Goal: Task Accomplishment & Management: Manage account settings

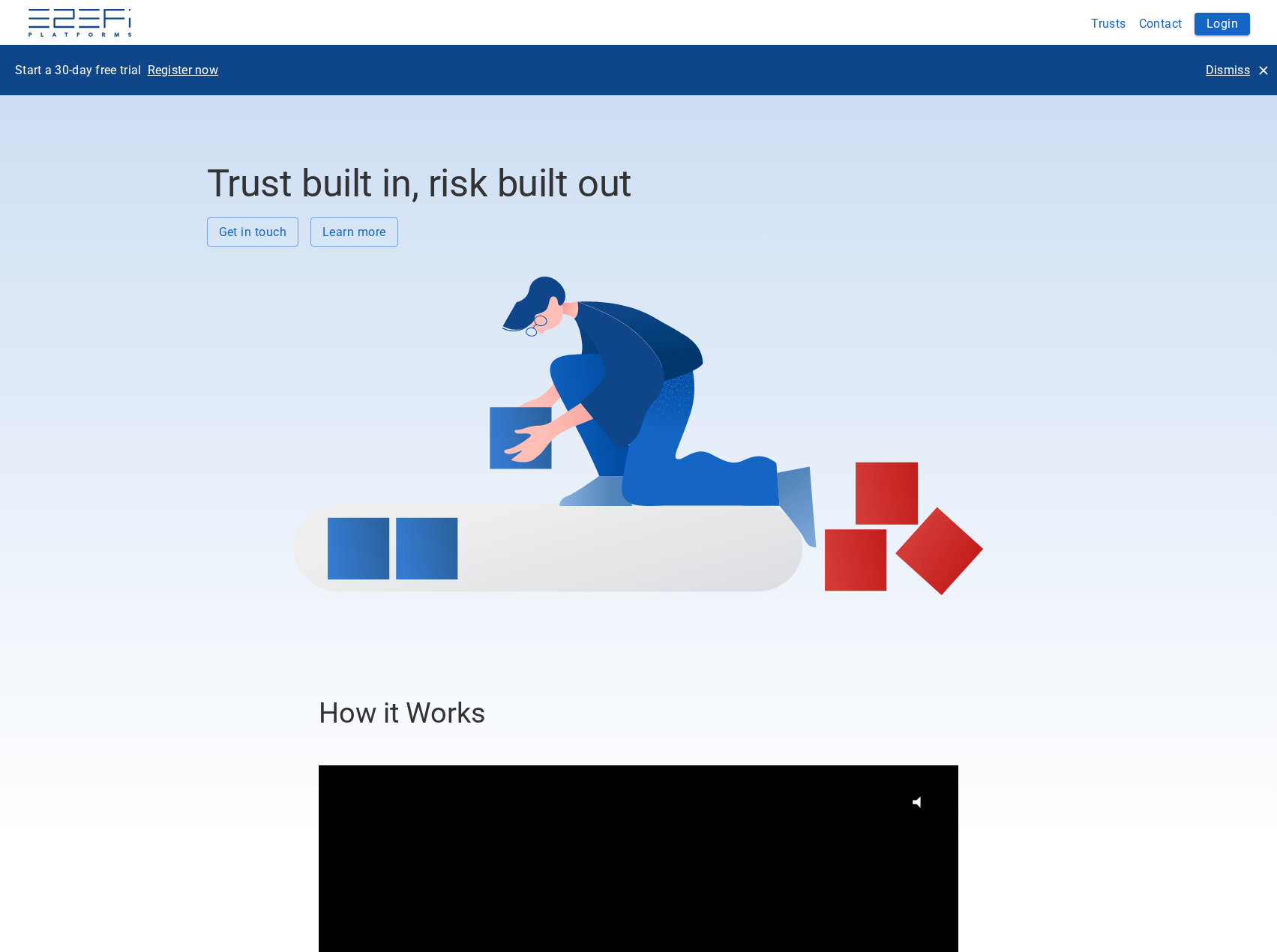
click at [1229, 67] on p "Dismiss" at bounding box center [1228, 70] width 44 height 17
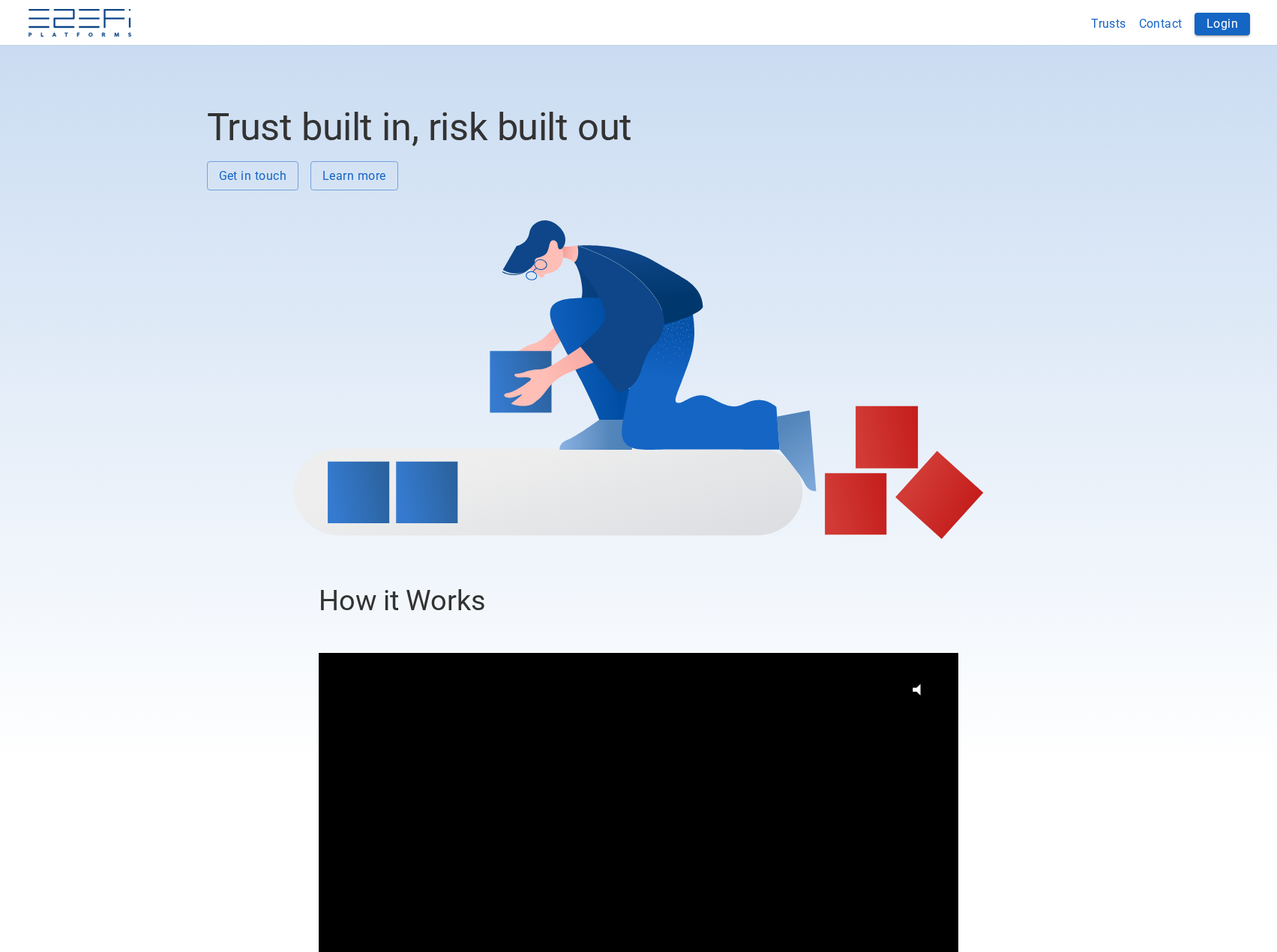
click at [1220, 22] on button "Login" at bounding box center [1222, 24] width 56 height 23
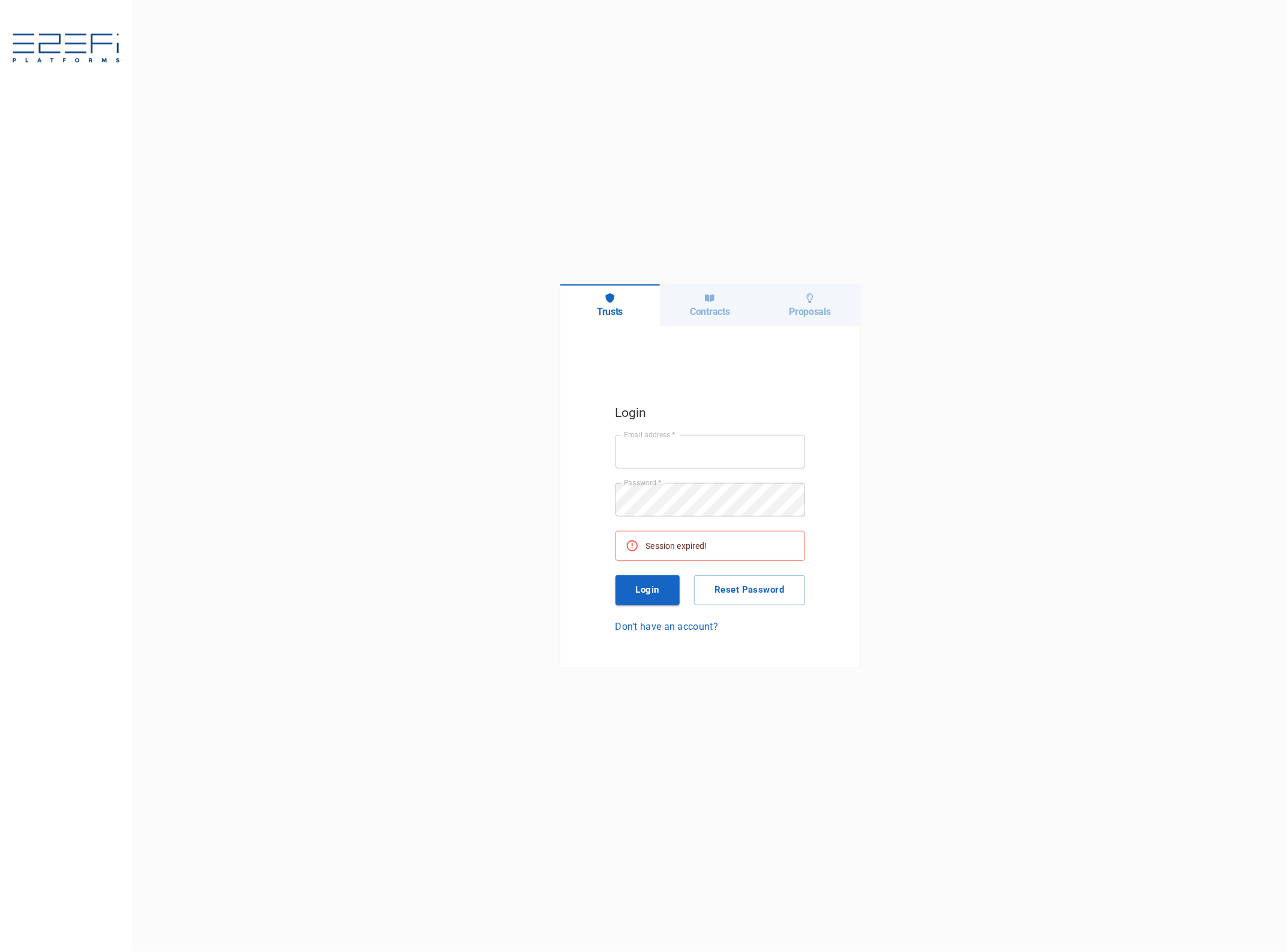
type input "[EMAIL_ADDRESS][DOMAIN_NAME]"
click at [655, 592] on button "Login" at bounding box center [648, 590] width 65 height 30
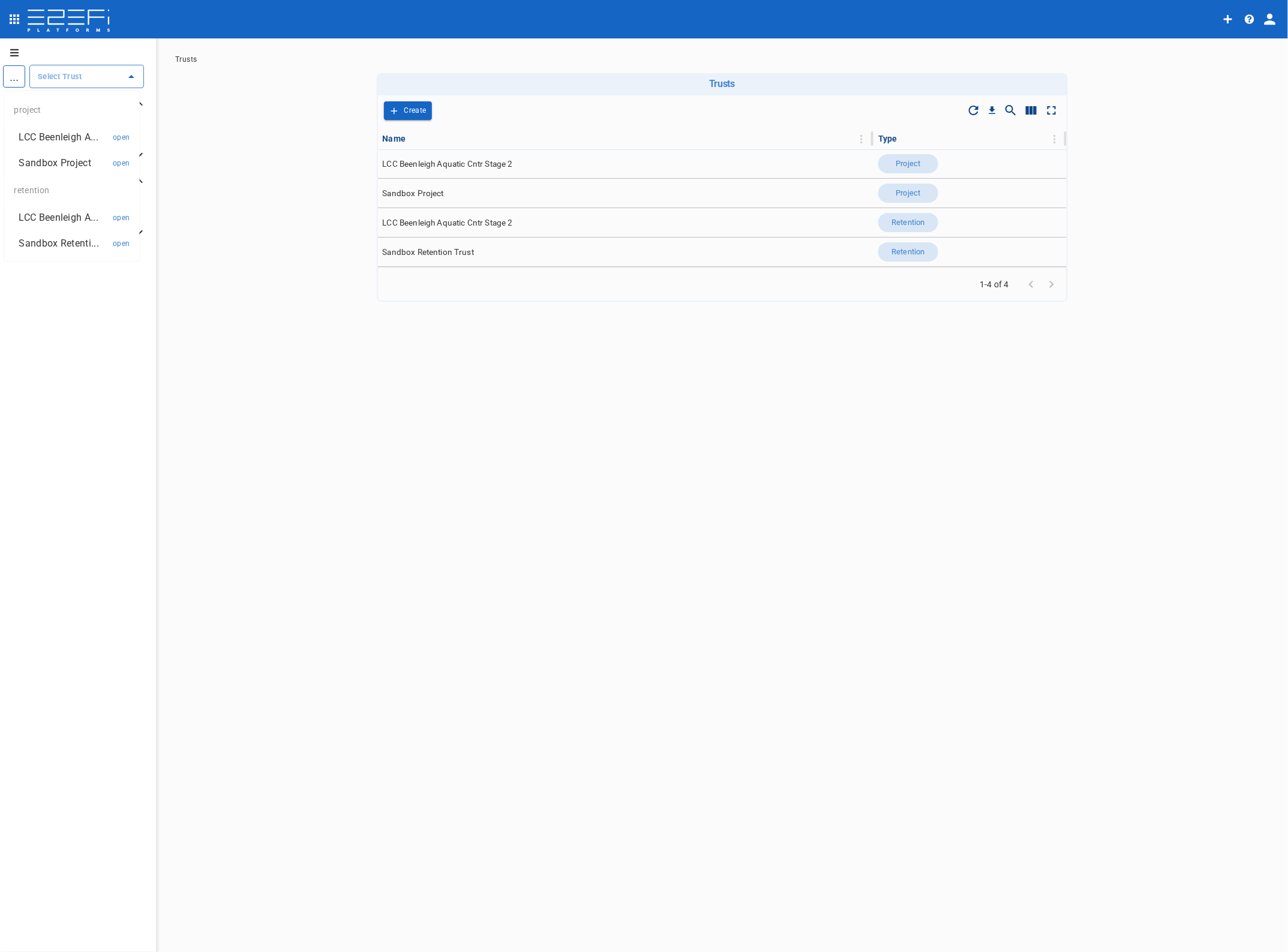
click at [74, 73] on input "text" at bounding box center [78, 76] width 86 height 13
click at [74, 138] on p "LCC Beenleigh A..." at bounding box center [58, 137] width 79 height 13
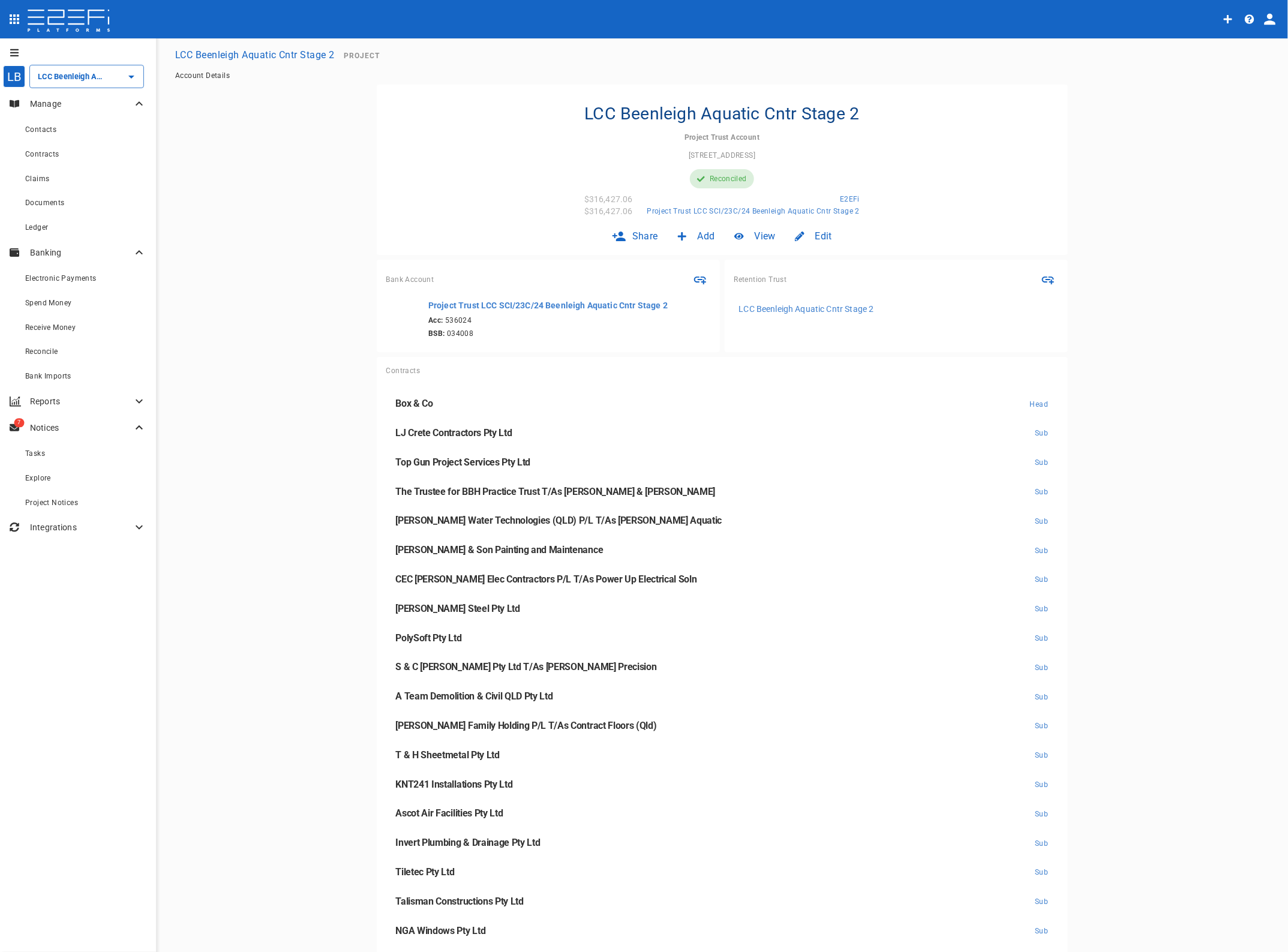
click at [47, 330] on span "Receive Money" at bounding box center [50, 328] width 51 height 8
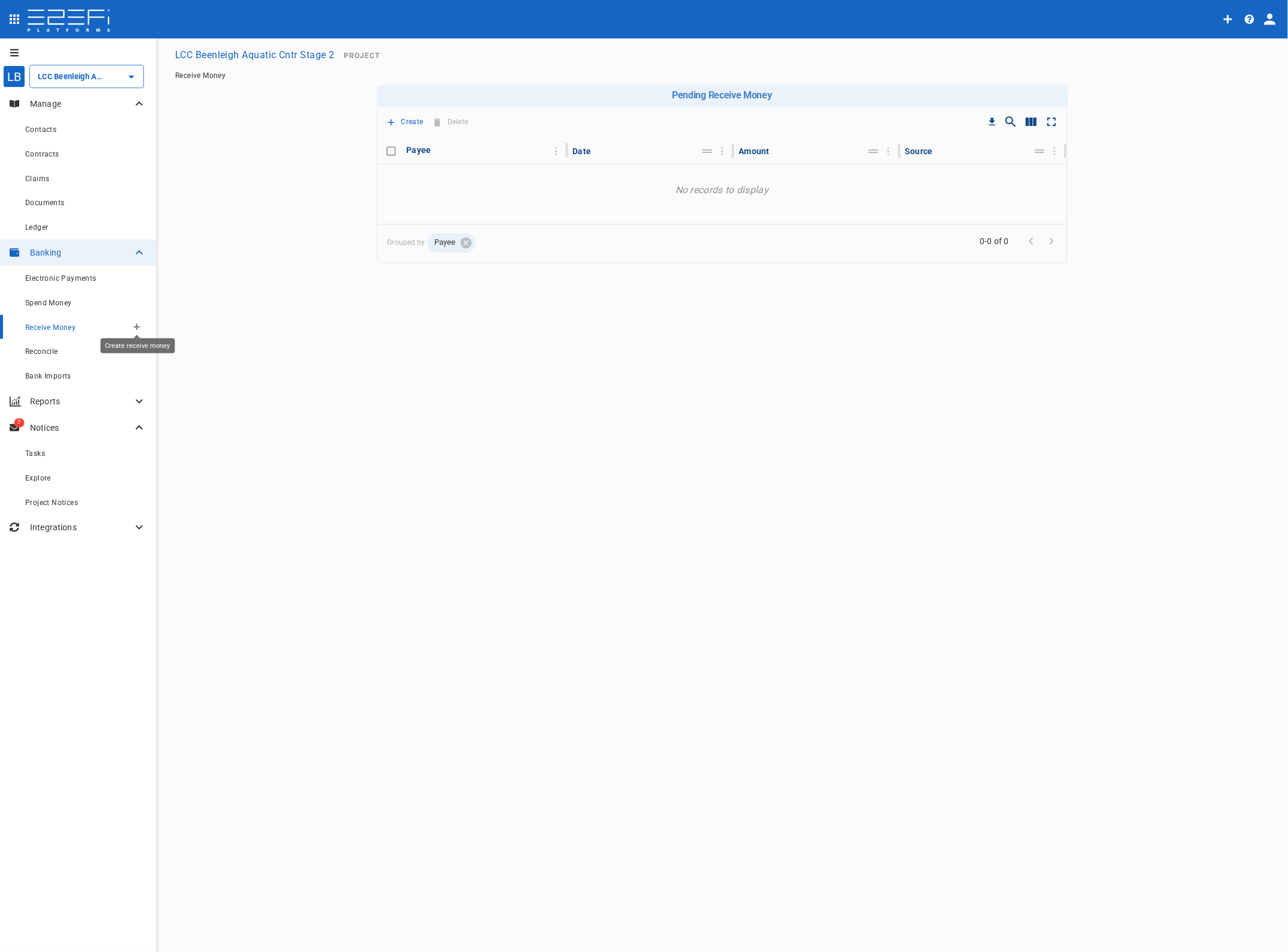
click at [136, 329] on icon "Create receive money" at bounding box center [137, 328] width 7 height 7
click at [174, 346] on span "Principal Progress Payment" at bounding box center [194, 347] width 115 height 13
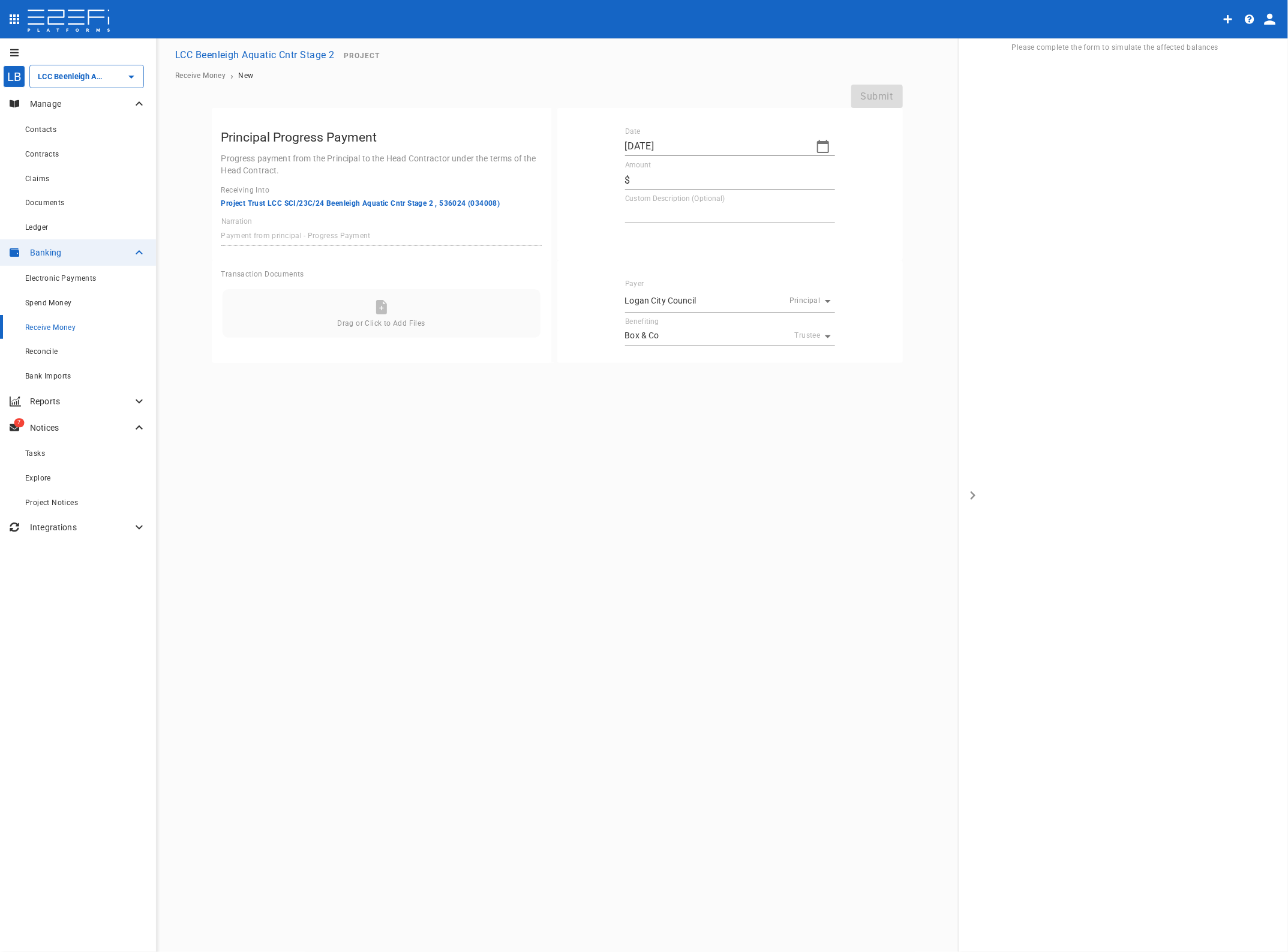
click at [821, 148] on icon "button" at bounding box center [823, 146] width 14 height 14
click at [686, 235] on div "8" at bounding box center [685, 237] width 5 height 13
type input "[DATE]"
click at [651, 174] on input "Amount" at bounding box center [735, 180] width 200 height 19
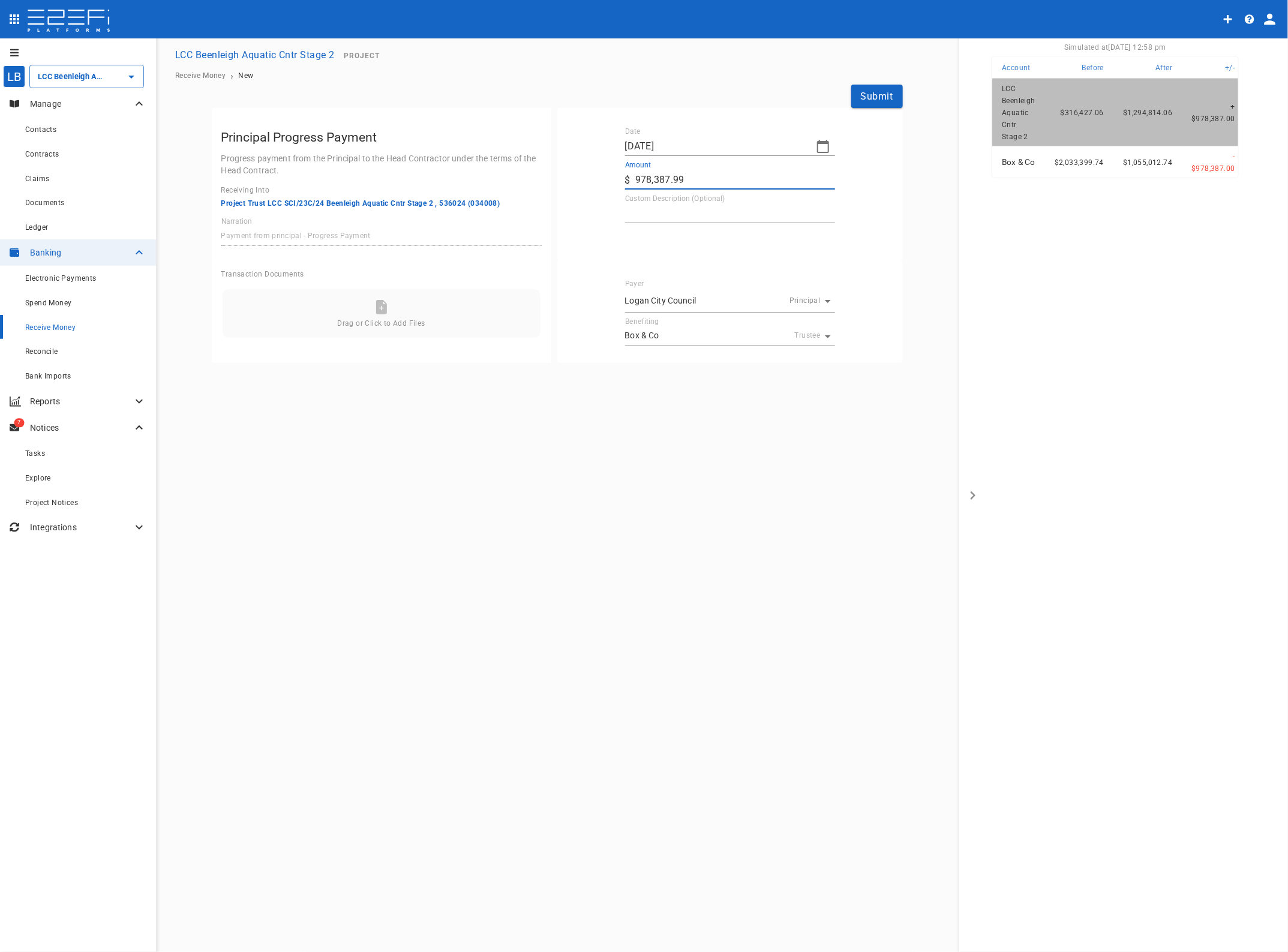
type input "978,387.99"
click at [649, 207] on textarea "Custom Description (Optional)" at bounding box center [730, 213] width 210 height 13
click at [866, 94] on button "Submit" at bounding box center [877, 96] width 52 height 24
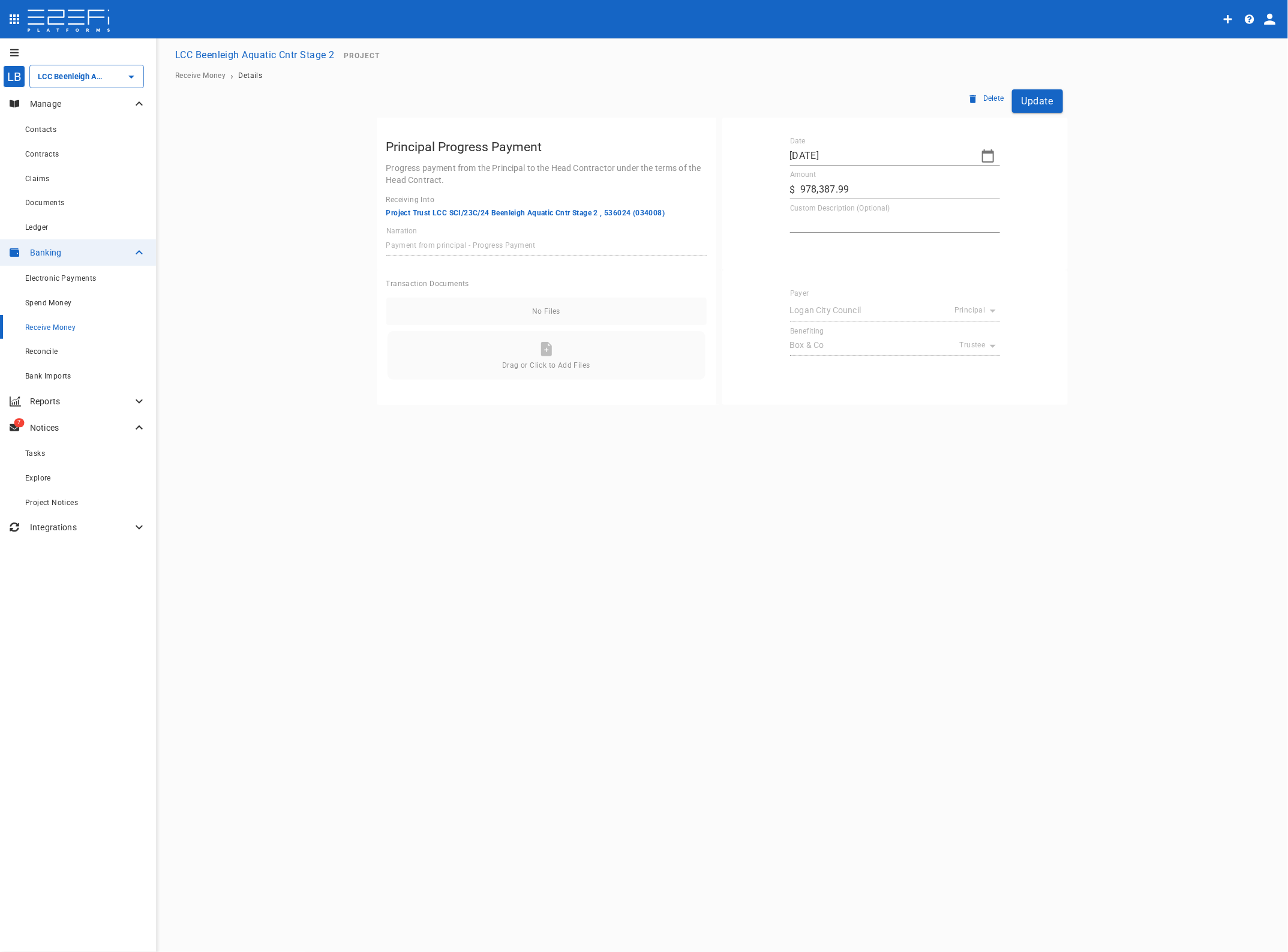
click at [1042, 100] on button "Update" at bounding box center [1038, 101] width 51 height 24
click at [44, 346] on div "Reconcile" at bounding box center [86, 351] width 121 height 15
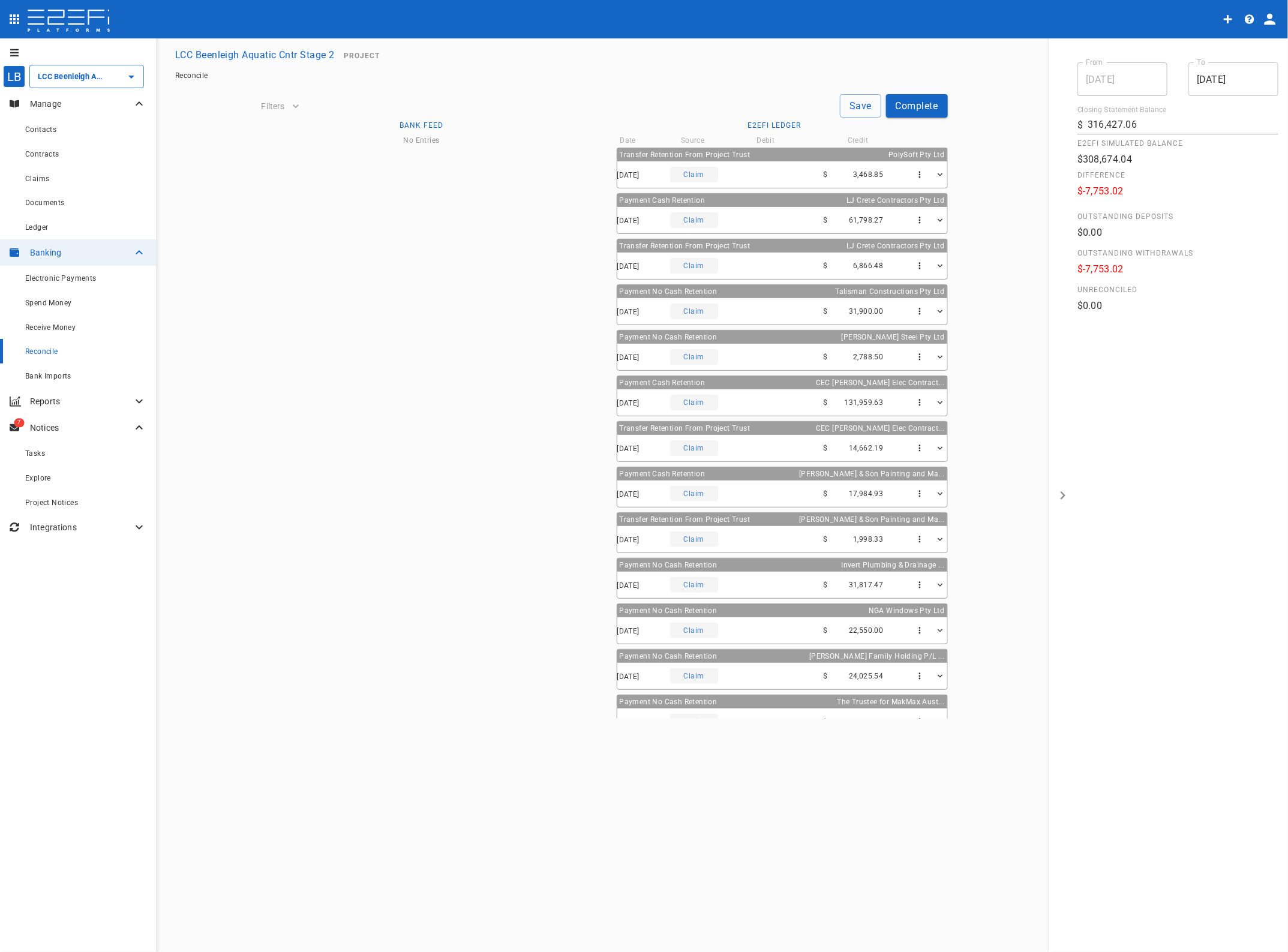
click at [41, 373] on span "Bank Imports" at bounding box center [48, 376] width 47 height 8
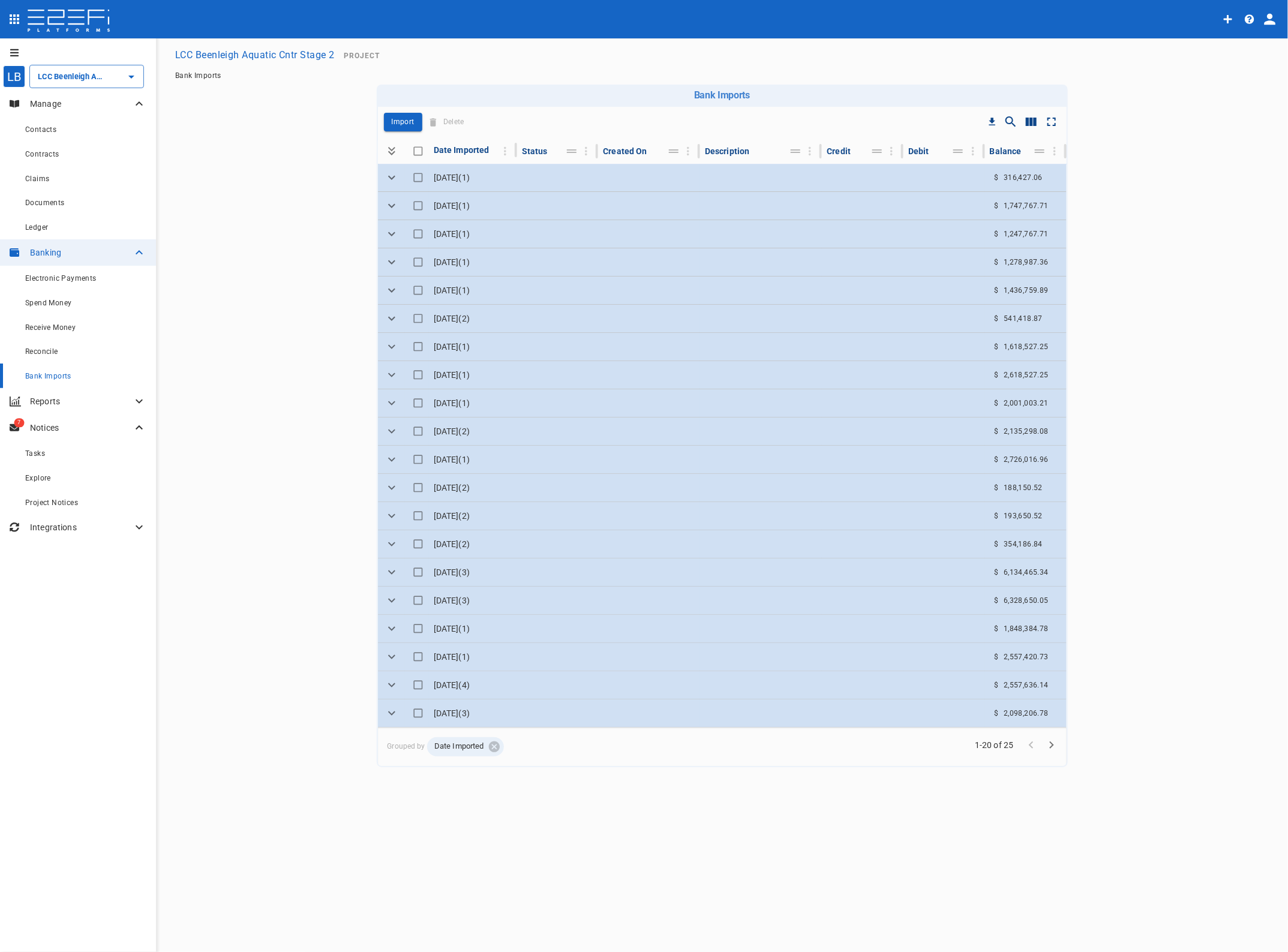
click at [587, 181] on td at bounding box center [558, 177] width 82 height 28
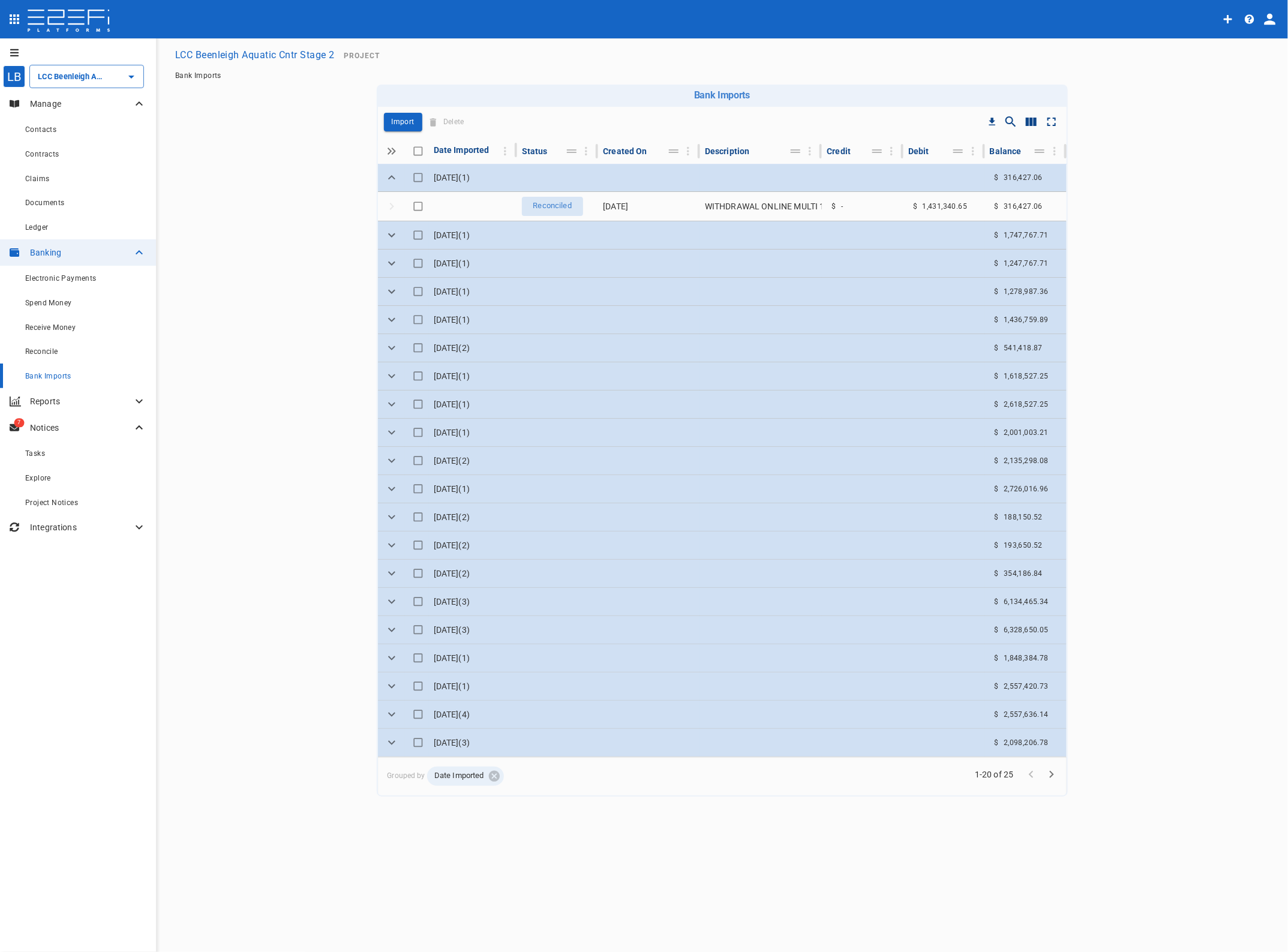
click at [42, 350] on span "Reconcile" at bounding box center [41, 351] width 33 height 8
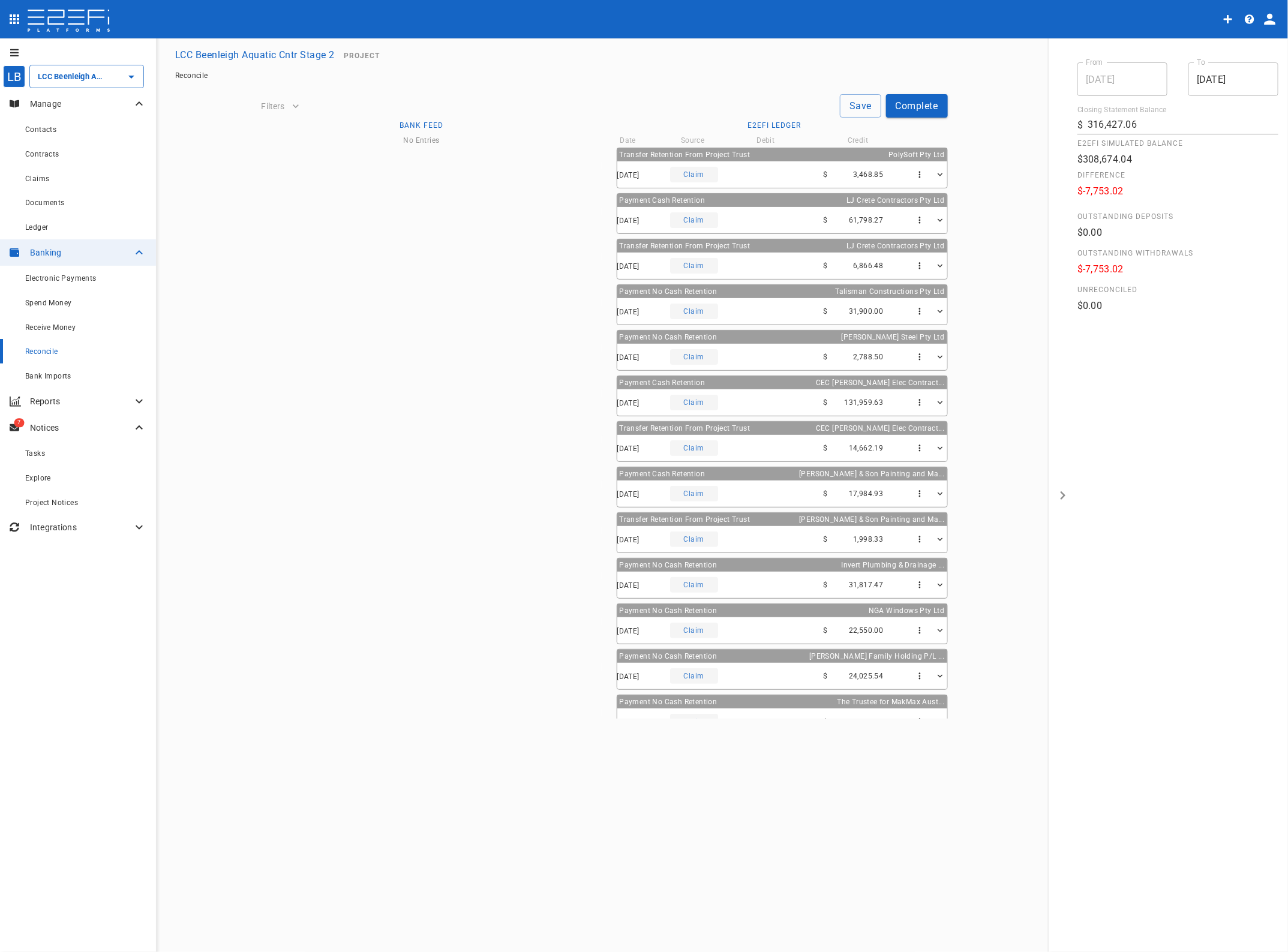
scroll to position [478, 0]
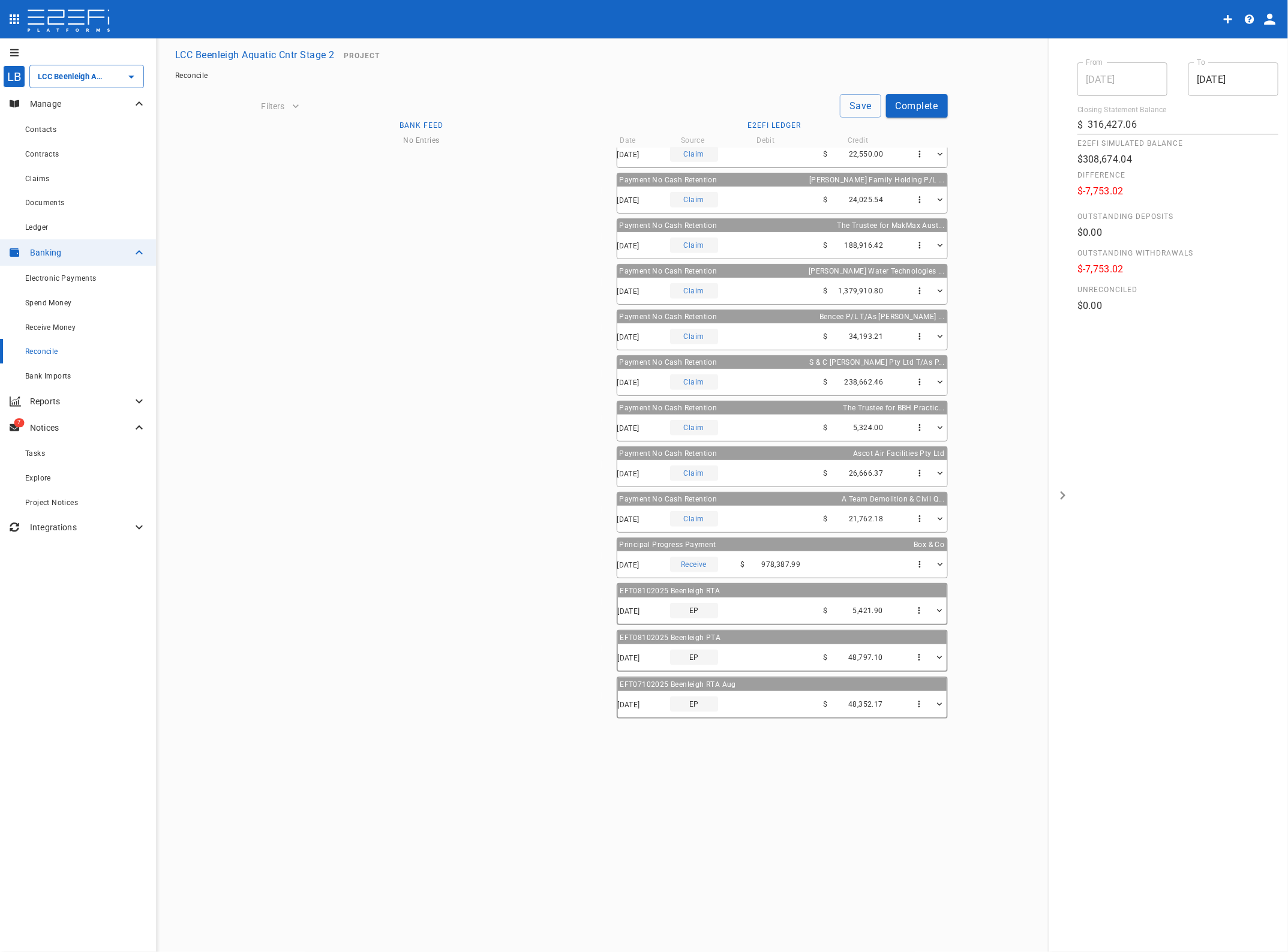
click at [80, 71] on input "LCC Beenleigh Aquatic Cntr Stage 2" at bounding box center [70, 76] width 70 height 13
click at [68, 136] on p "LCC Beenleigh A..." at bounding box center [58, 137] width 79 height 13
click at [45, 375] on span "Bank Imports" at bounding box center [48, 376] width 47 height 8
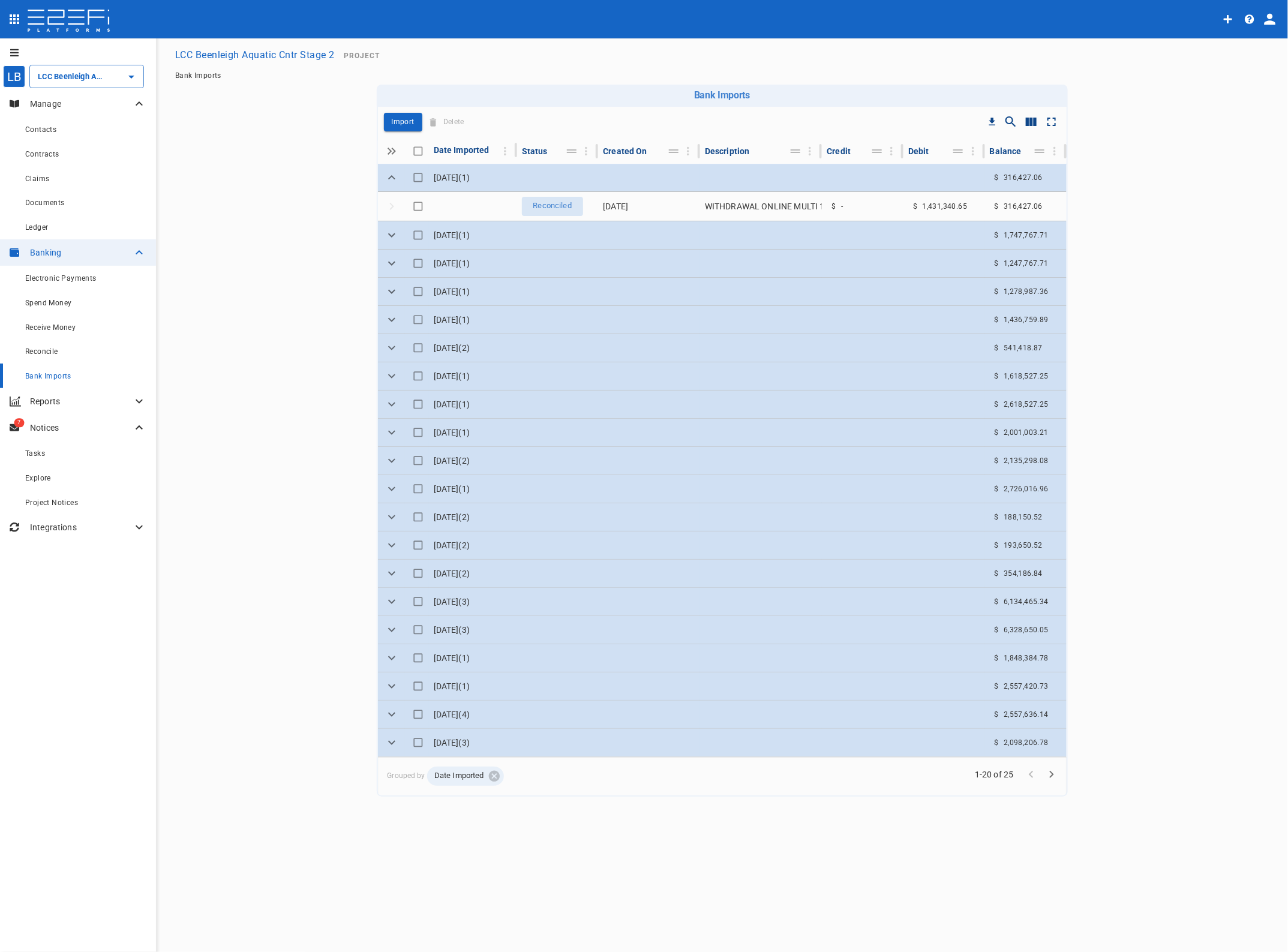
click at [1143, 278] on main "LCC Beenleigh Aquatic Cntr Stage 2 Project Bank Imports Bank Imports Drop to gr…" at bounding box center [722, 420] width 1103 height 754
click at [88, 73] on input "LCC Beenleigh Aquatic Cntr Stage 2" at bounding box center [70, 76] width 70 height 13
click at [67, 133] on p "LCC Beenleigh A..." at bounding box center [58, 137] width 79 height 13
click at [398, 122] on p "Import" at bounding box center [403, 122] width 23 height 13
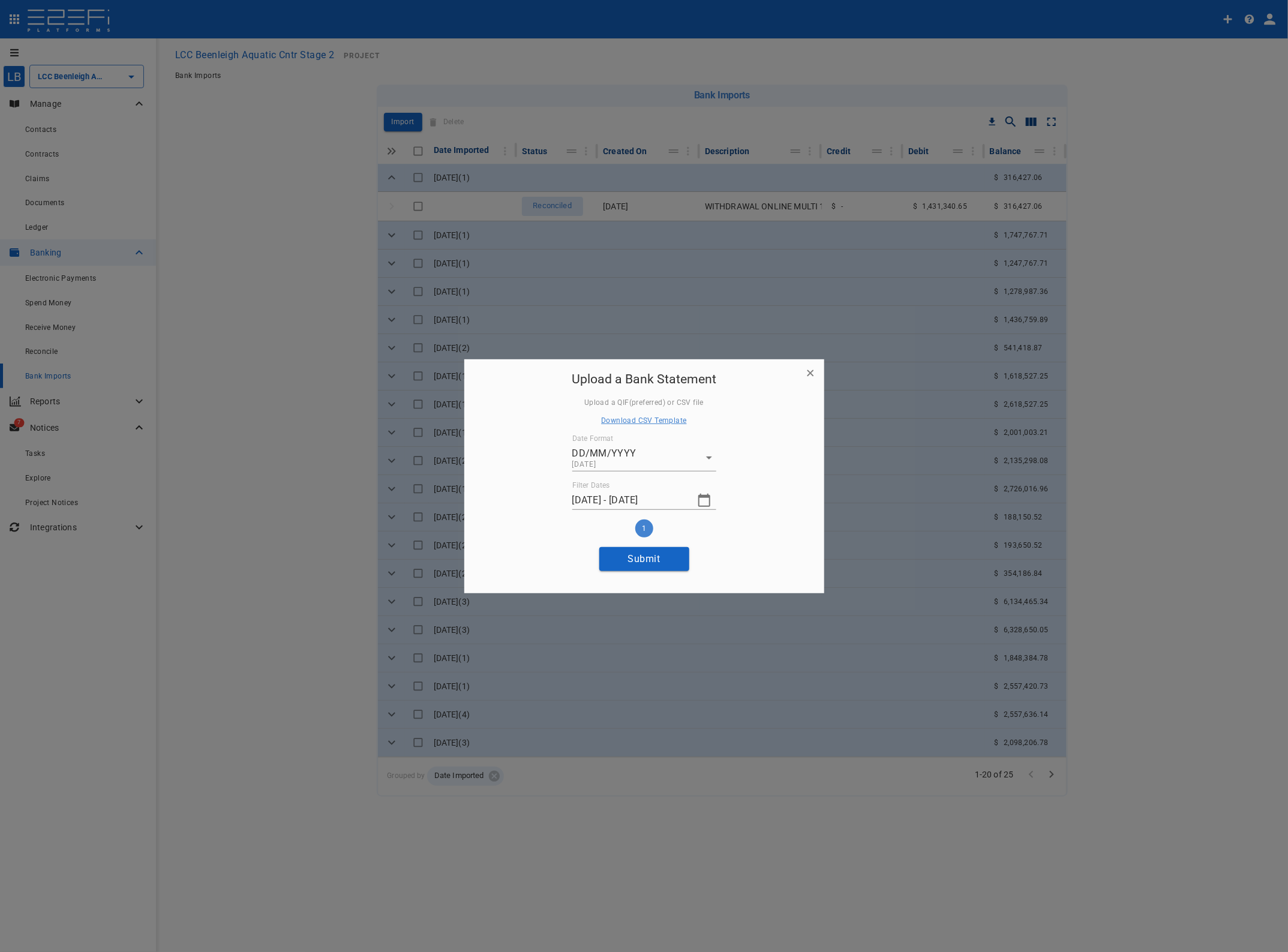
click at [704, 496] on icon "button" at bounding box center [705, 500] width 12 height 13
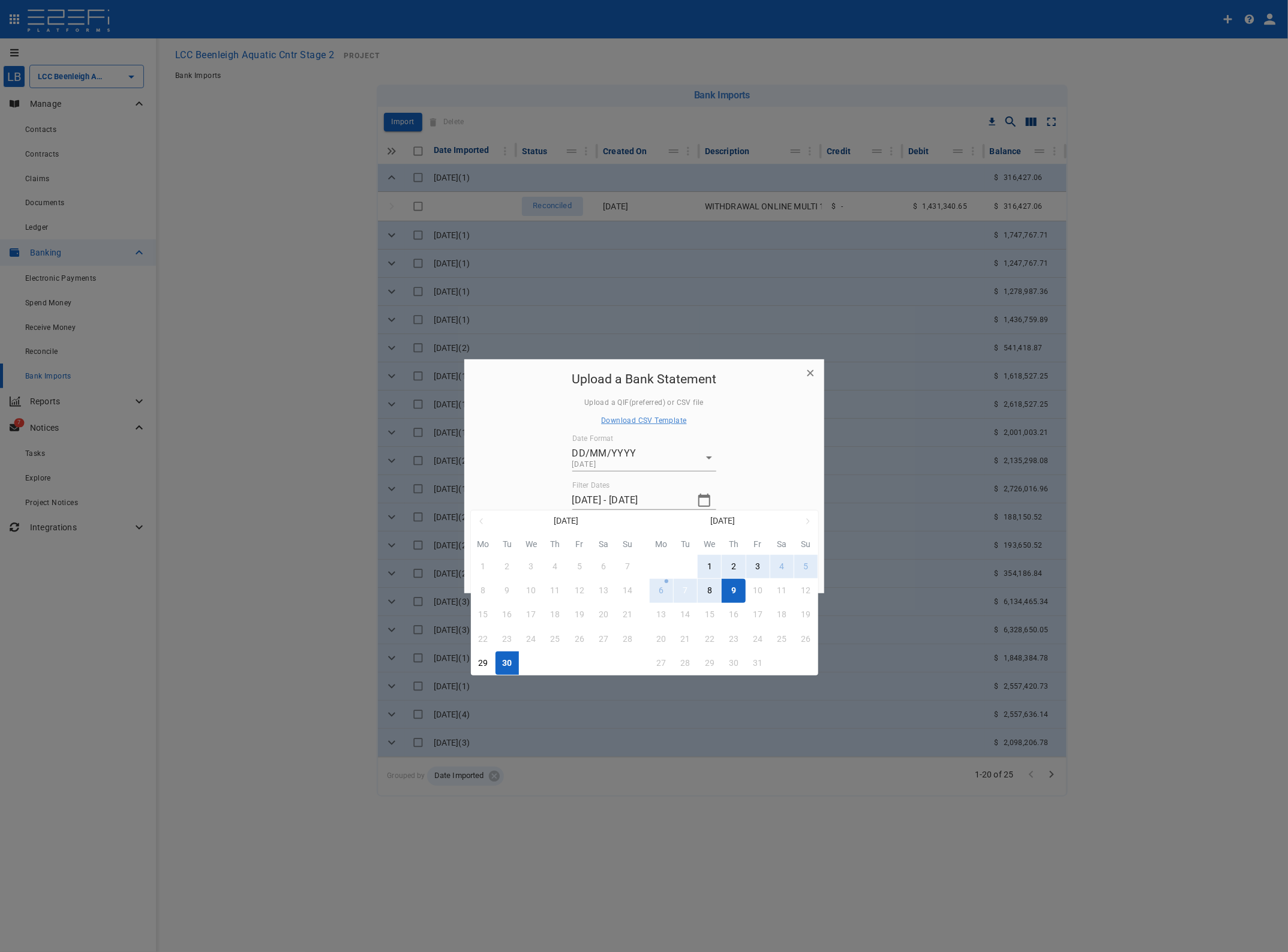
click at [687, 593] on div "7" at bounding box center [686, 591] width 5 height 13
click at [716, 589] on button "8" at bounding box center [709, 591] width 24 height 24
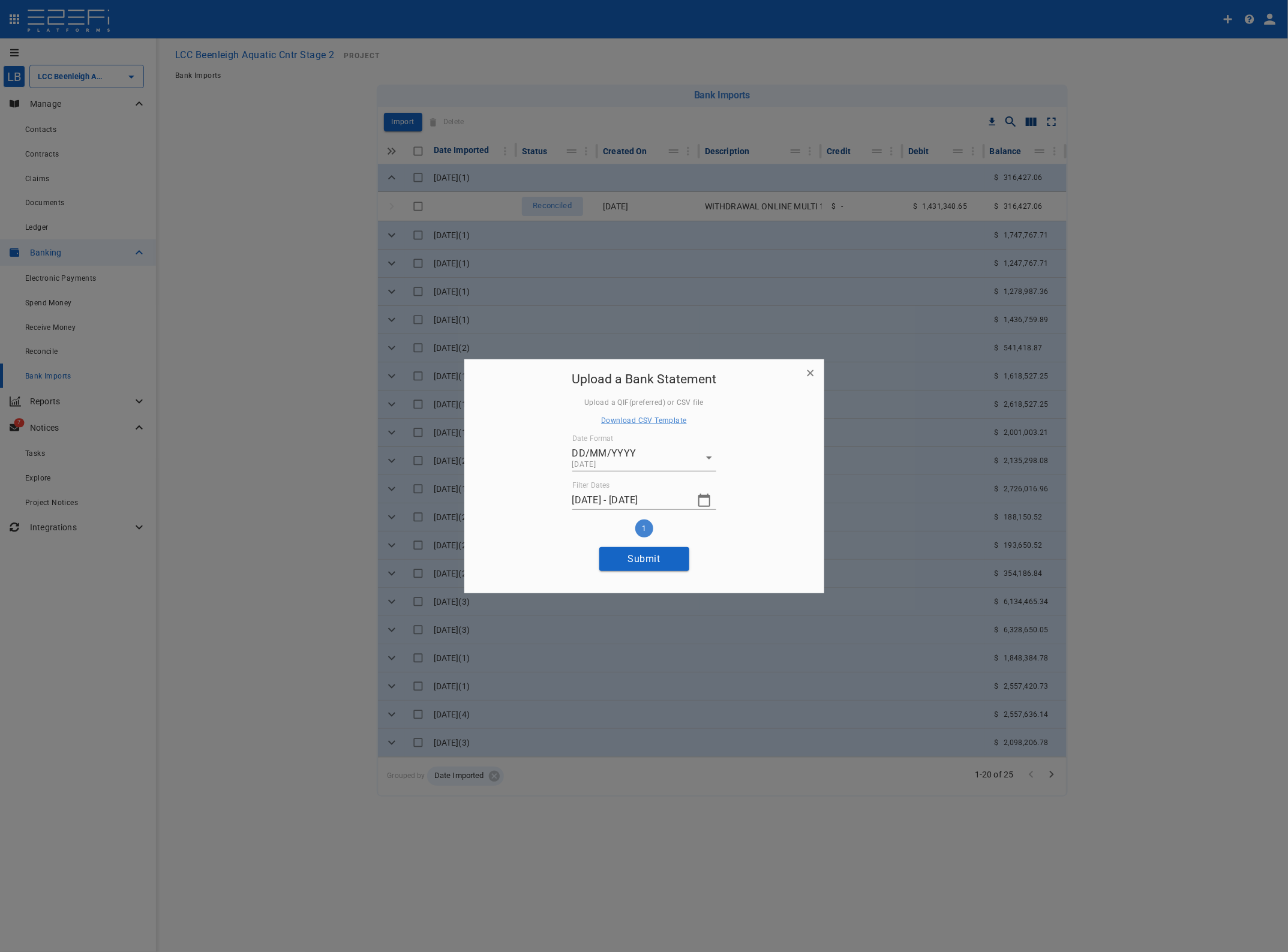
click at [662, 556] on button "Submit" at bounding box center [644, 559] width 90 height 24
type input "09/10/2025 - 09/10/2025"
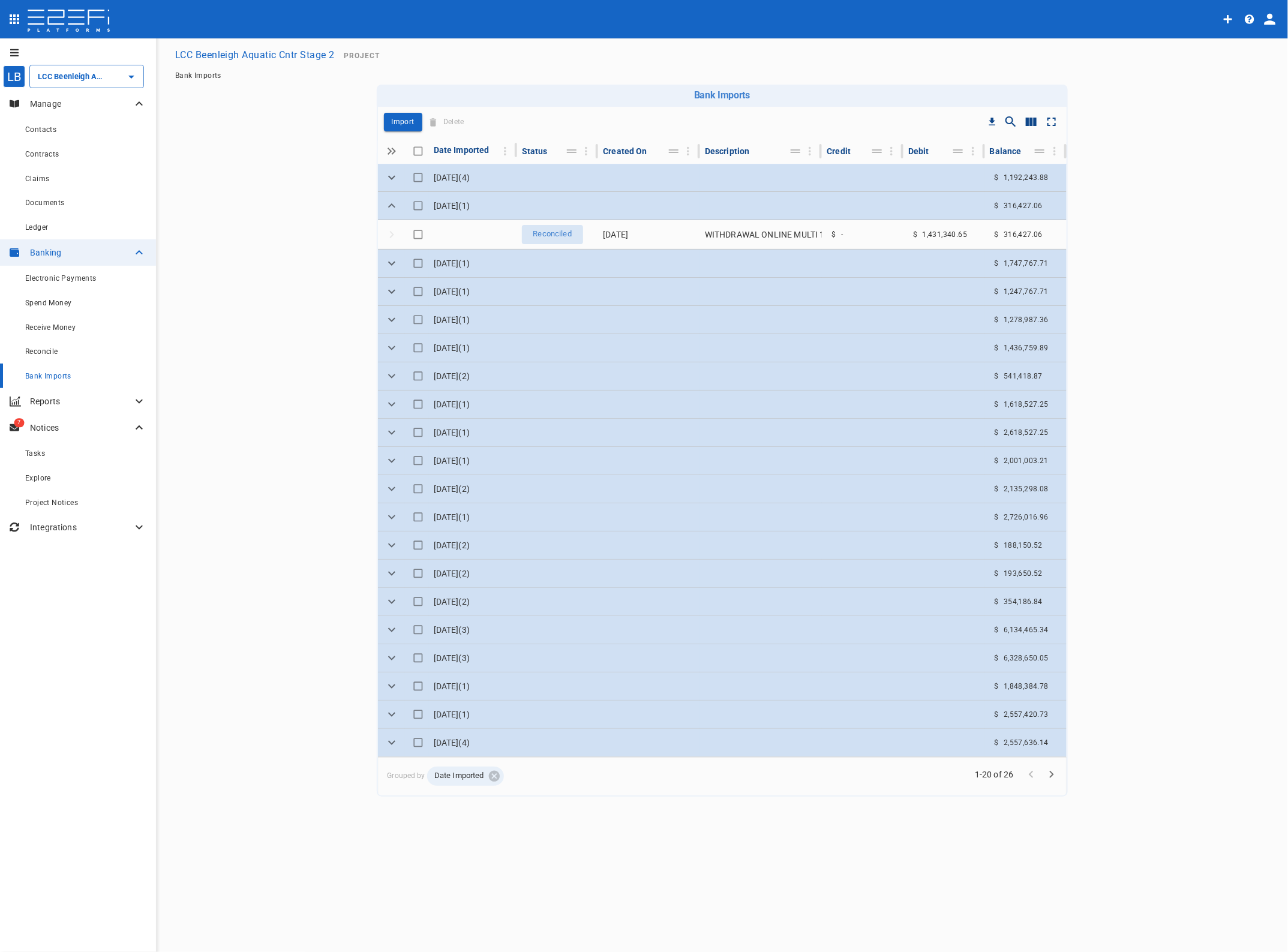
click at [755, 187] on td at bounding box center [761, 177] width 123 height 28
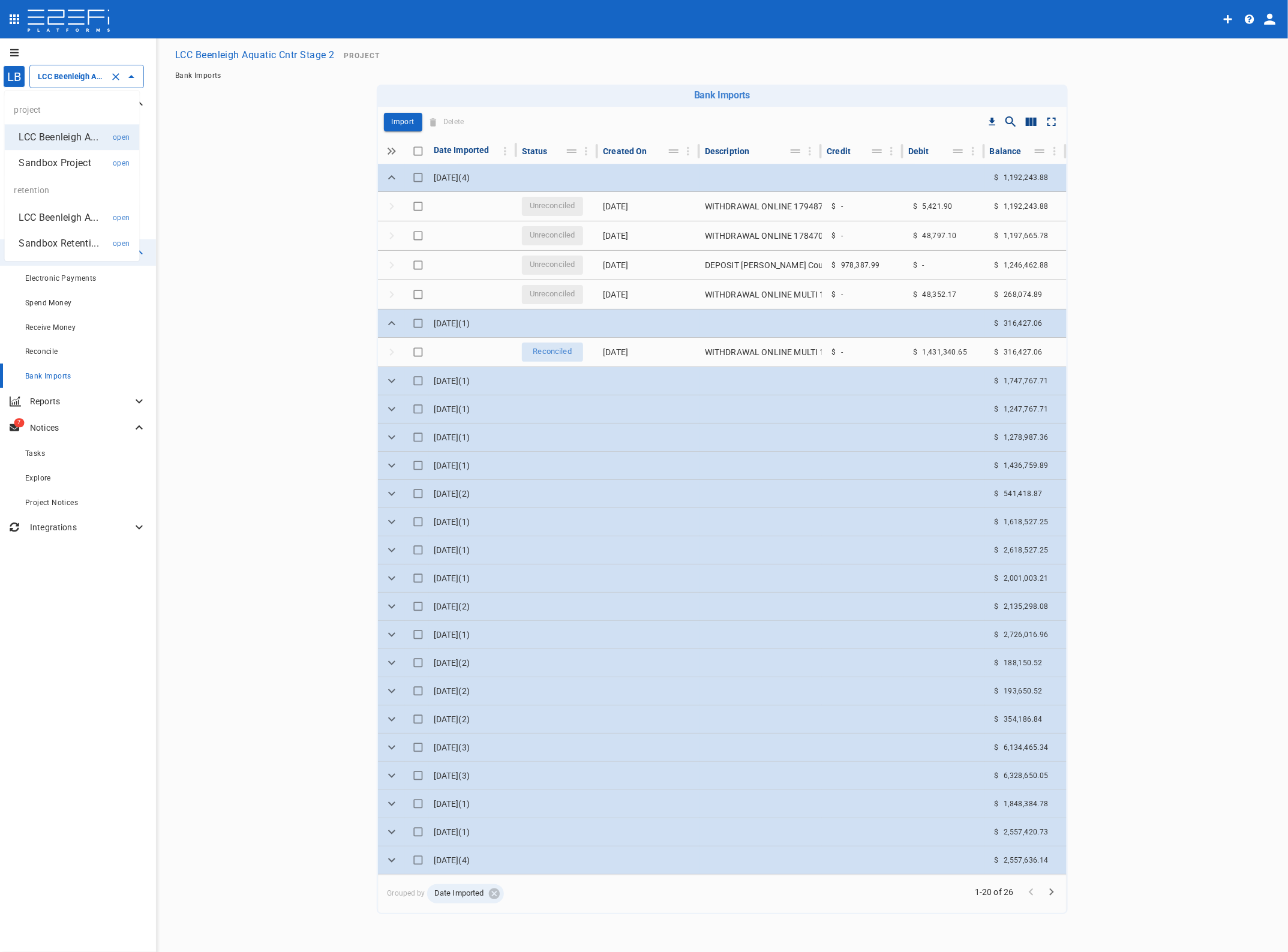
click at [79, 77] on input "LCC Beenleigh Aquatic Cntr Stage 2" at bounding box center [70, 76] width 70 height 13
click at [69, 212] on p "LCC Beenleigh A..." at bounding box center [58, 217] width 79 height 13
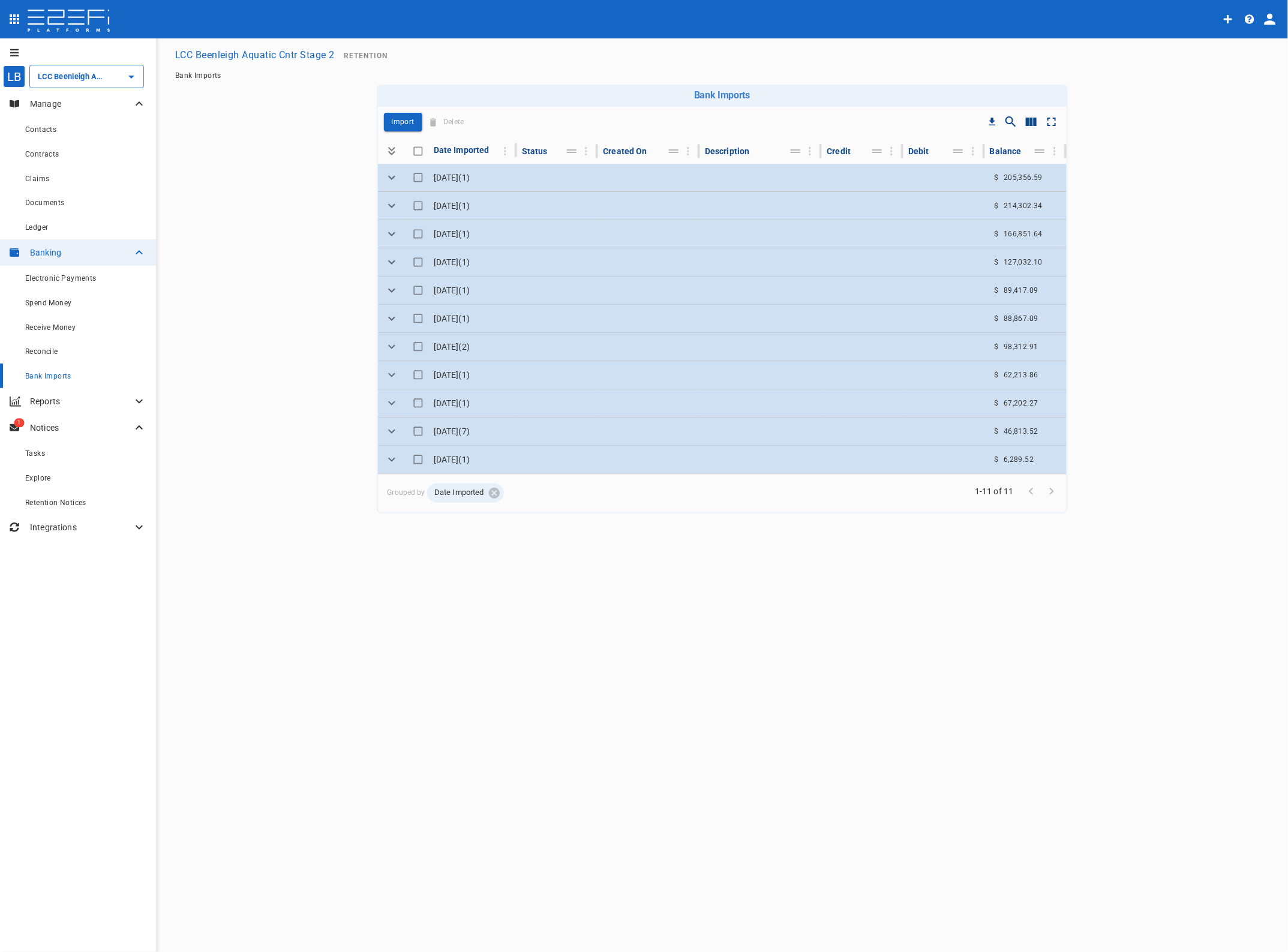
click at [50, 377] on span "Bank Imports" at bounding box center [48, 376] width 47 height 8
click at [396, 122] on p "Import" at bounding box center [403, 122] width 23 height 13
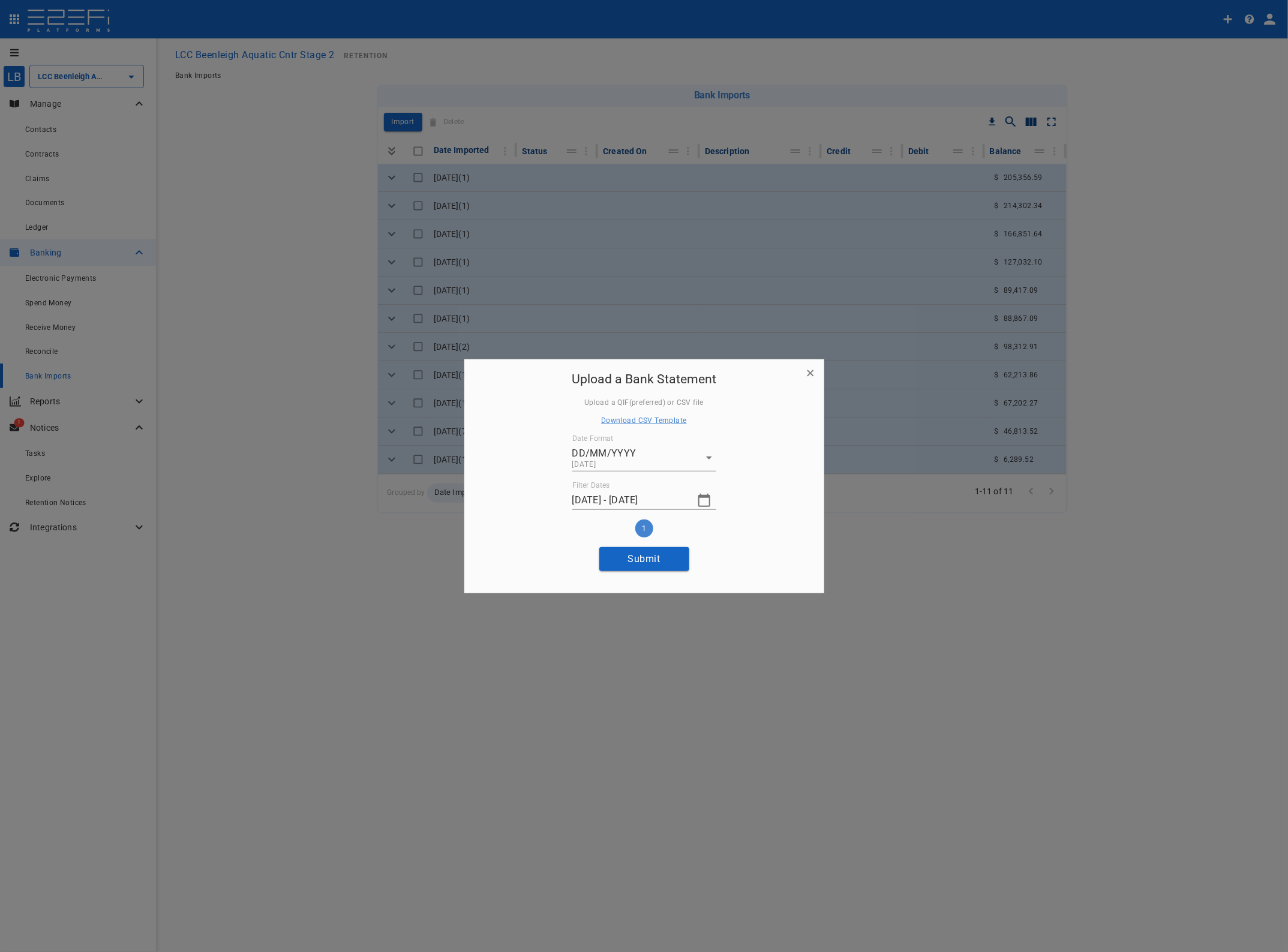
click at [703, 498] on icon "button" at bounding box center [705, 500] width 12 height 13
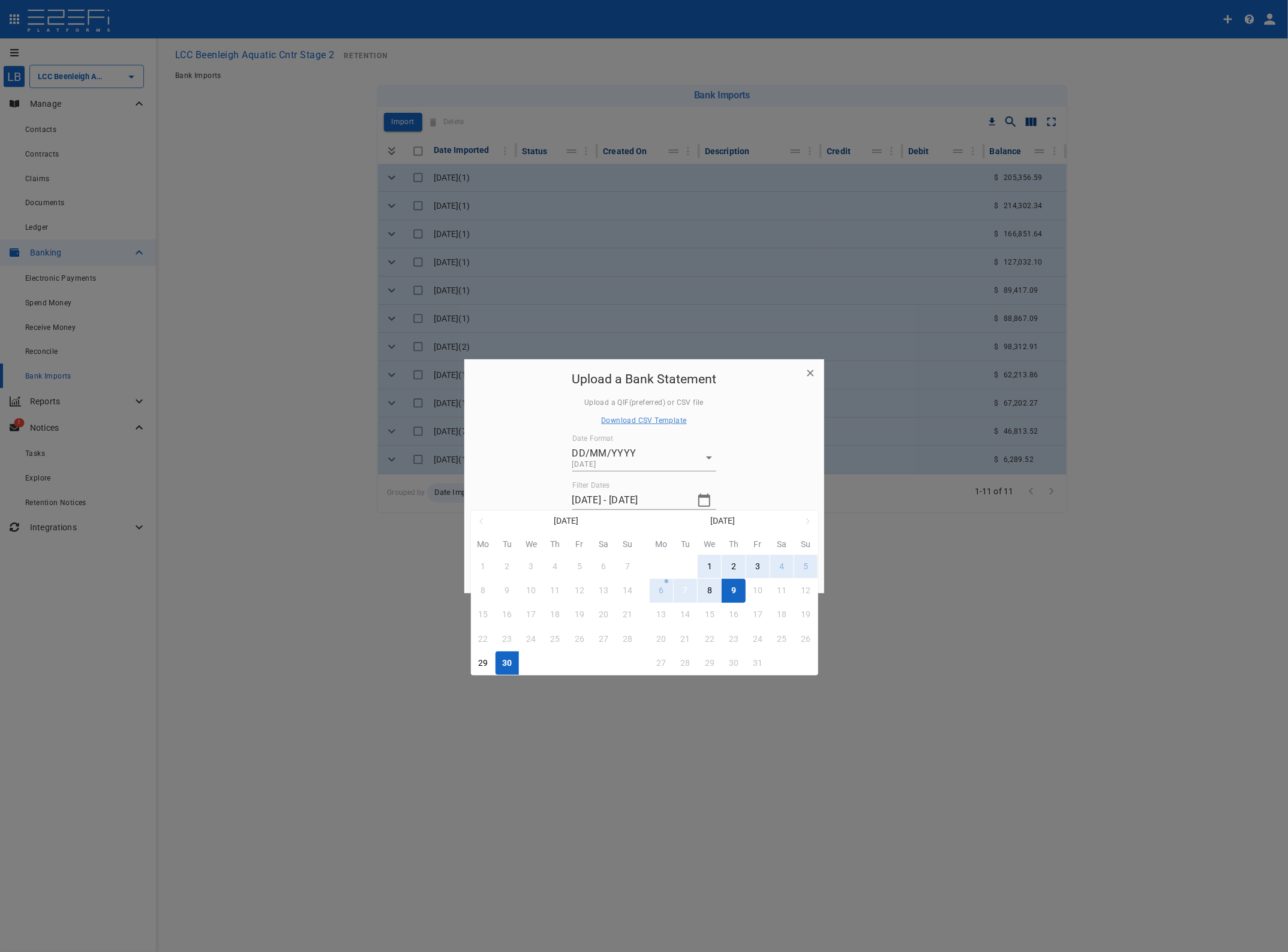
click at [688, 588] on div "7" at bounding box center [686, 591] width 5 height 13
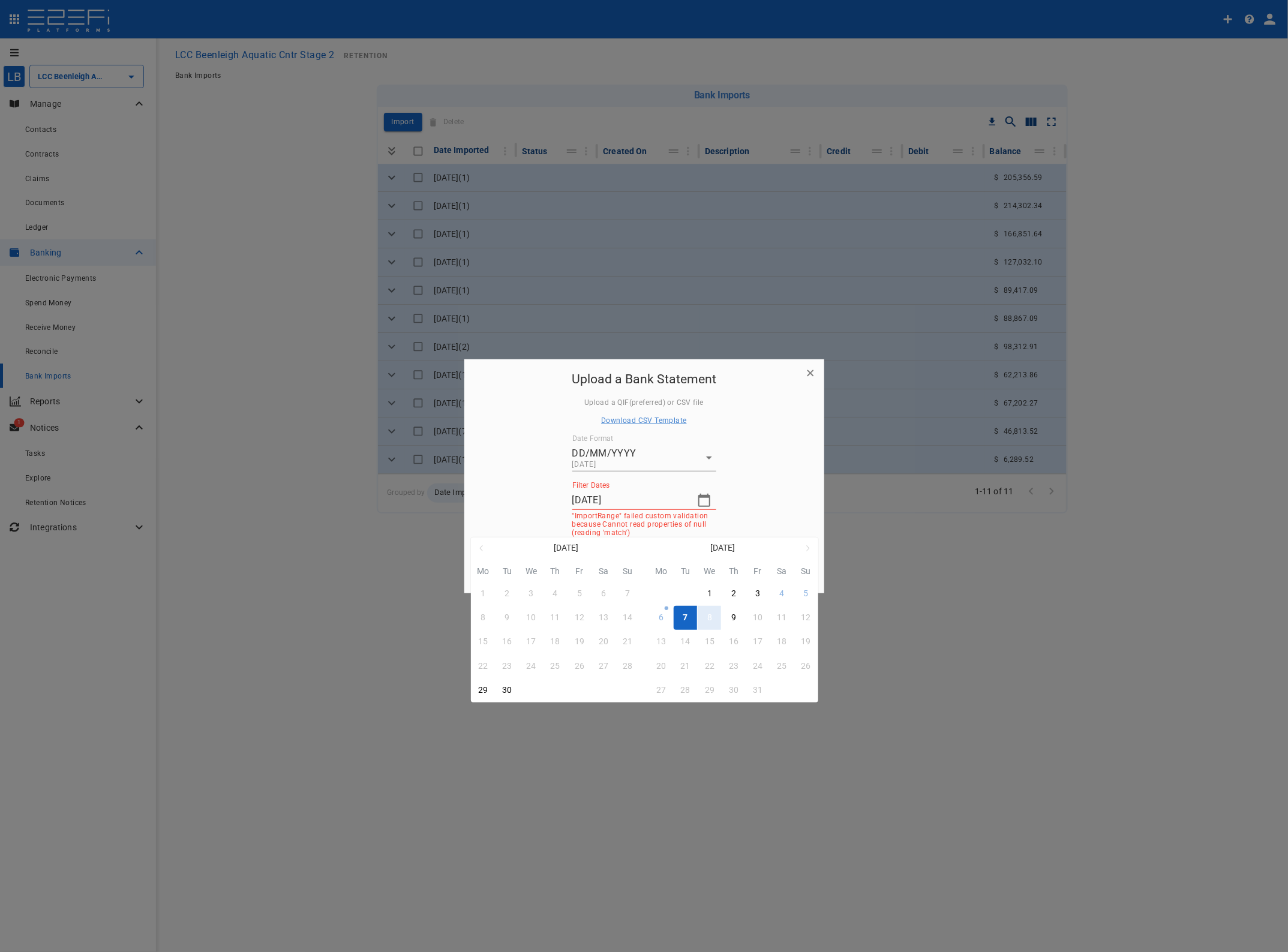
click at [714, 617] on button "8" at bounding box center [709, 618] width 24 height 24
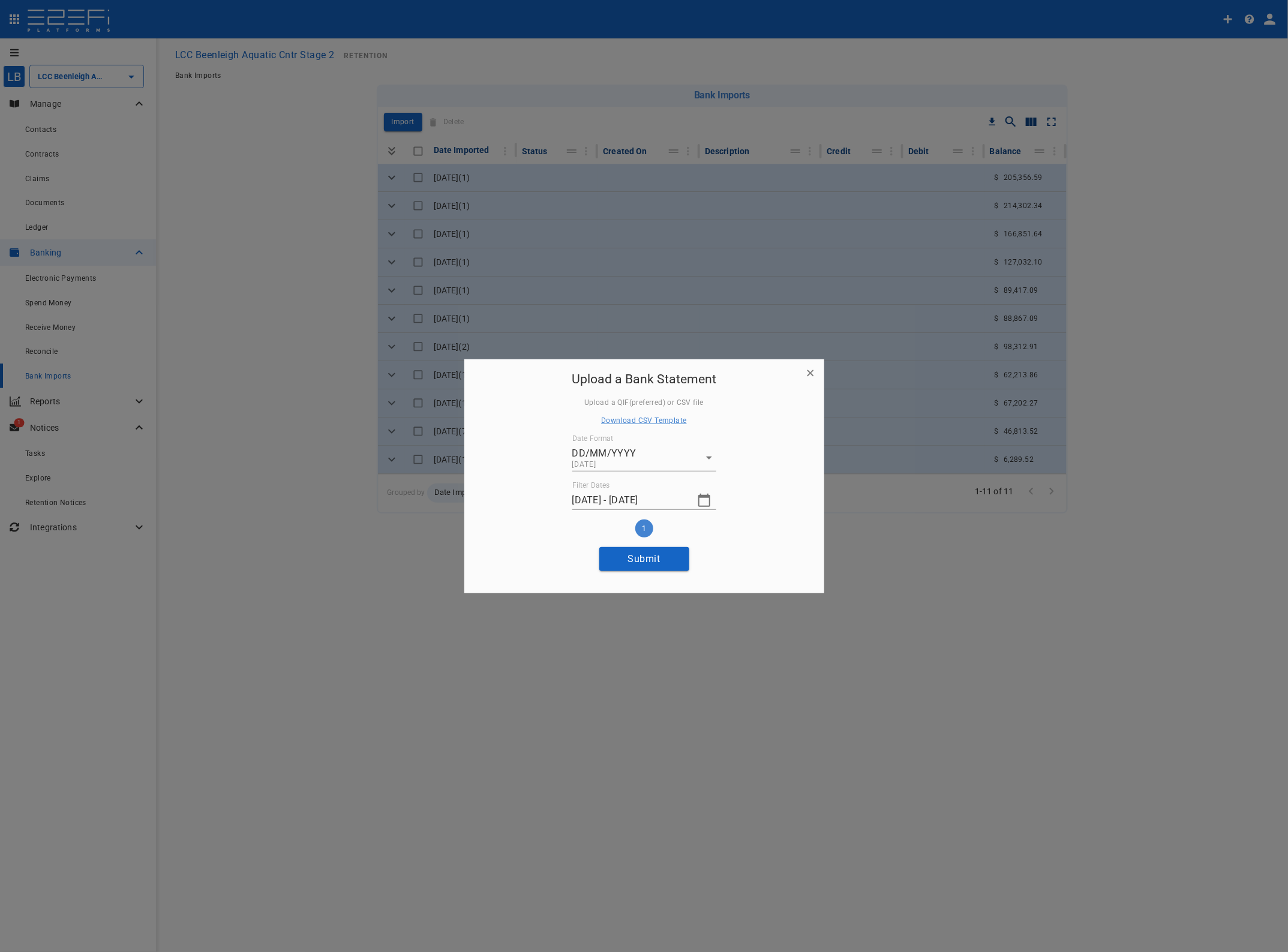
click at [649, 558] on button "Submit" at bounding box center [644, 559] width 90 height 24
type input "09/10/2025 - 09/10/2025"
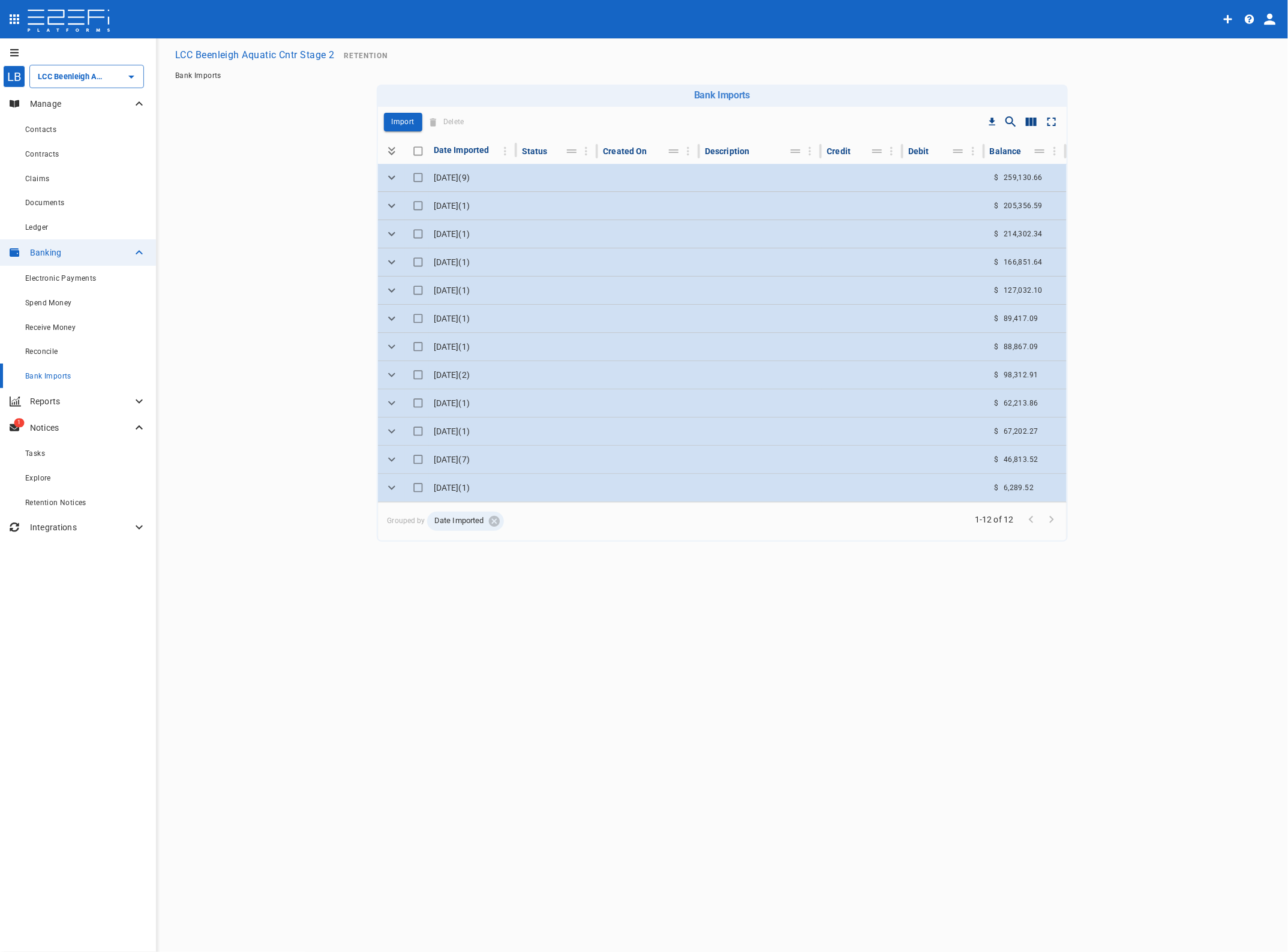
click at [640, 177] on td at bounding box center [649, 177] width 102 height 28
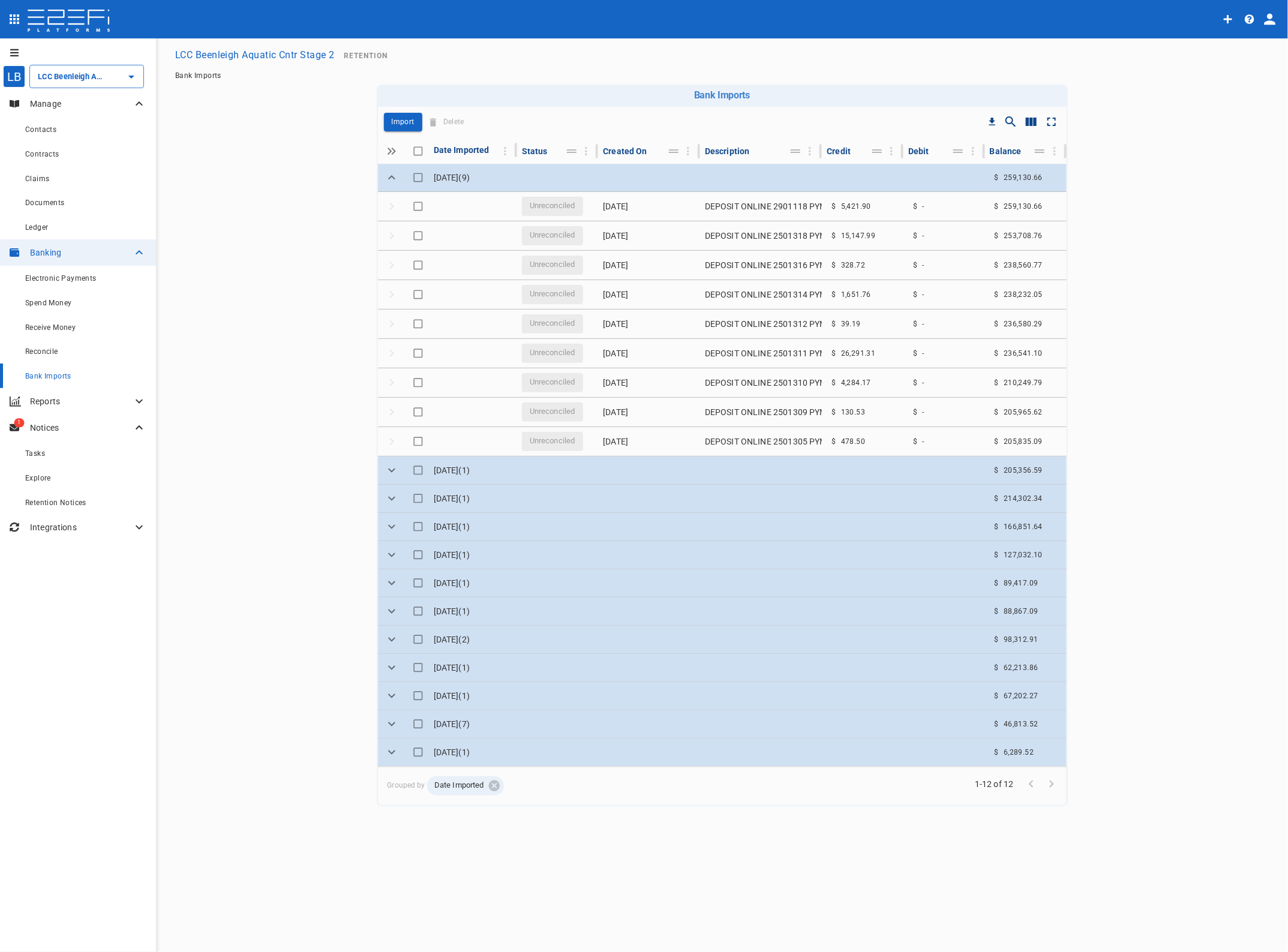
click at [68, 73] on input "LCC Beenleigh Aquatic Cntr Stage 2" at bounding box center [70, 76] width 70 height 13
click at [67, 136] on p "LCC Beenleigh A..." at bounding box center [58, 137] width 79 height 13
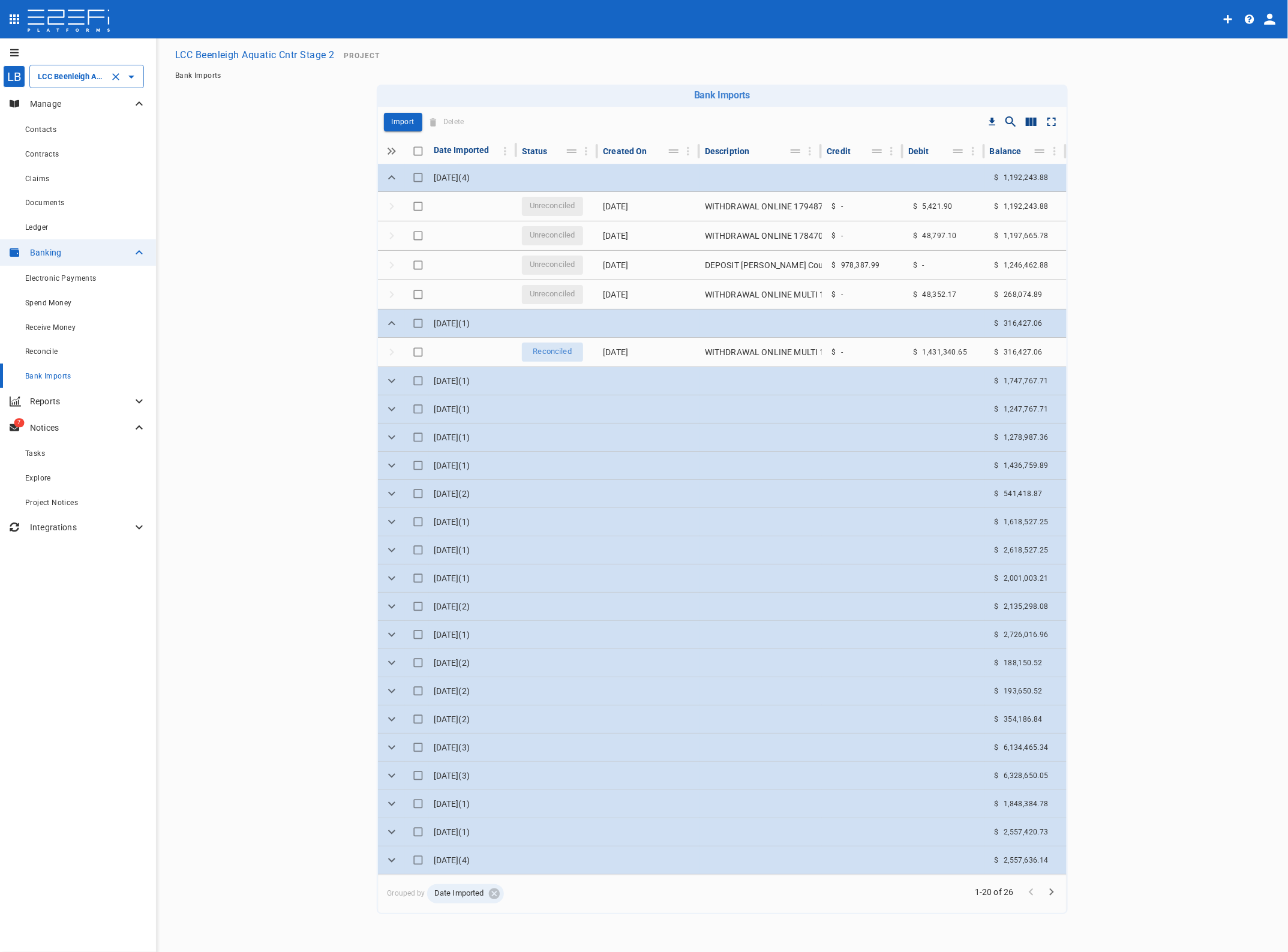
click at [46, 351] on span "Reconcile" at bounding box center [41, 351] width 33 height 8
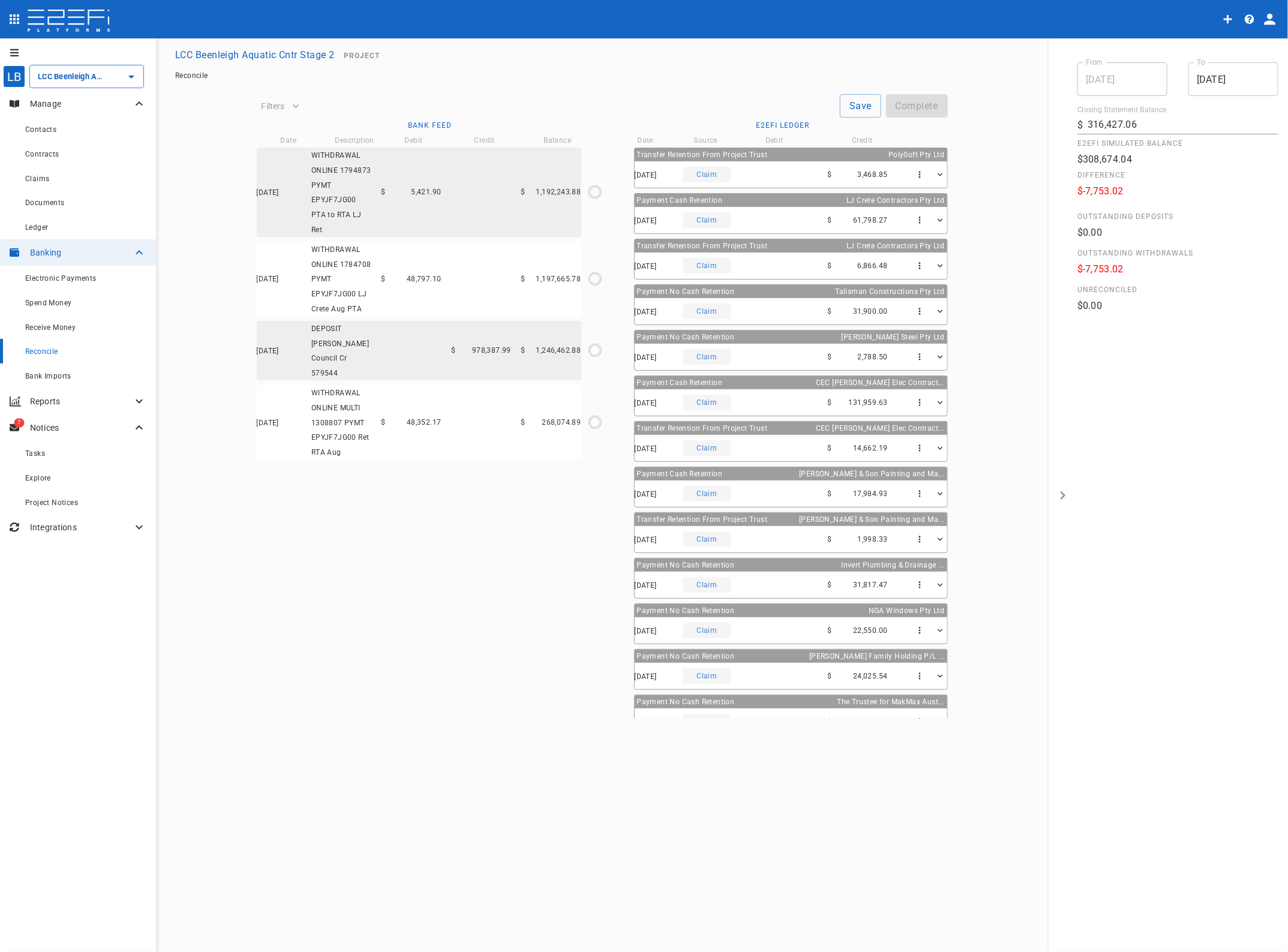
scroll to position [478, 0]
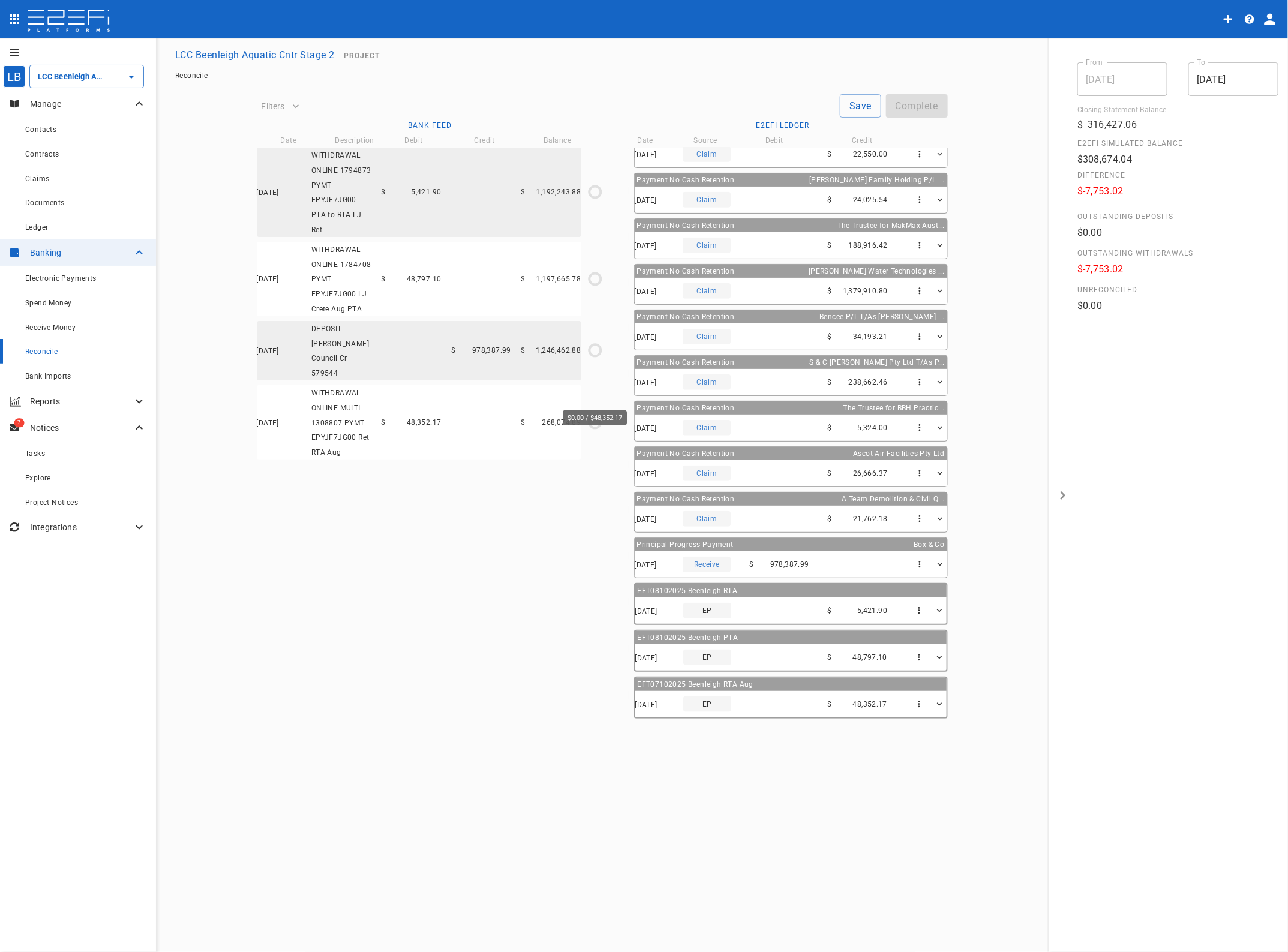
click at [596, 413] on icon "$0.00 / $48,352.17" at bounding box center [595, 422] width 18 height 18
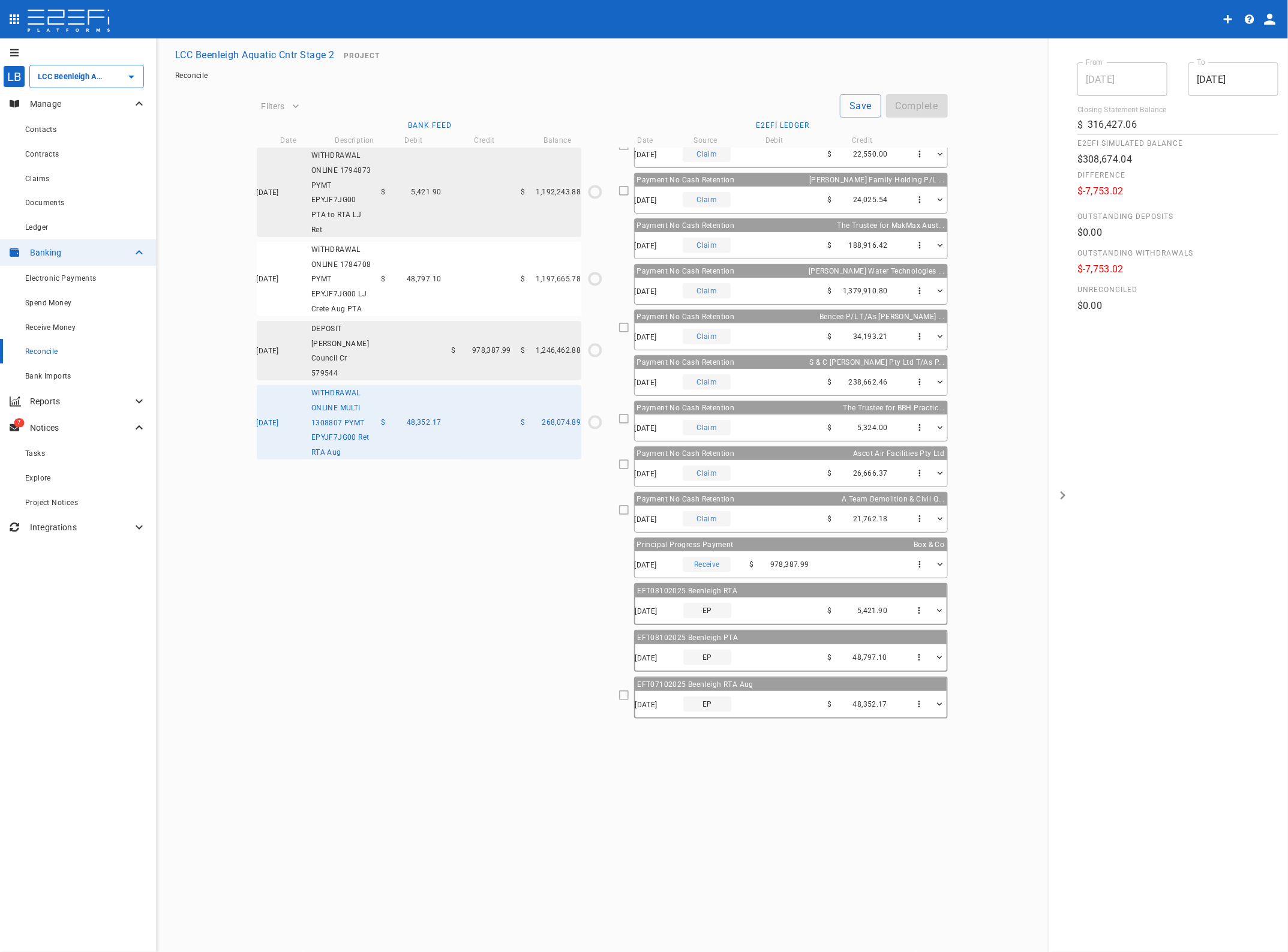
click at [624, 697] on icon at bounding box center [624, 695] width 11 height 11
type input "[DATE]"
type input "268,074.89"
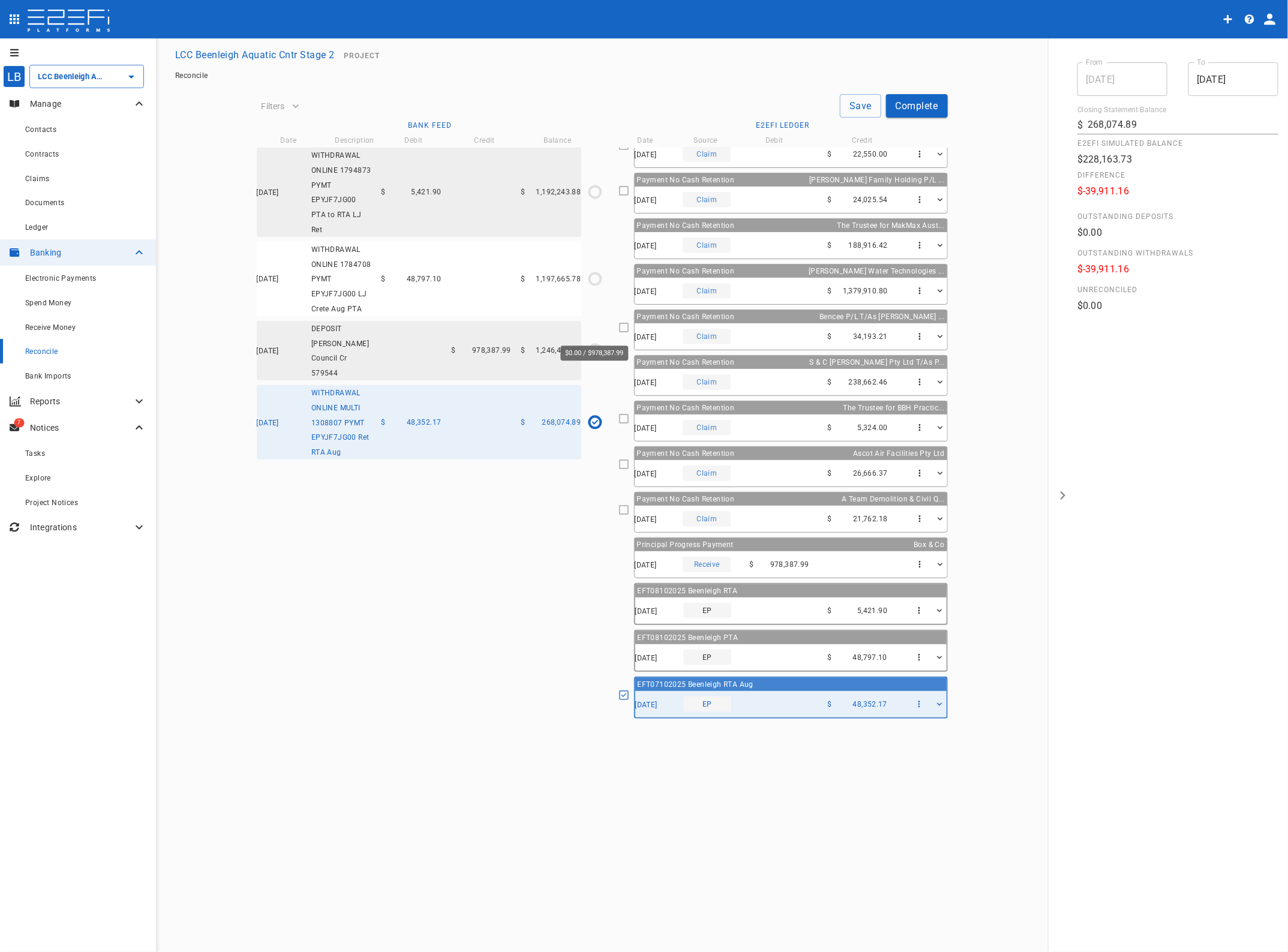
click at [589, 345] on circle "$0.00 / $978,387.99" at bounding box center [595, 351] width 11 height 11
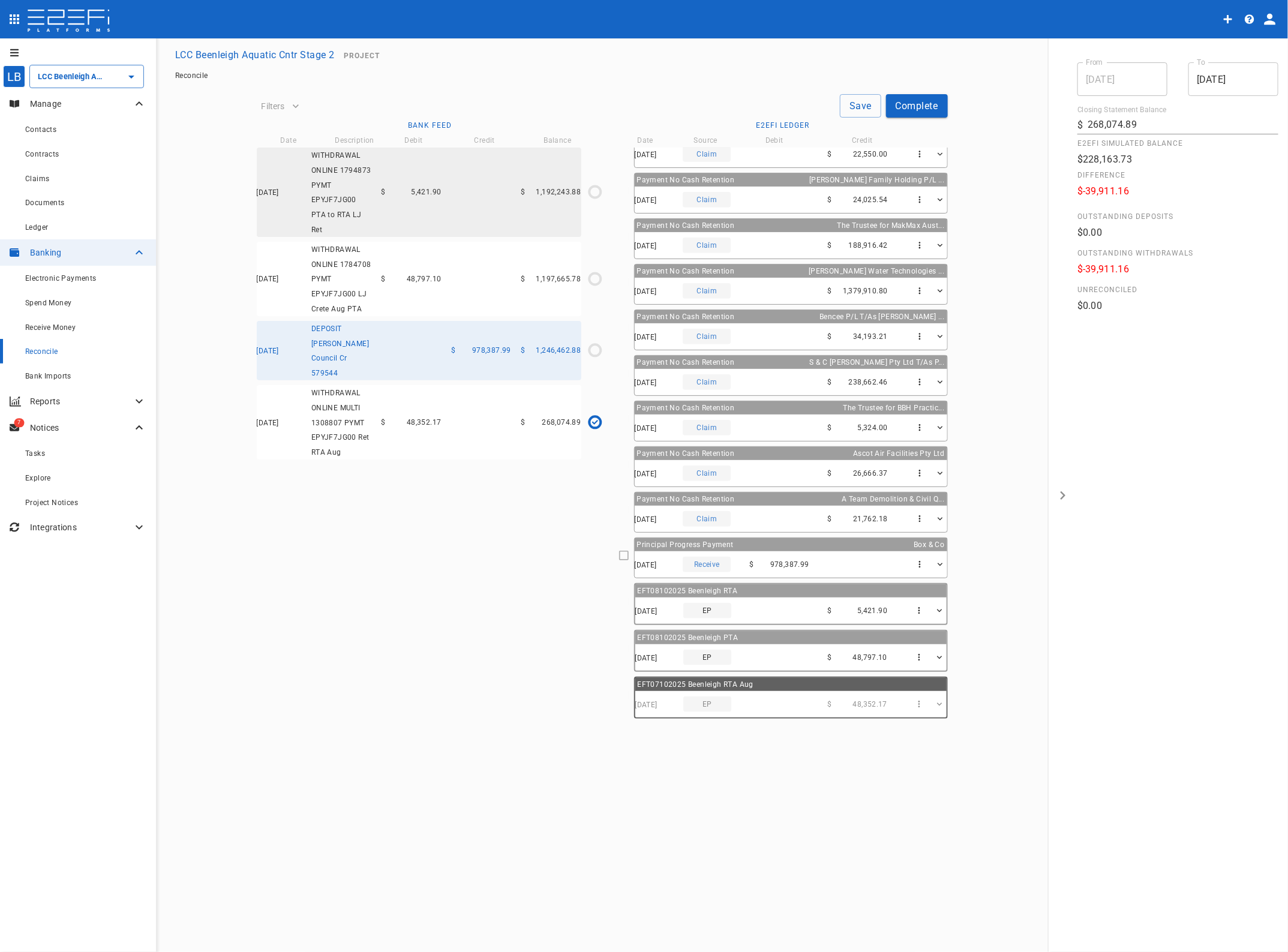
click at [622, 561] on icon at bounding box center [624, 556] width 11 height 11
type input "[DATE]"
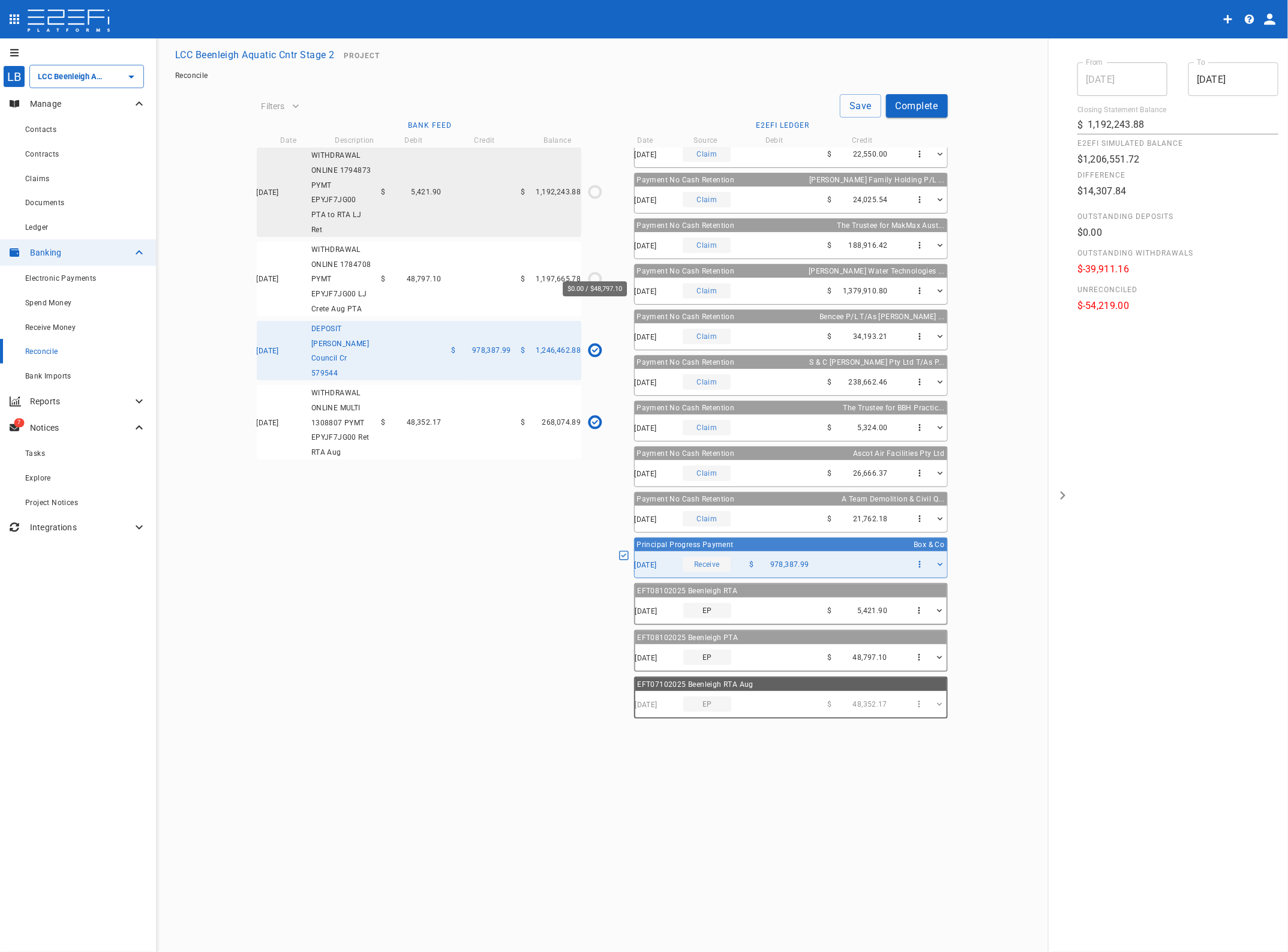
click at [595, 270] on icon "$0.00 / $48,797.10" at bounding box center [595, 278] width 18 height 18
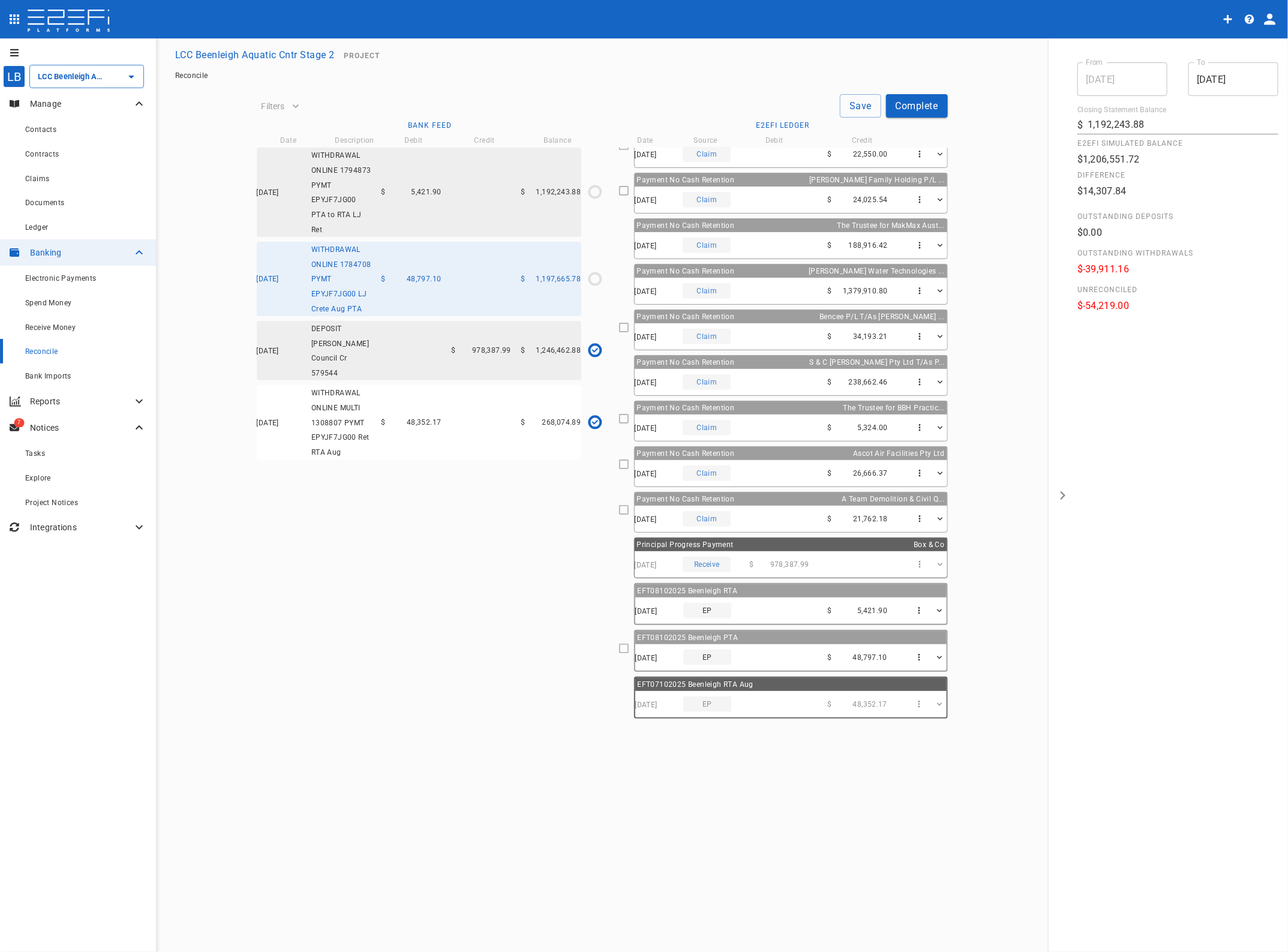
click at [620, 651] on icon at bounding box center [624, 649] width 11 height 11
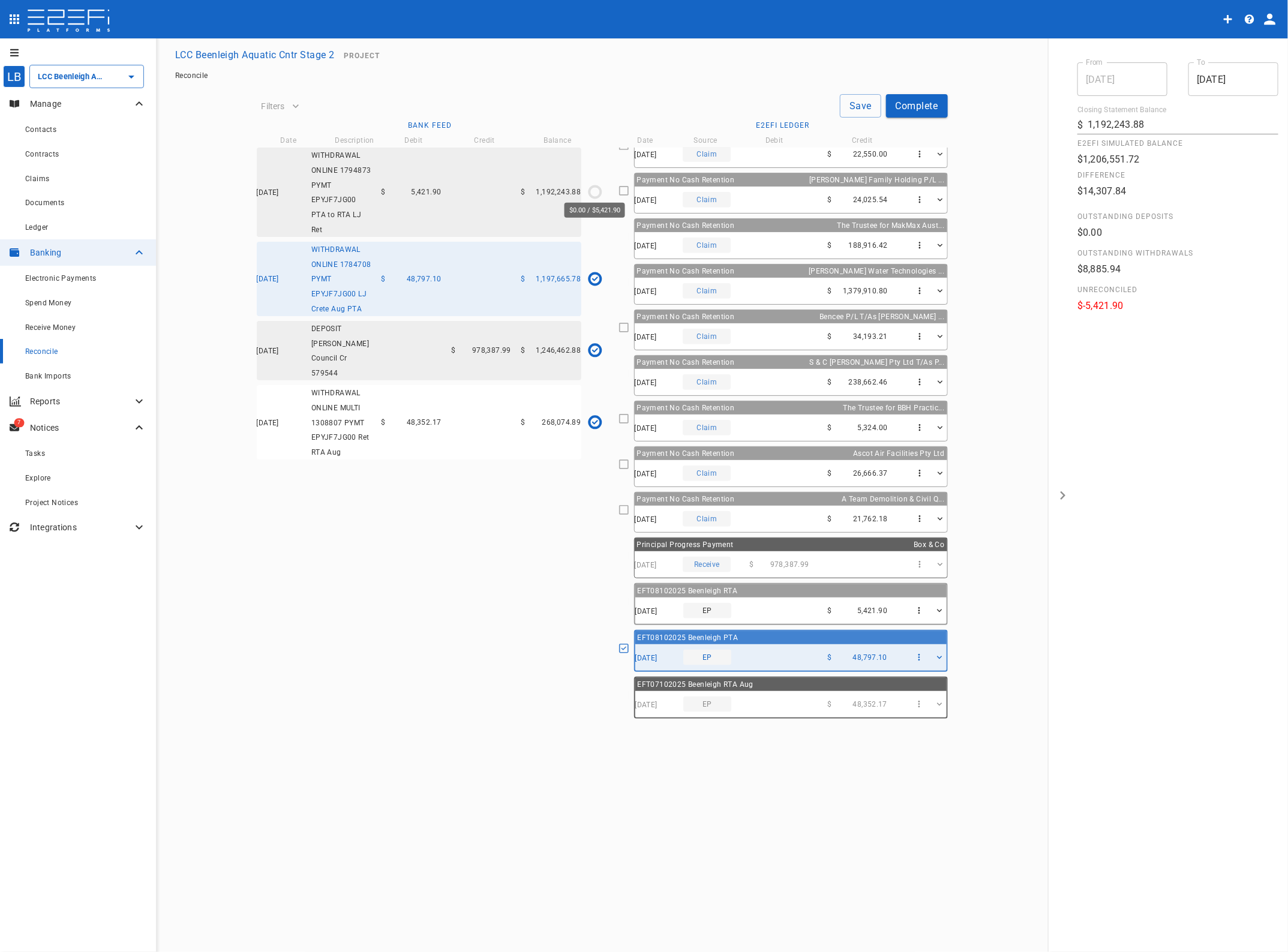
click at [595, 187] on icon "$0.00 / $5,421.90" at bounding box center [595, 191] width 18 height 18
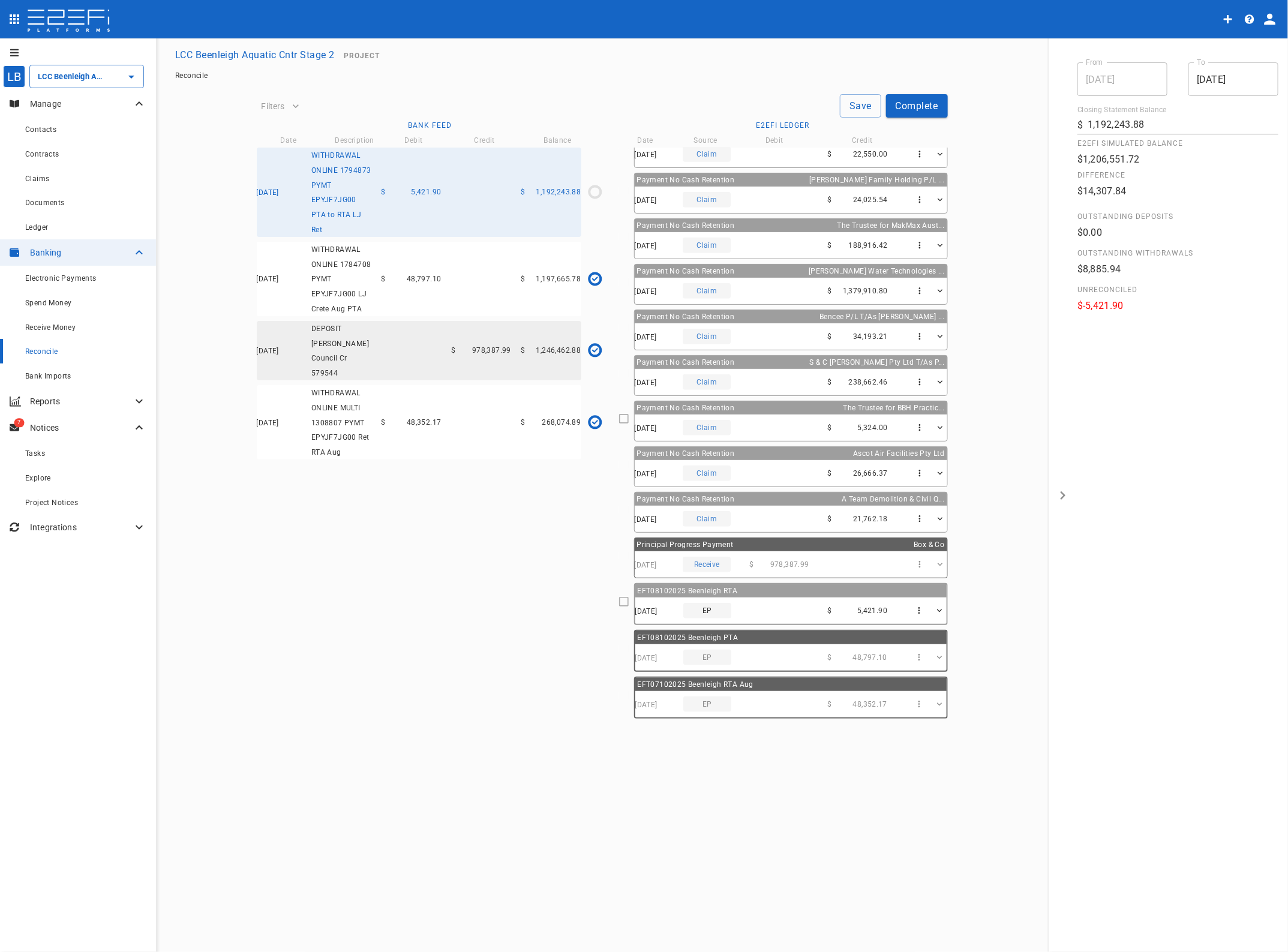
click at [624, 603] on icon at bounding box center [624, 601] width 11 height 11
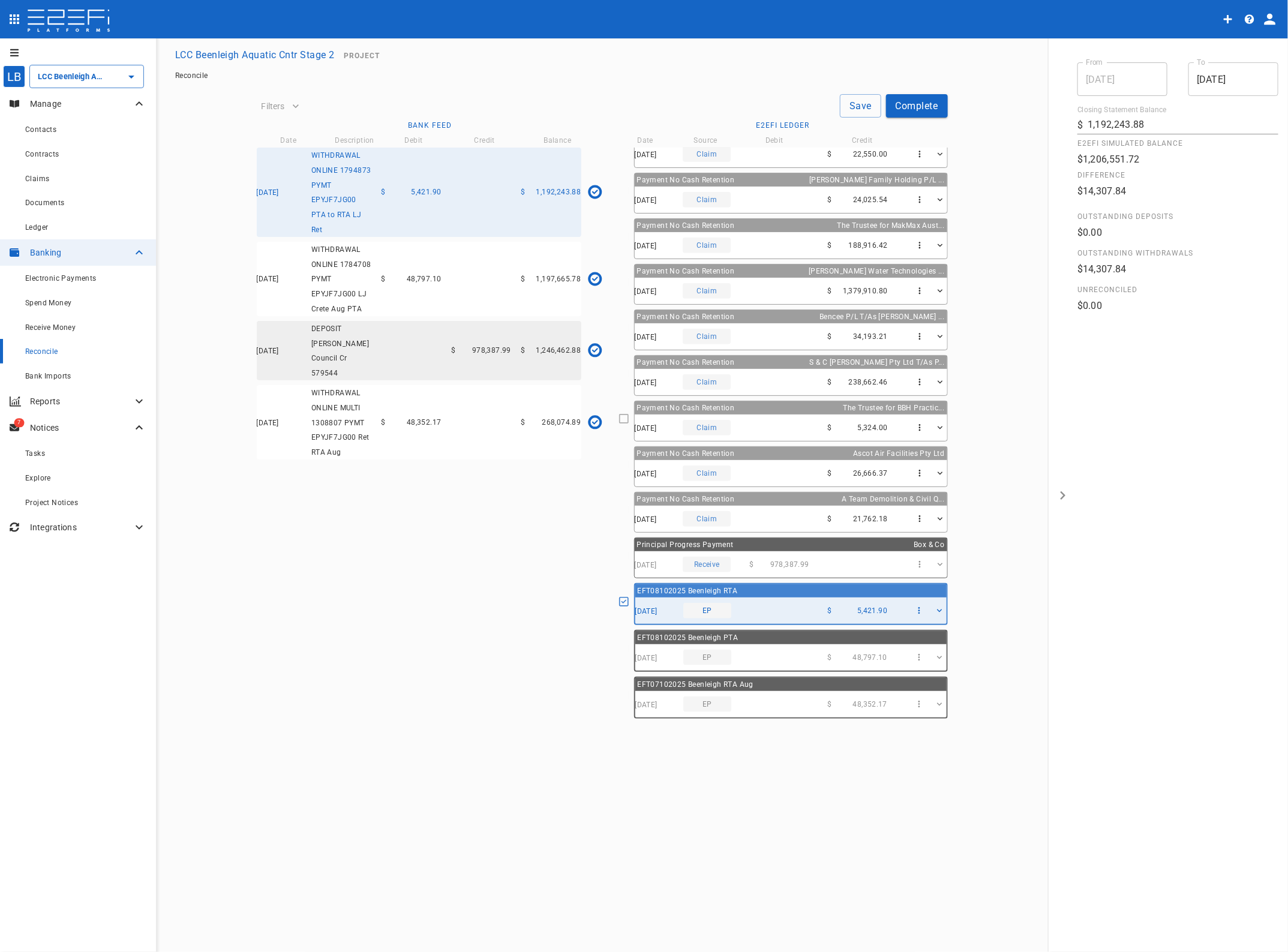
click at [856, 107] on button "Save" at bounding box center [860, 106] width 41 height 24
click at [917, 107] on button "Complete" at bounding box center [917, 106] width 62 height 24
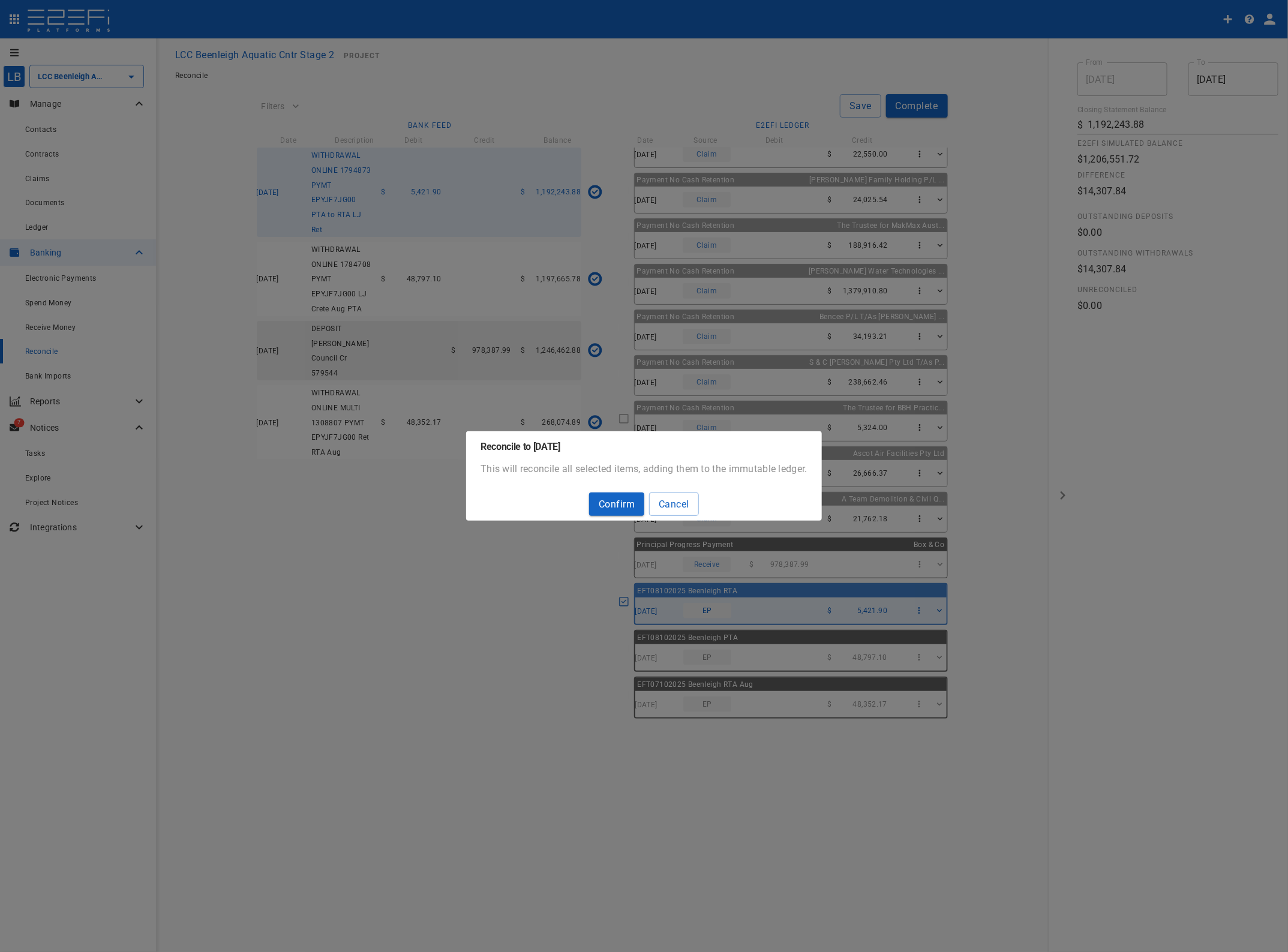
click at [629, 503] on button "Confirm" at bounding box center [617, 504] width 55 height 24
type input "316,427.06"
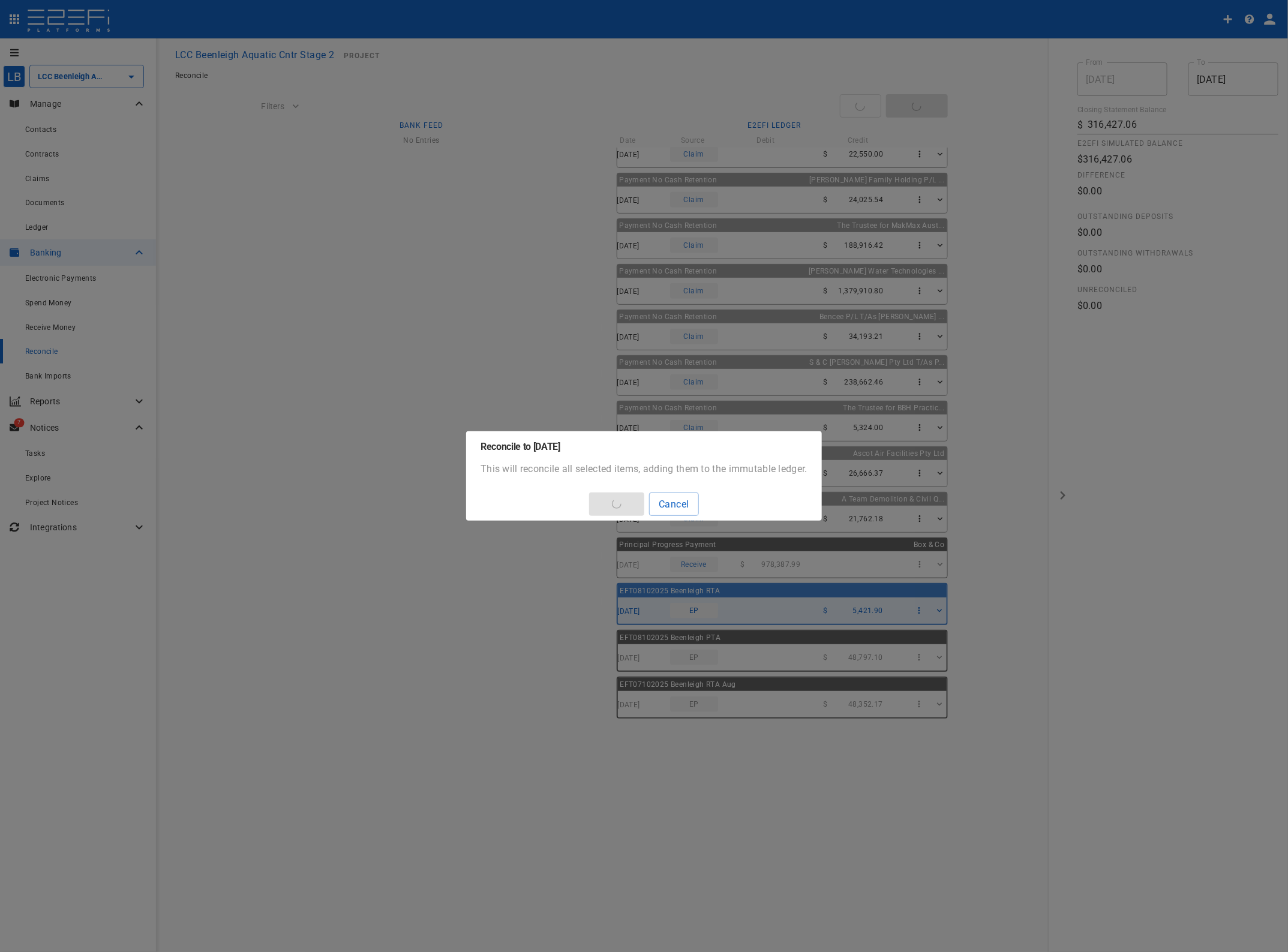
type input "[DATE]"
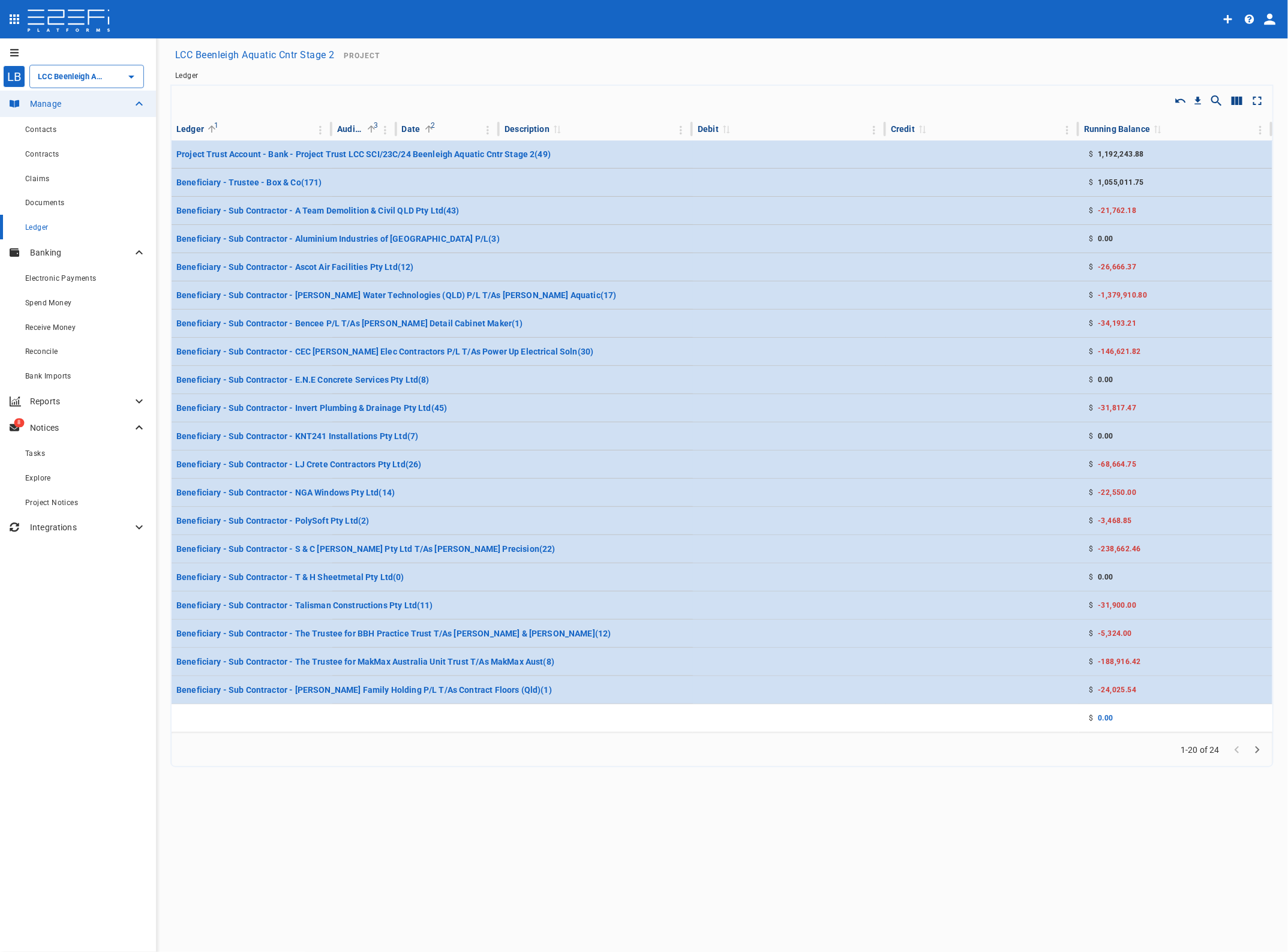
click at [43, 348] on span "Reconcile" at bounding box center [41, 351] width 33 height 8
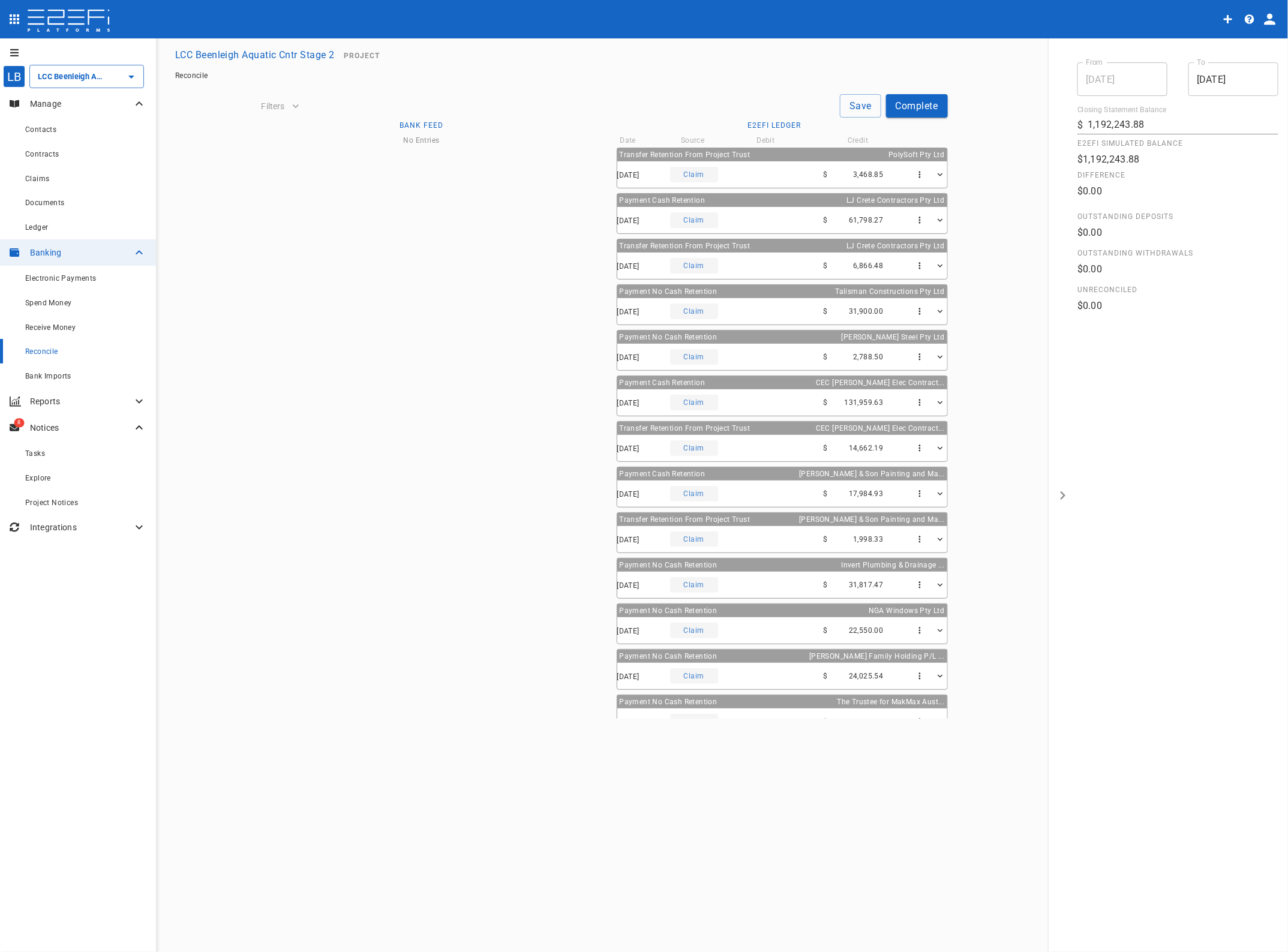
click at [71, 78] on input "LCC Beenleigh Aquatic Cntr Stage 2" at bounding box center [70, 76] width 70 height 13
click at [70, 214] on p "LCC Beenleigh A..." at bounding box center [58, 217] width 79 height 13
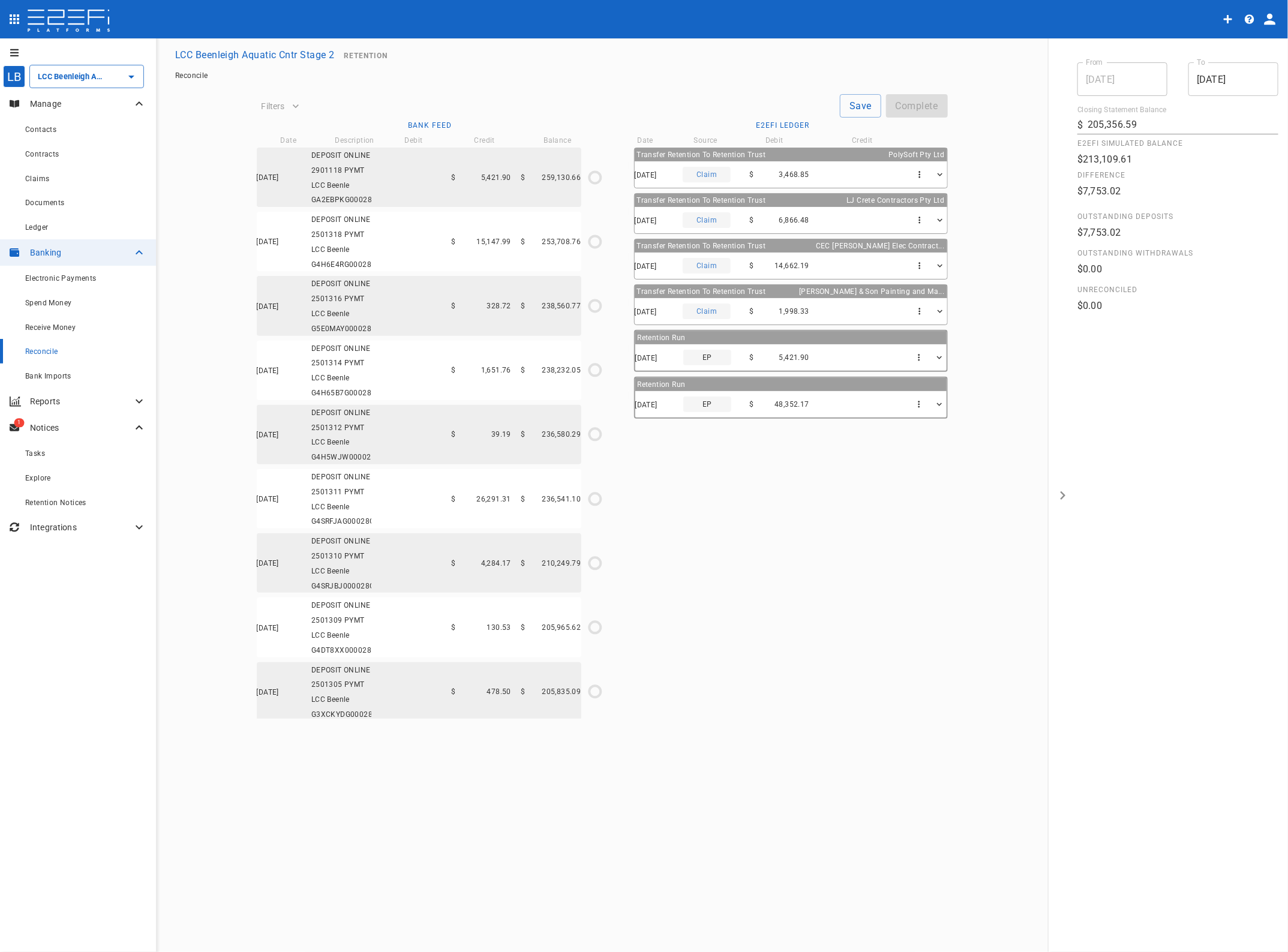
click at [39, 353] on span "Reconcile" at bounding box center [41, 351] width 33 height 8
click at [595, 183] on icon "$0.00 / $5,421.90" at bounding box center [595, 177] width 18 height 18
click at [629, 350] on icon at bounding box center [624, 349] width 11 height 11
type input "[DATE]"
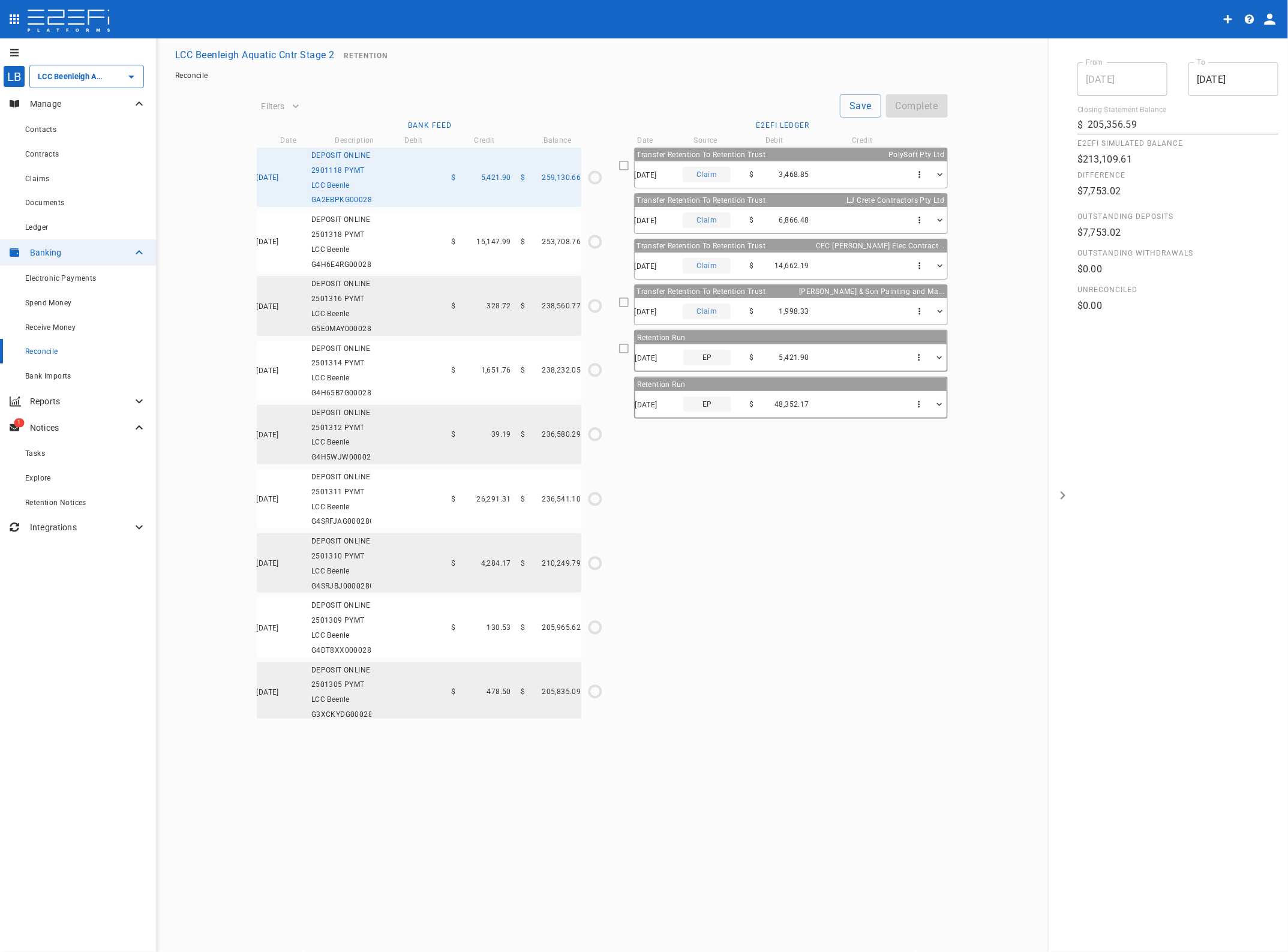
type input "259,130.66"
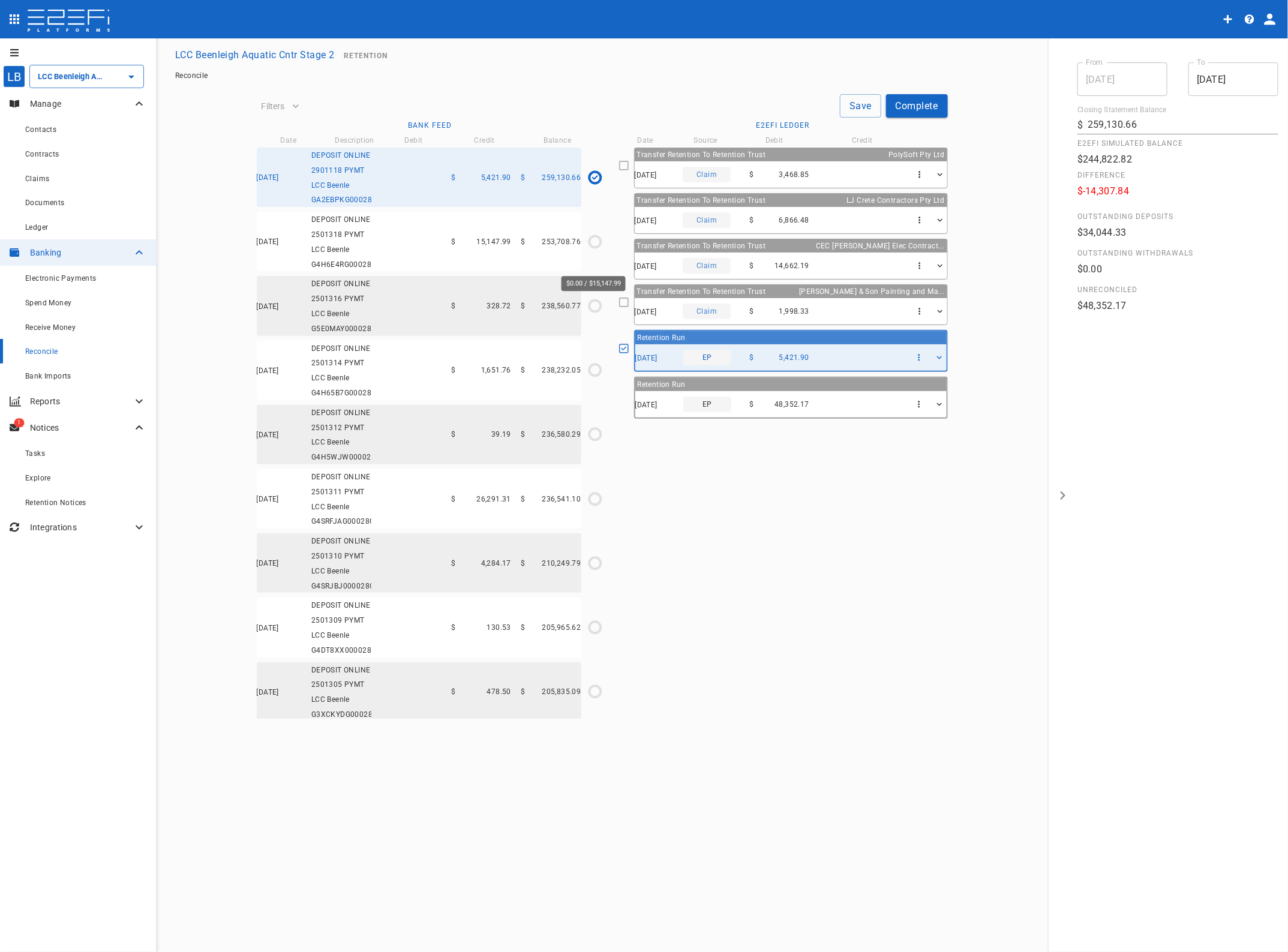
click at [595, 251] on icon "$0.00 / $15,147.99" at bounding box center [595, 241] width 18 height 18
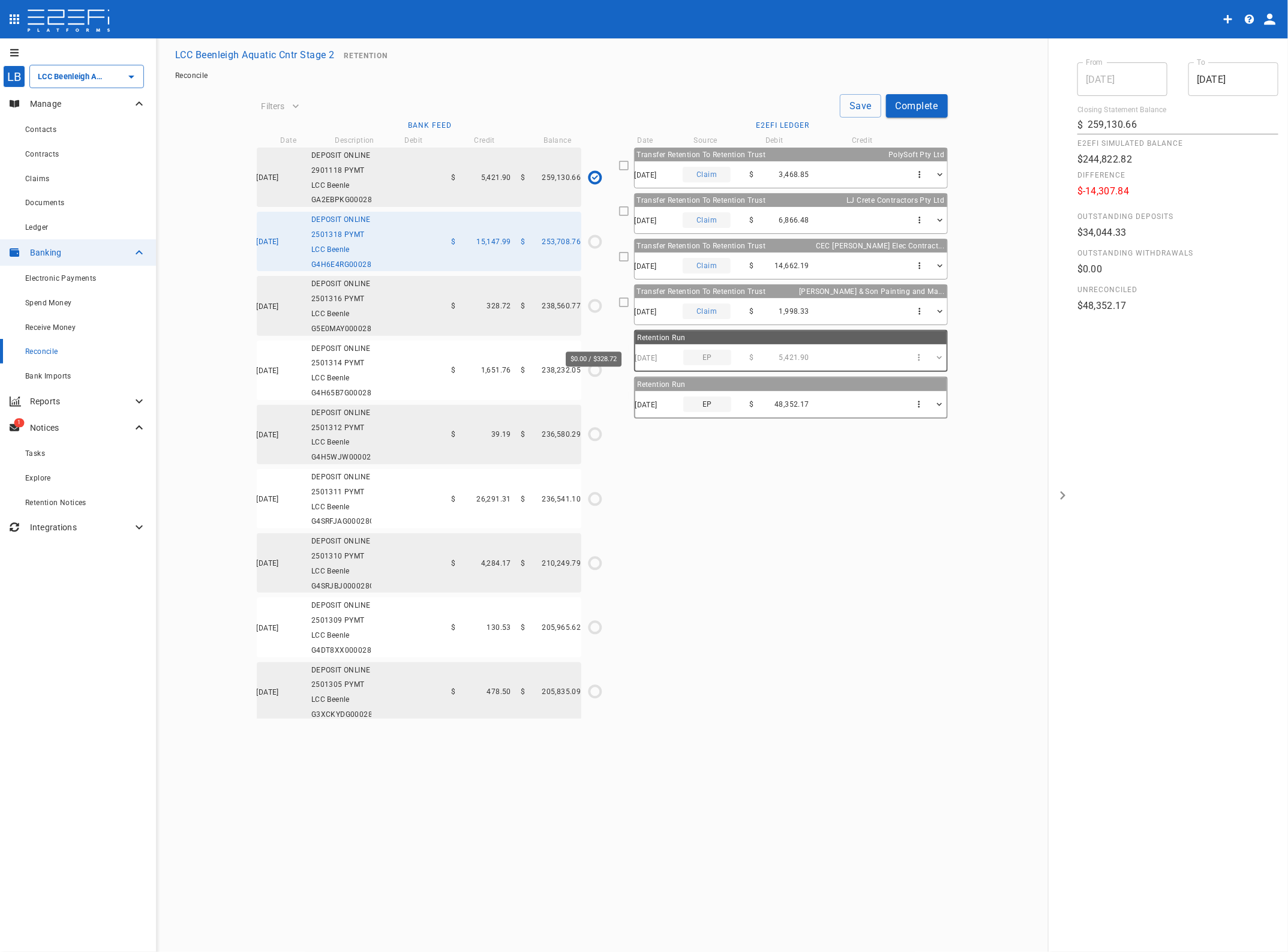
click at [592, 311] on circle "$0.00 / $328.72" at bounding box center [595, 305] width 11 height 11
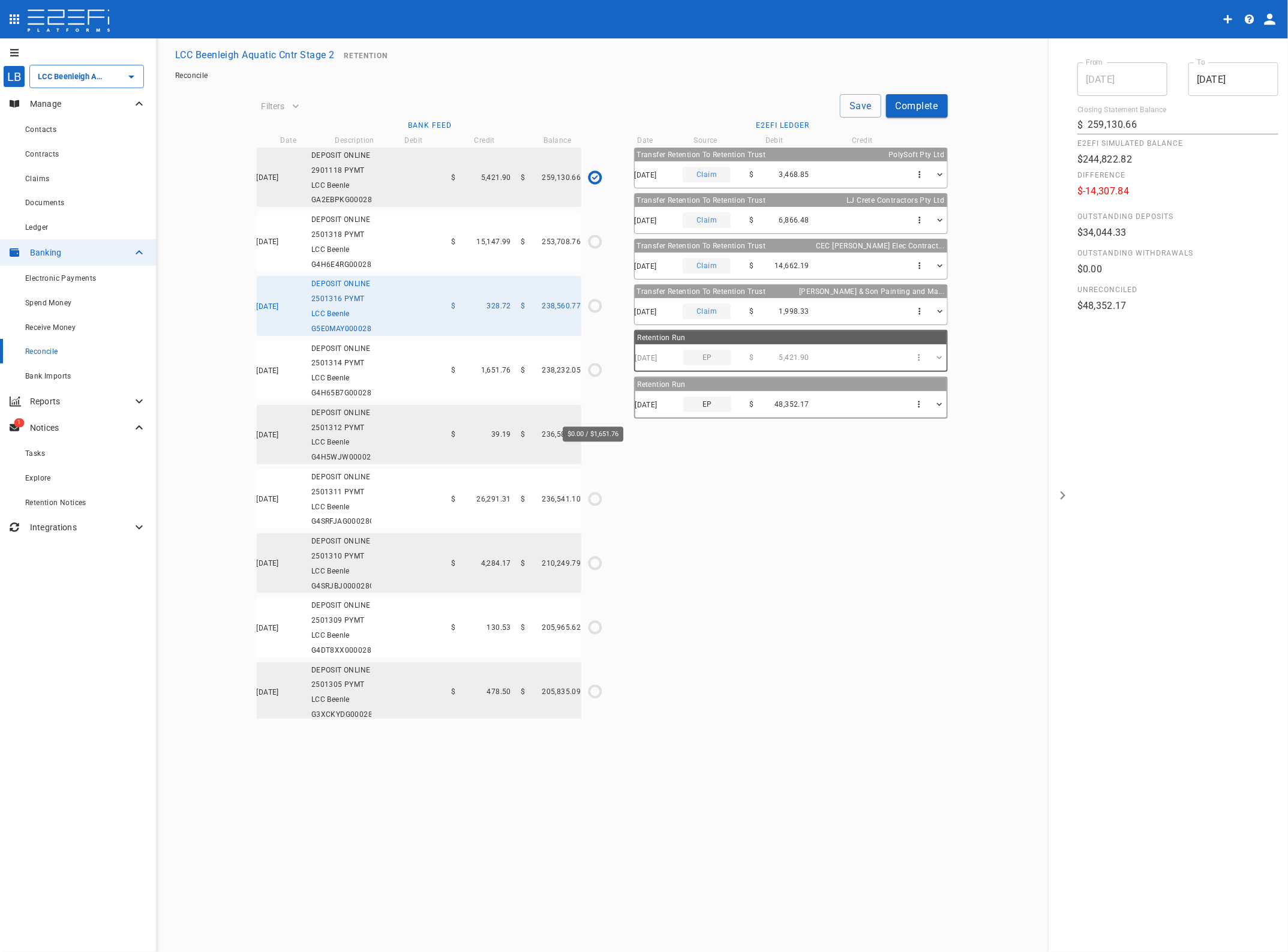
click at [590, 376] on circle "$0.00 / $1,651.76" at bounding box center [595, 370] width 11 height 11
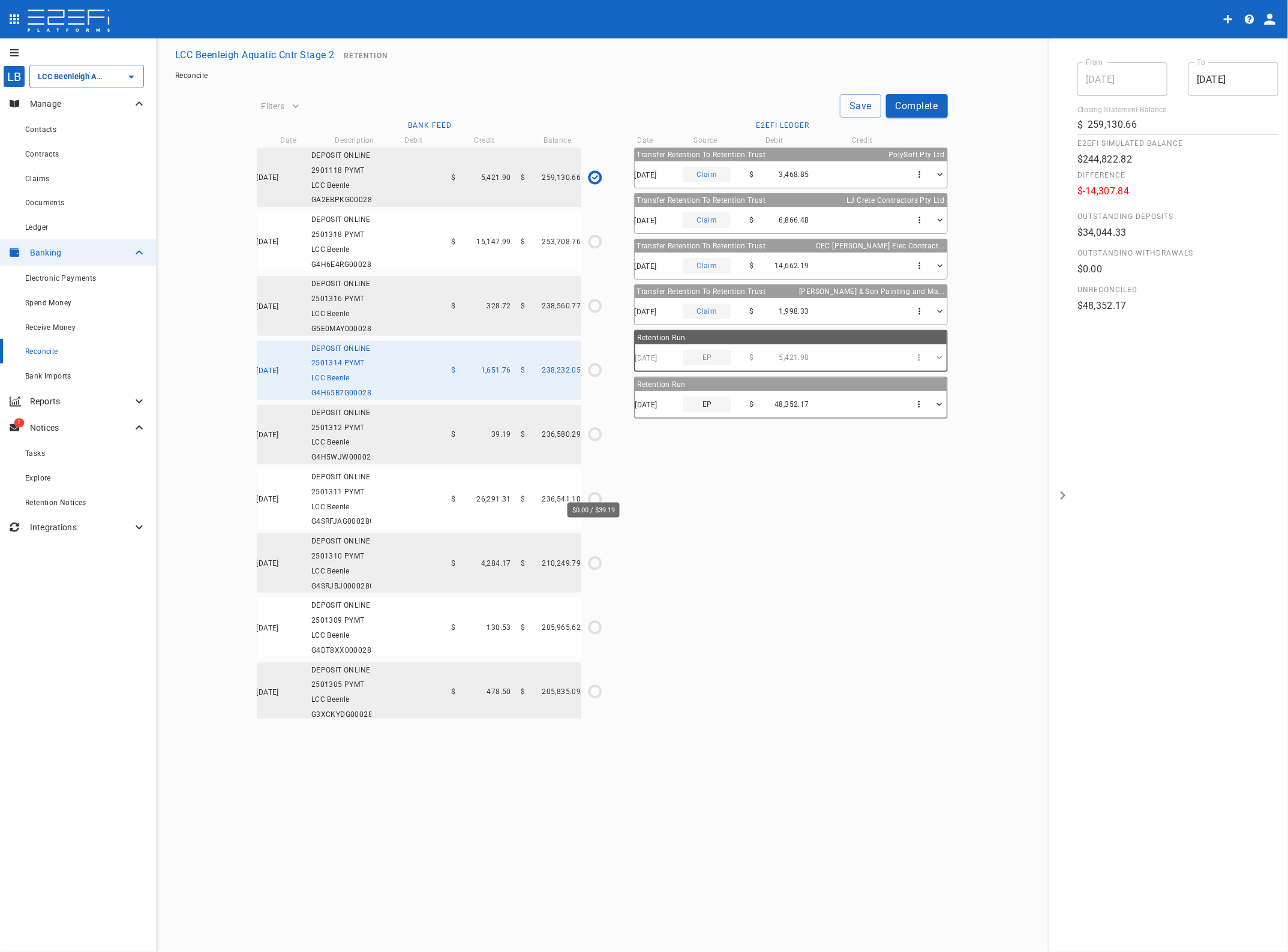
click at [589, 440] on circle "$0.00 / $39.19" at bounding box center [595, 434] width 11 height 11
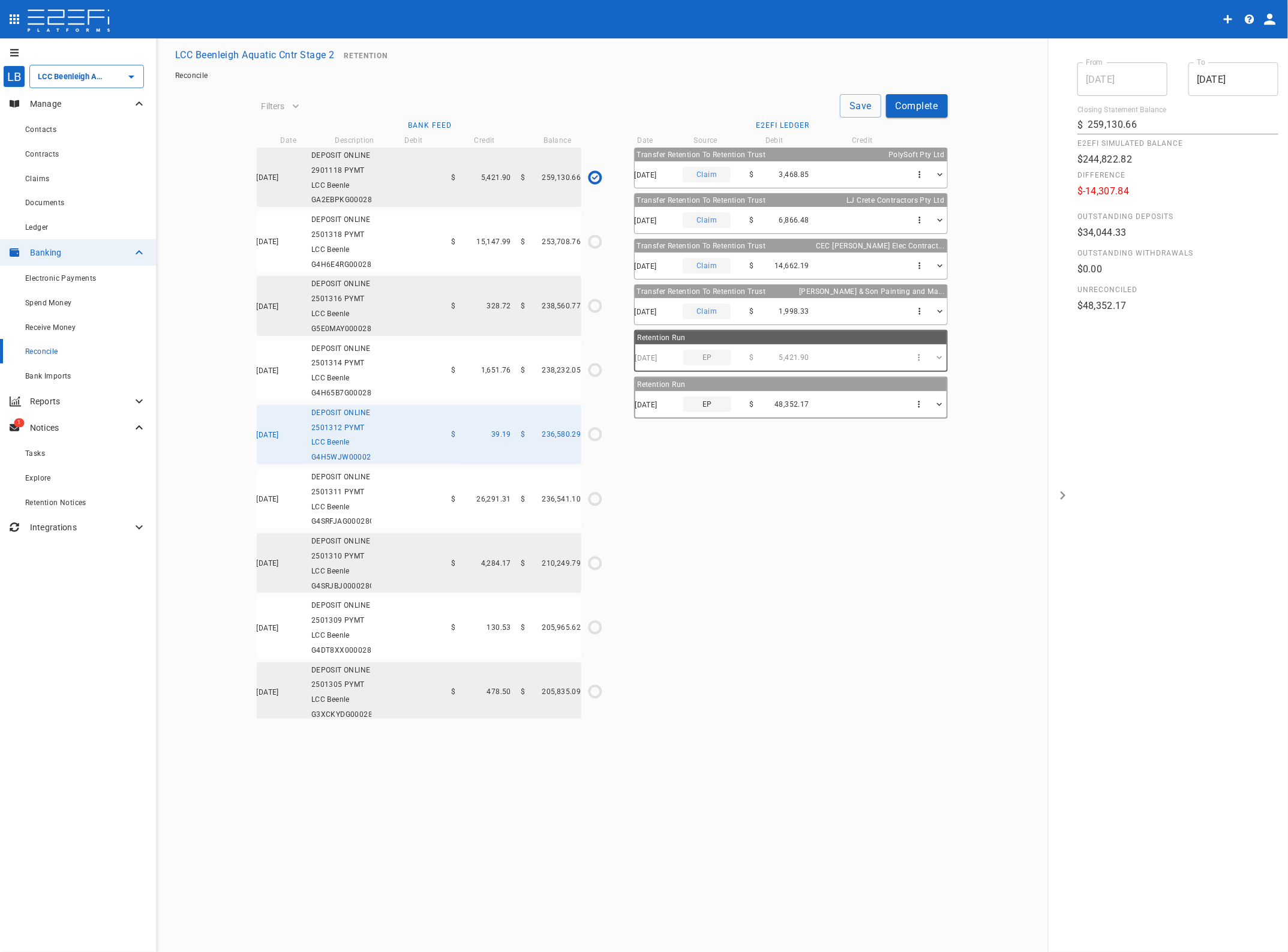
click at [590, 251] on icon "$0.00 / $15,147.99" at bounding box center [595, 241] width 18 height 18
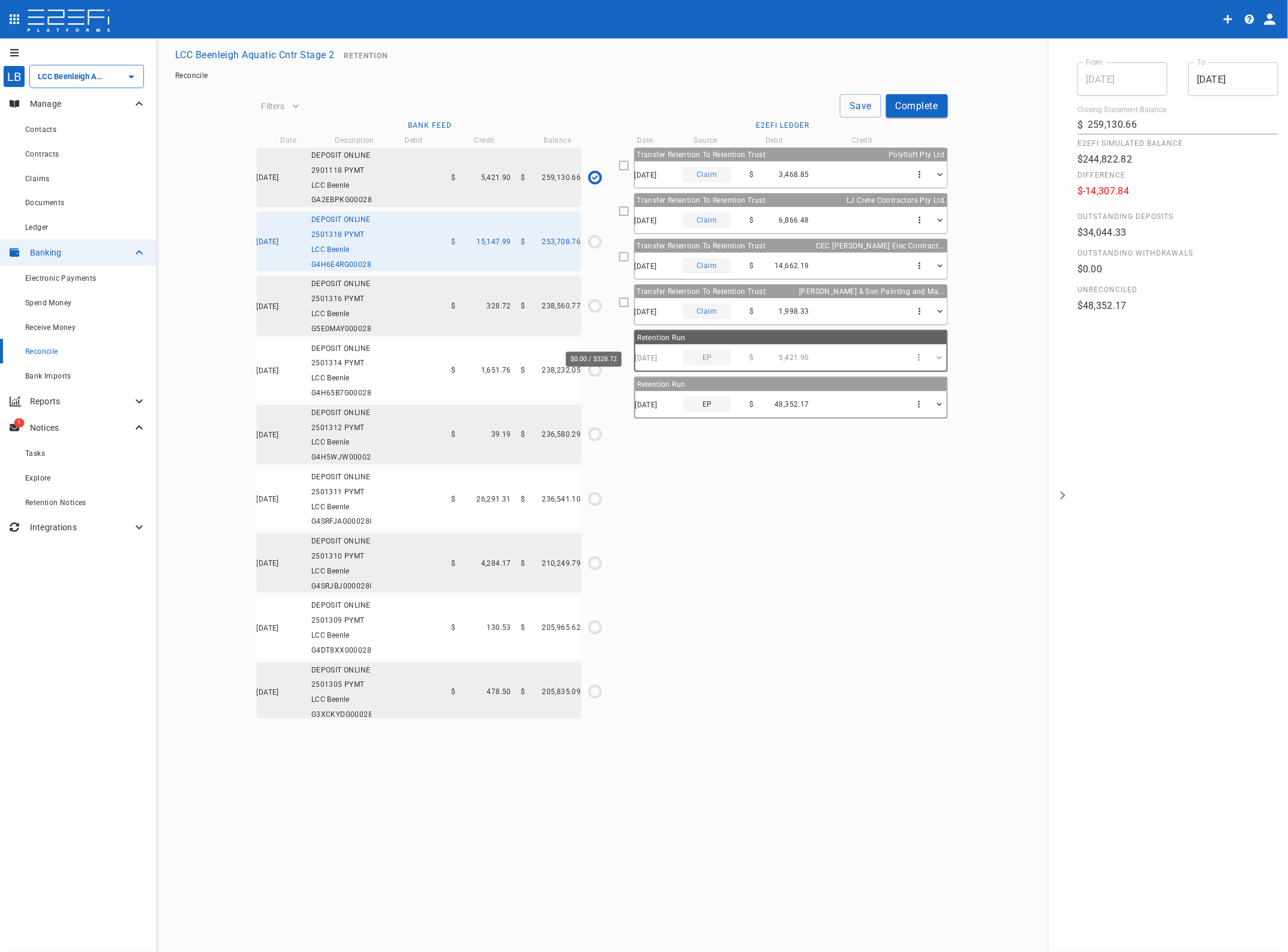
click at [594, 315] on icon "$0.00 / $328.72" at bounding box center [595, 305] width 18 height 18
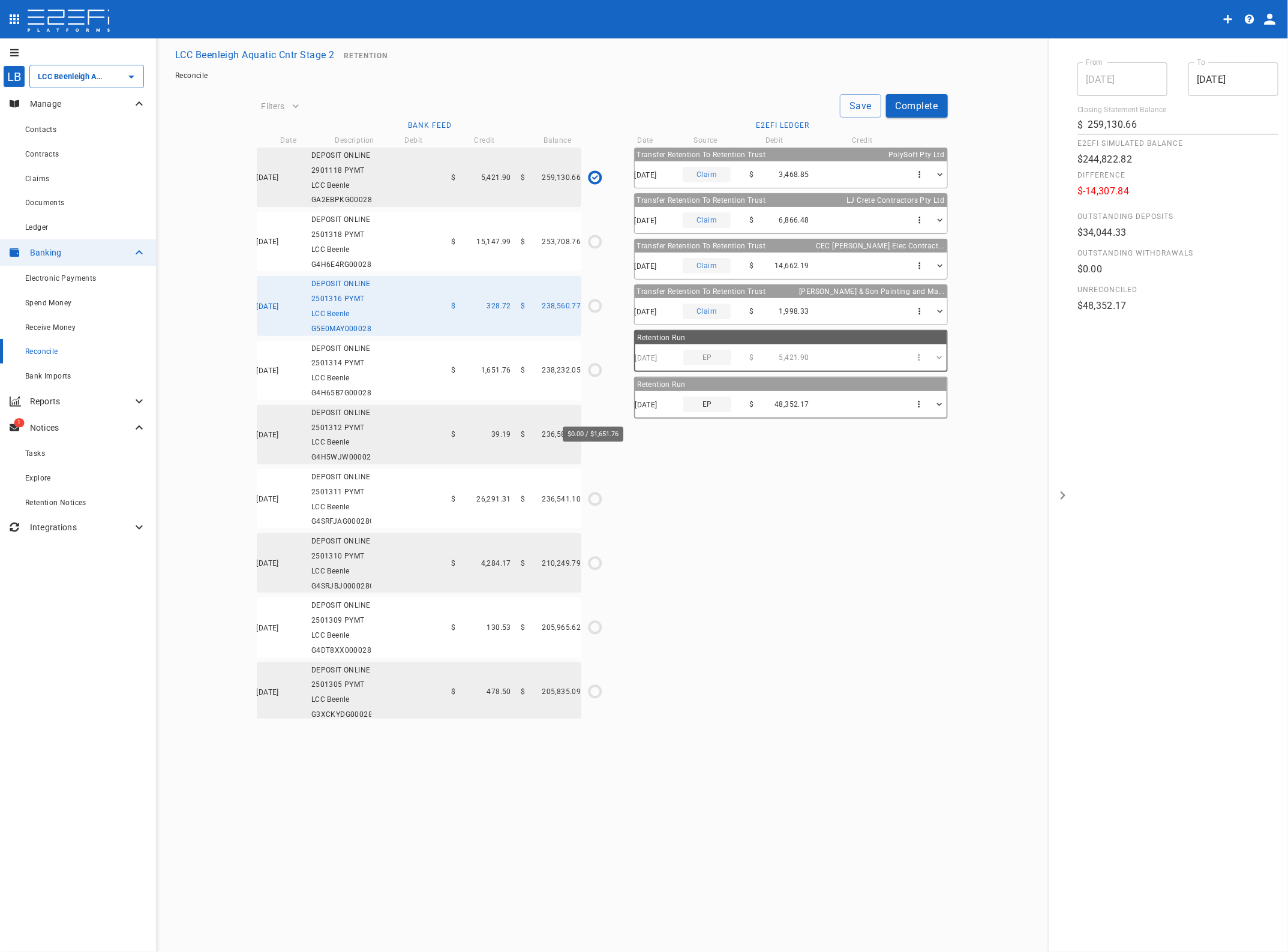
click at [593, 379] on icon "$0.00 / $1,651.76" at bounding box center [595, 370] width 18 height 18
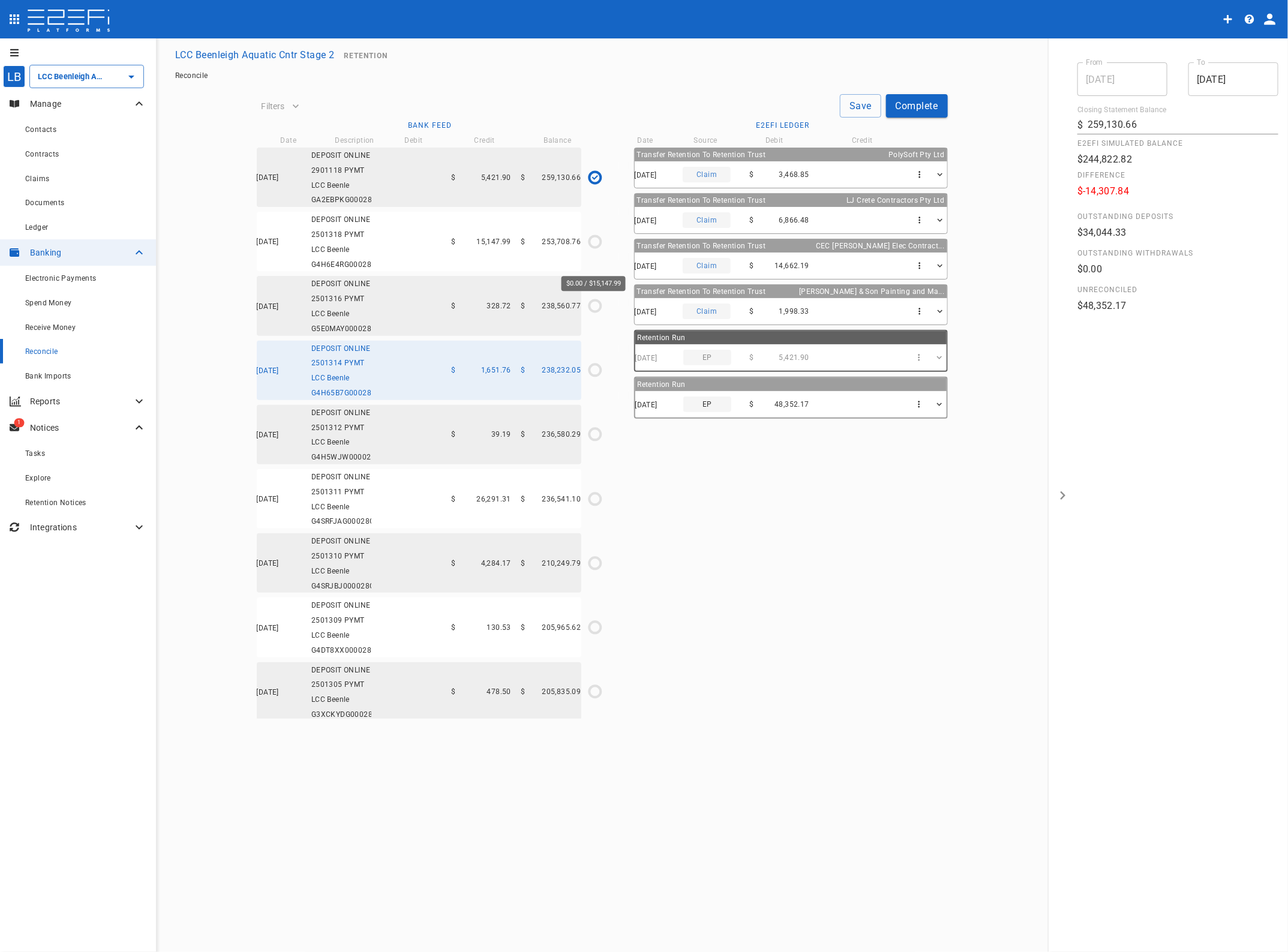
click at [589, 247] on circle "$0.00 / $15,147.99" at bounding box center [595, 241] width 11 height 11
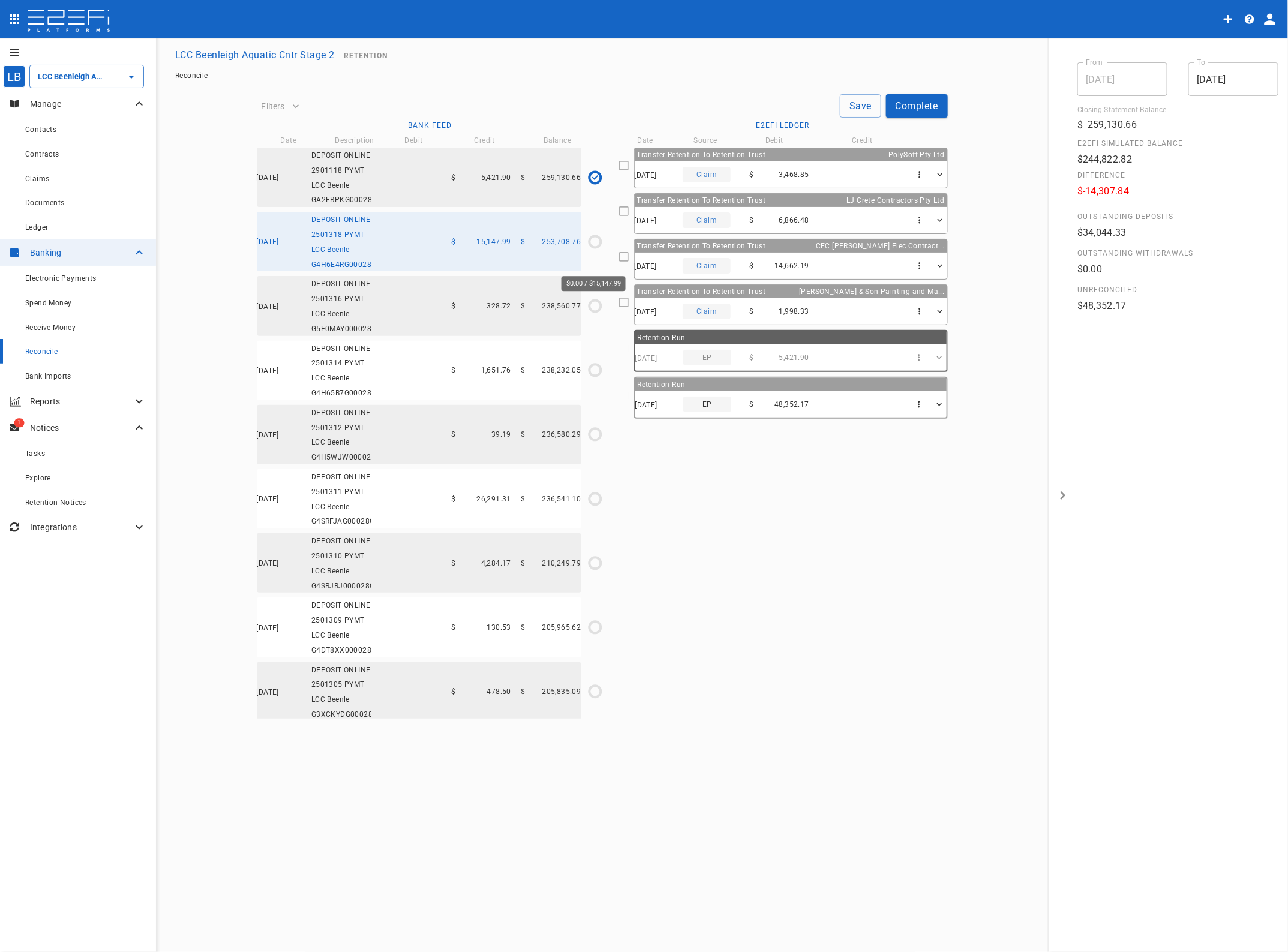
click at [593, 251] on icon "$0.00 / $15,147.99" at bounding box center [595, 241] width 18 height 18
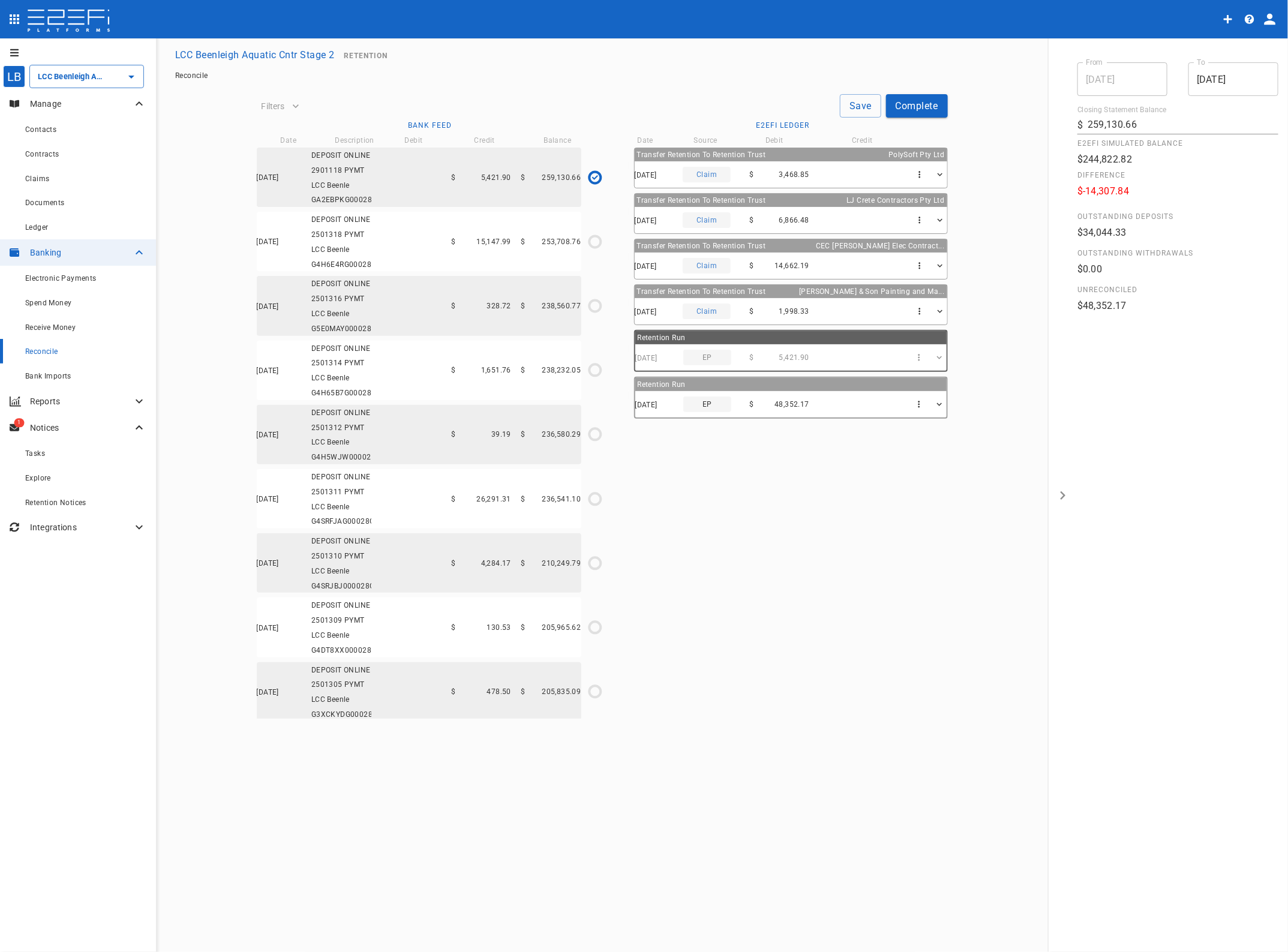
click at [407, 271] on div "07/10/2025 DEPOSIT ONLINE 2501318 PYMT LCC Beenle G4H6E4RG00028G4H $ 15,147.99 …" at bounding box center [419, 241] width 324 height 59
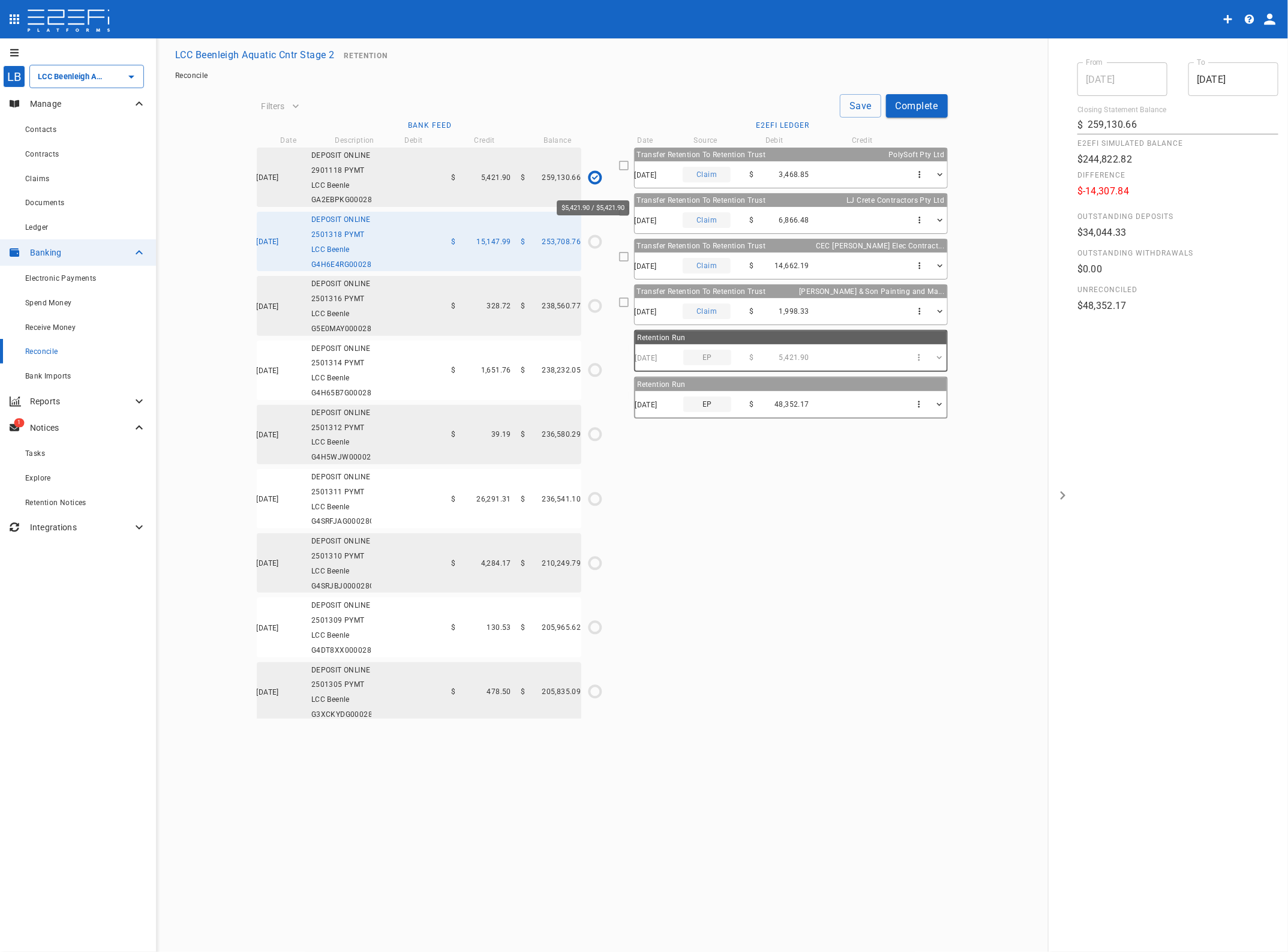
click at [592, 183] on circle "$5,421.90 / $5,421.90" at bounding box center [595, 177] width 11 height 11
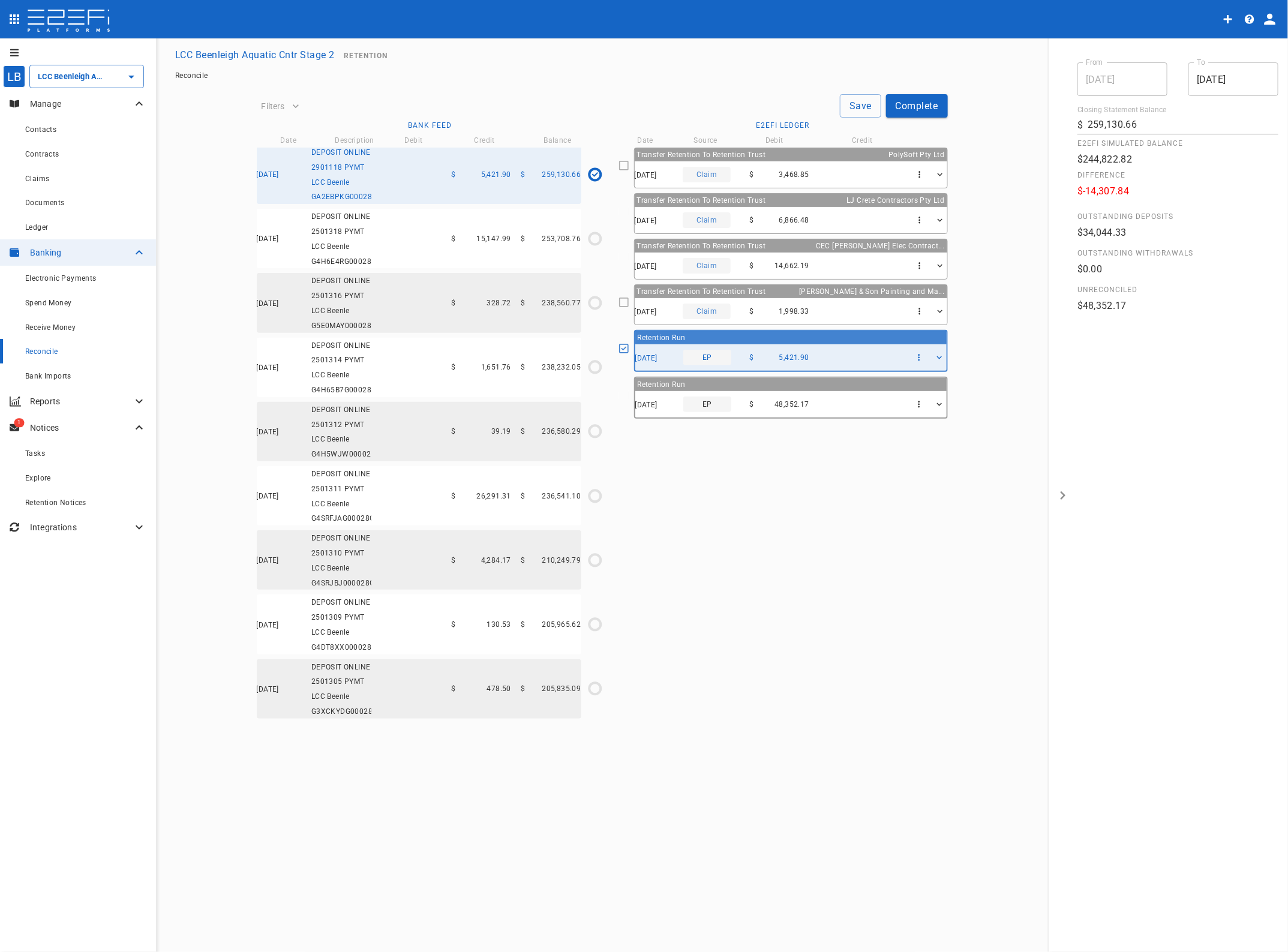
scroll to position [103, 0]
click at [776, 399] on div "07/10/2025 EP $ 48,352.17" at bounding box center [791, 404] width 312 height 26
click at [937, 403] on icon "button" at bounding box center [939, 405] width 10 height 10
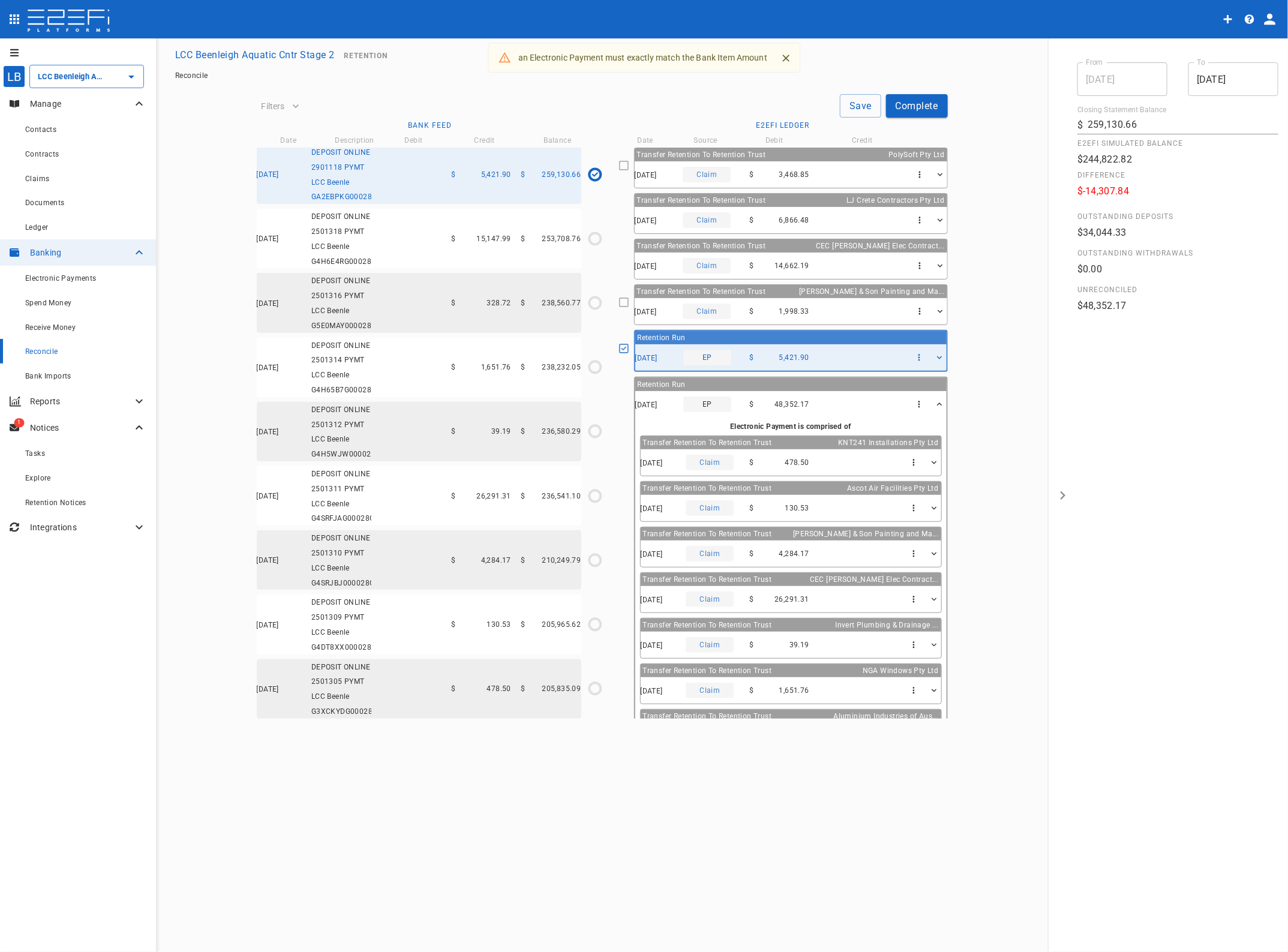
click at [929, 462] on icon "button" at bounding box center [933, 463] width 10 height 10
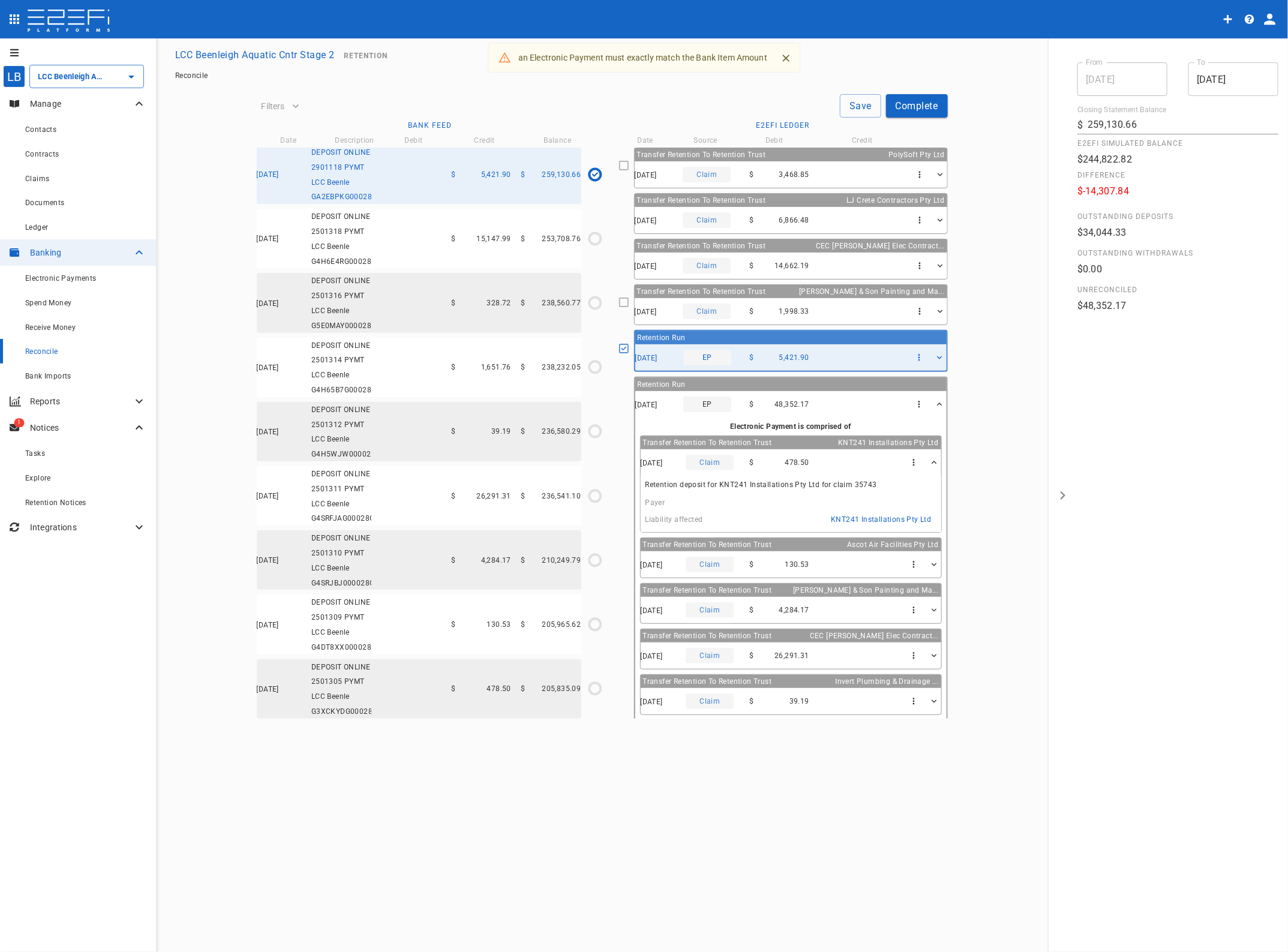
click at [931, 462] on icon "button" at bounding box center [933, 462] width 5 height 3
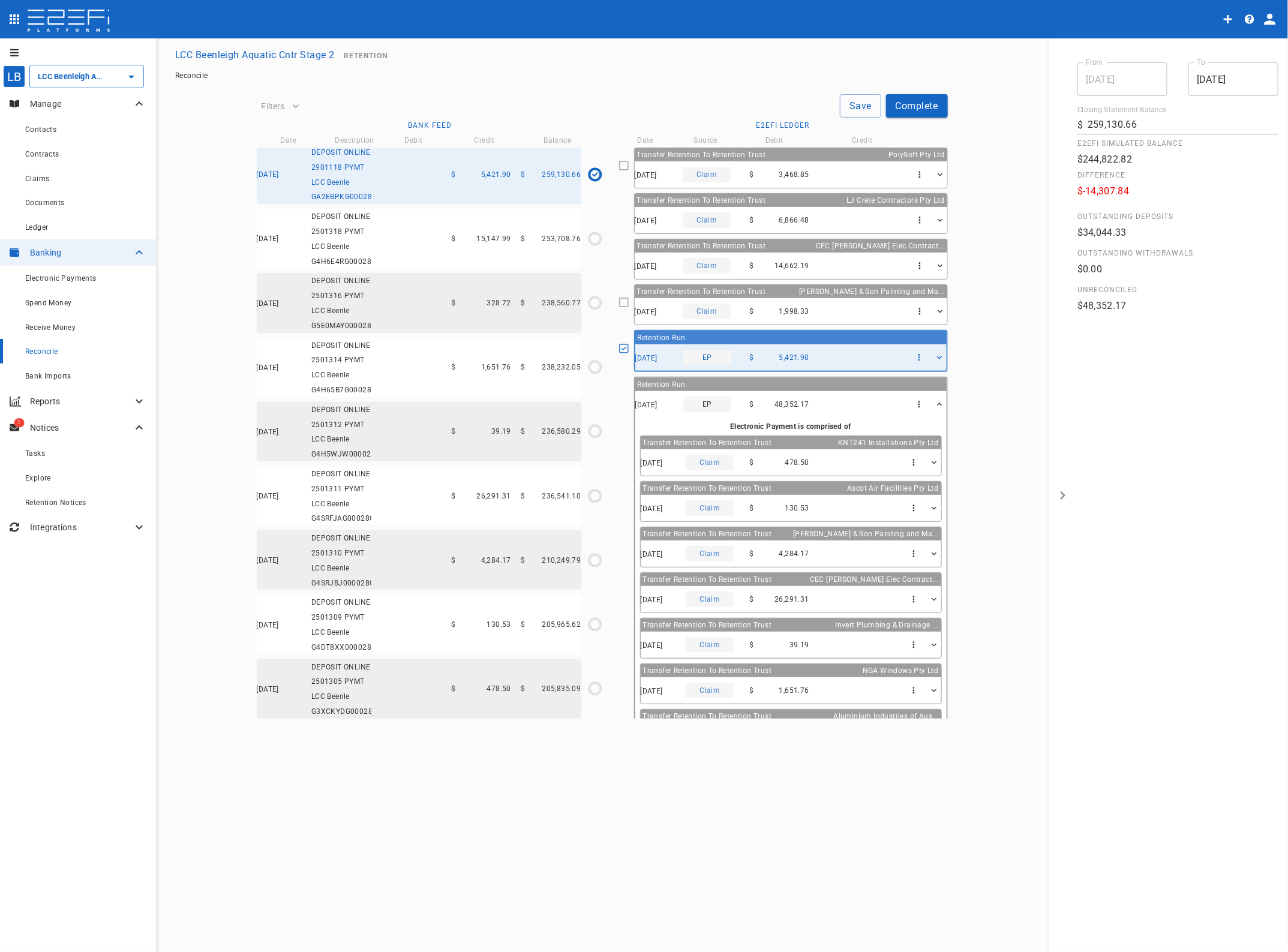
click at [742, 395] on div "07/10/2025 EP $ 48,352.17" at bounding box center [791, 404] width 312 height 26
click at [629, 347] on icon at bounding box center [624, 349] width 11 height 11
type input "[DATE]"
type input "205,356.59"
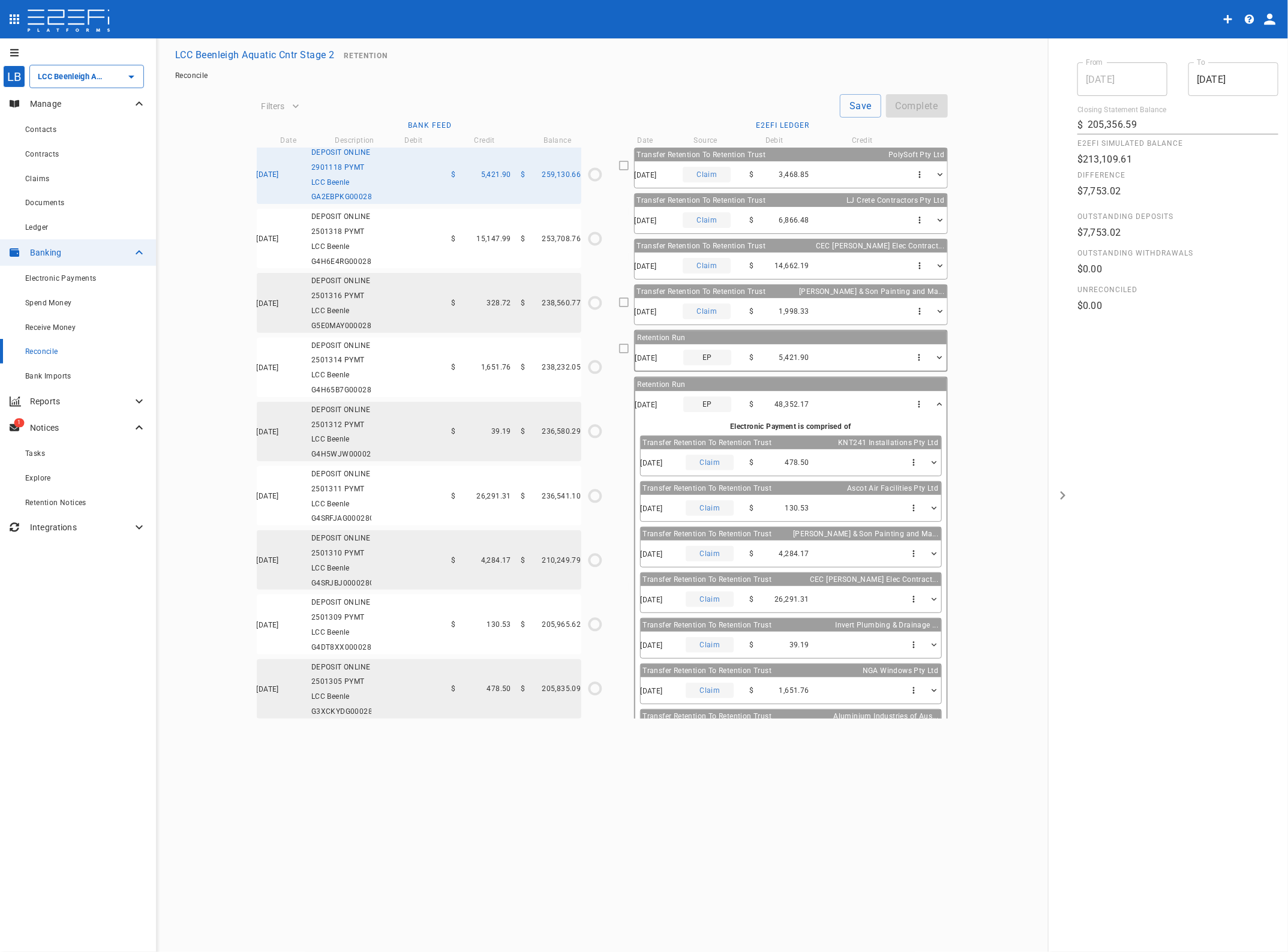
scroll to position [0, 0]
click at [429, 261] on div "07/10/2025 DEPOSIT ONLINE 2501318 PYMT LCC Beenle G4H6E4RG00028G4H $ 15,147.99 …" at bounding box center [419, 241] width 324 height 59
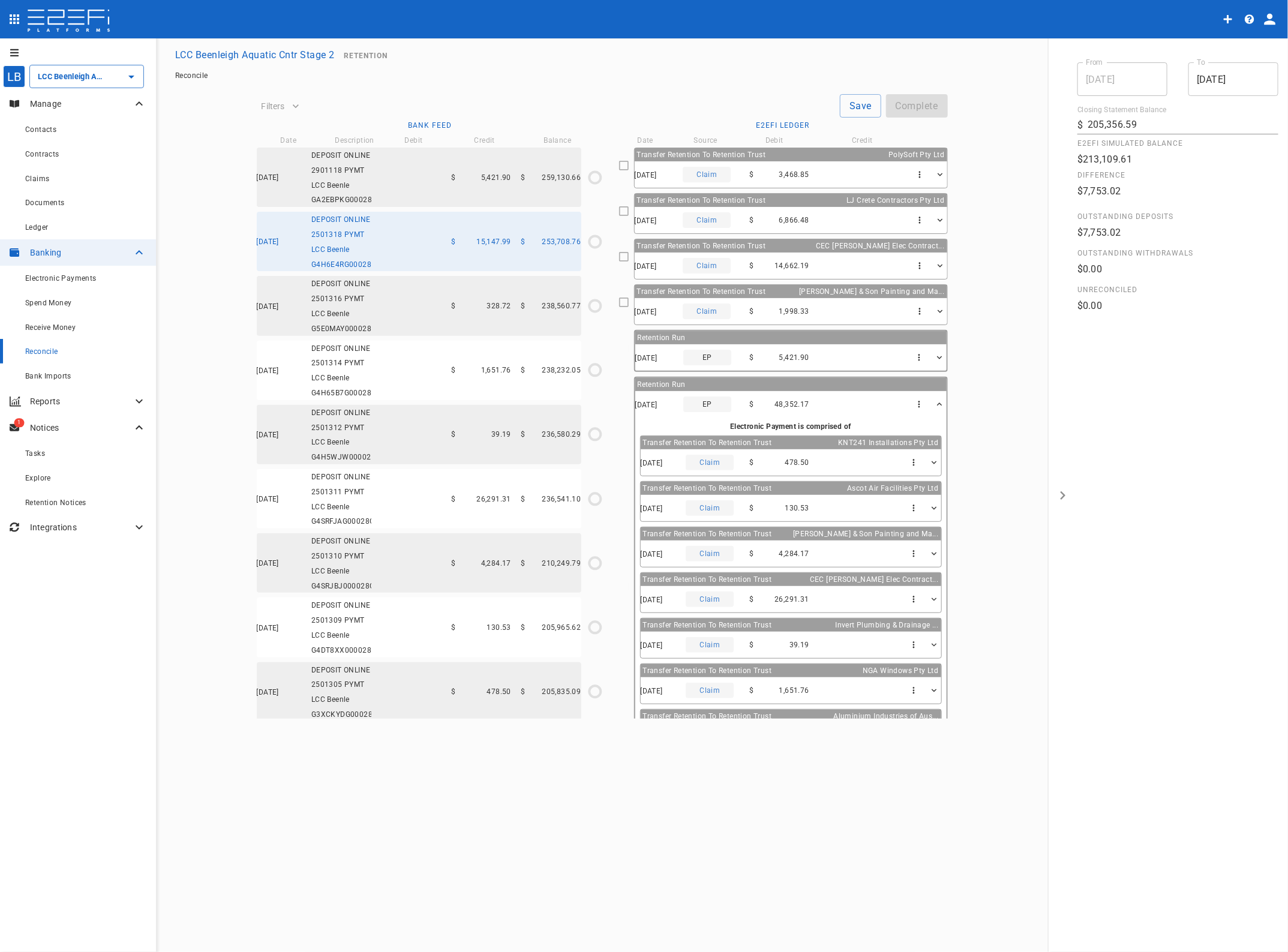
click at [432, 335] on div "07/10/2025 DEPOSIT ONLINE 2501316 PYMT LCC Beenle G5E0MAY000028G4H $ 328.72 $ 2…" at bounding box center [419, 305] width 324 height 59
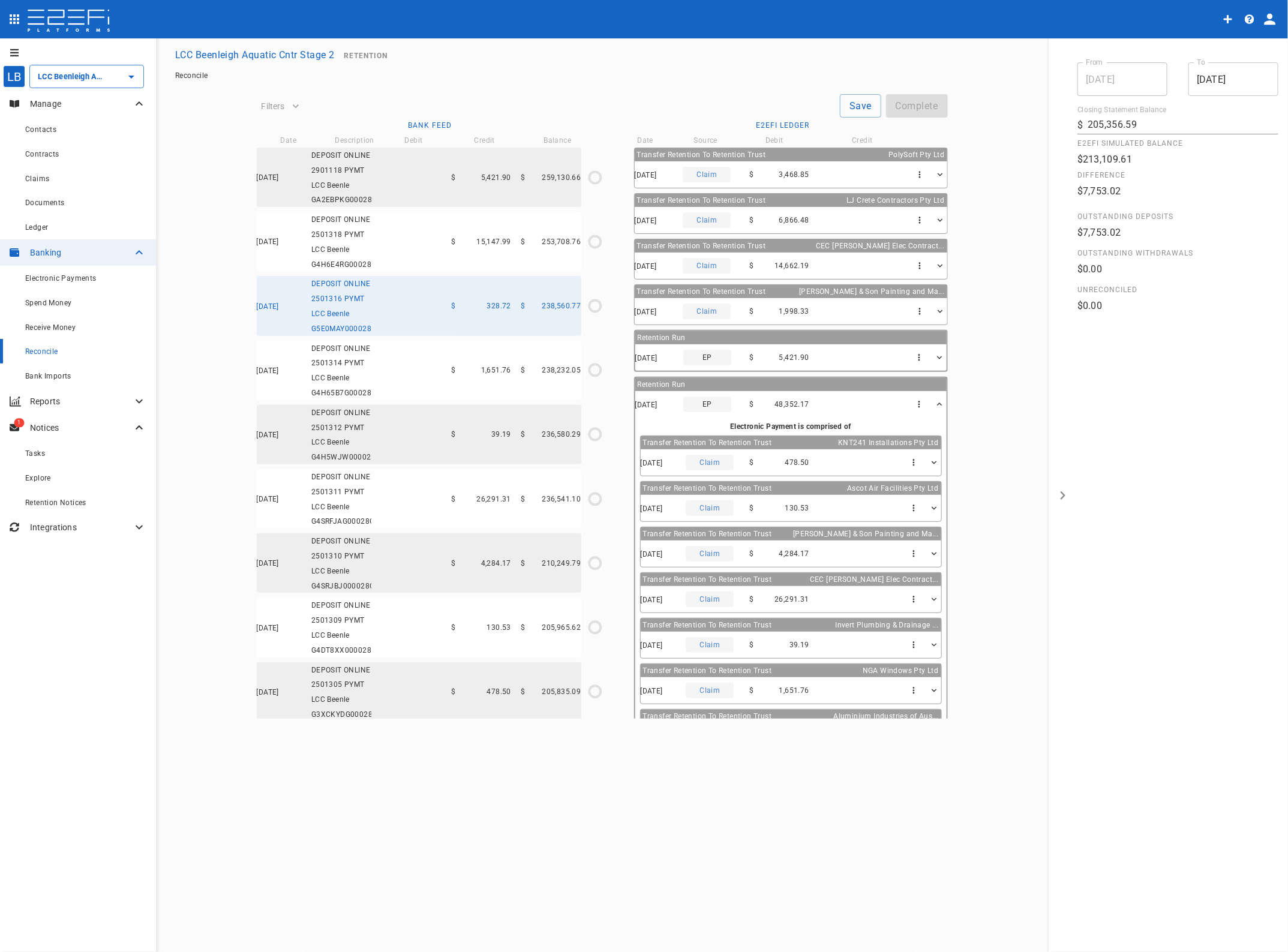
click at [434, 270] on div "07/10/2025 DEPOSIT ONLINE 2501318 PYMT LCC Beenle G4H6E4RG00028G4H $ 15,147.99 …" at bounding box center [419, 241] width 324 height 59
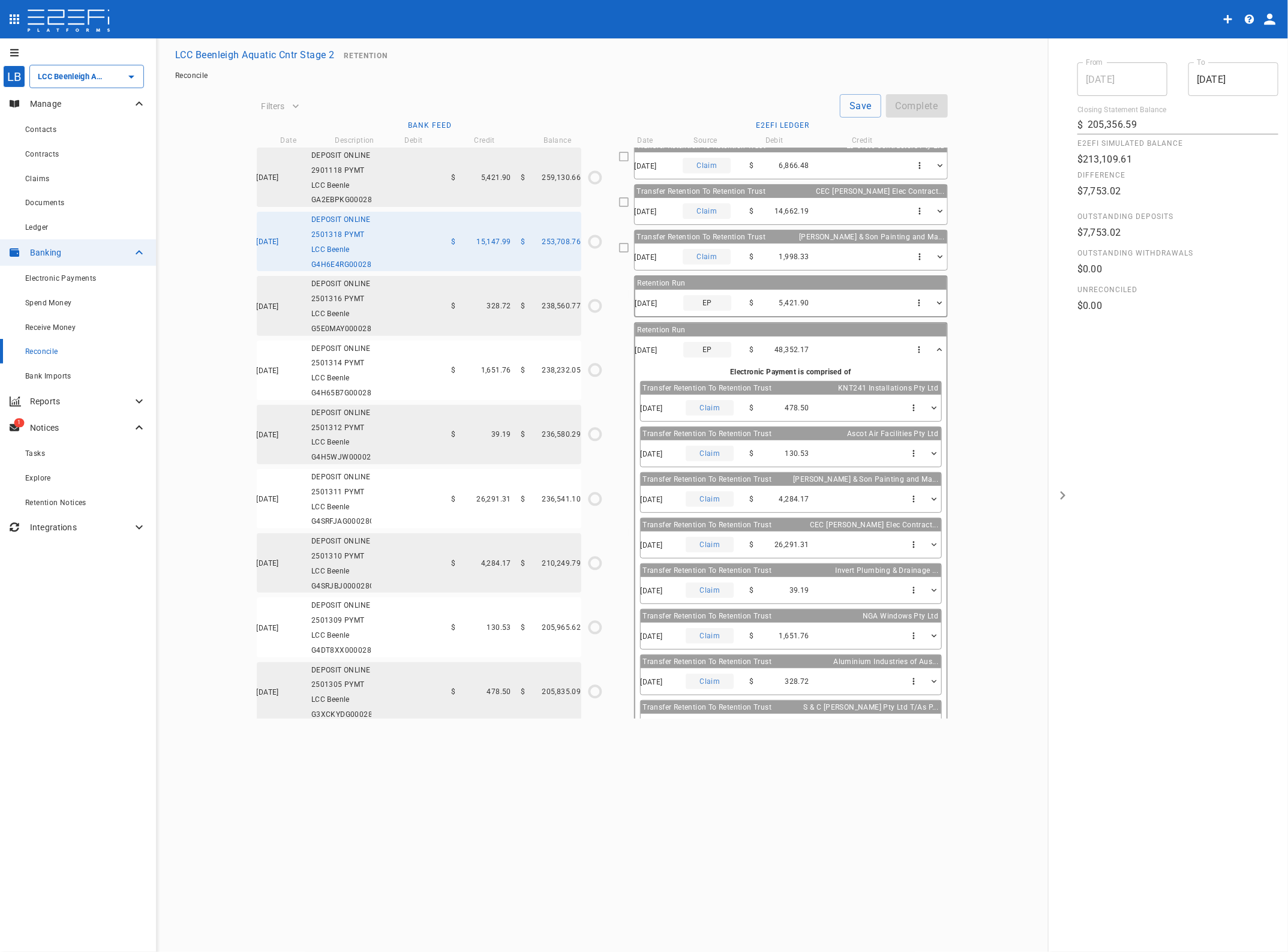
scroll to position [84, 0]
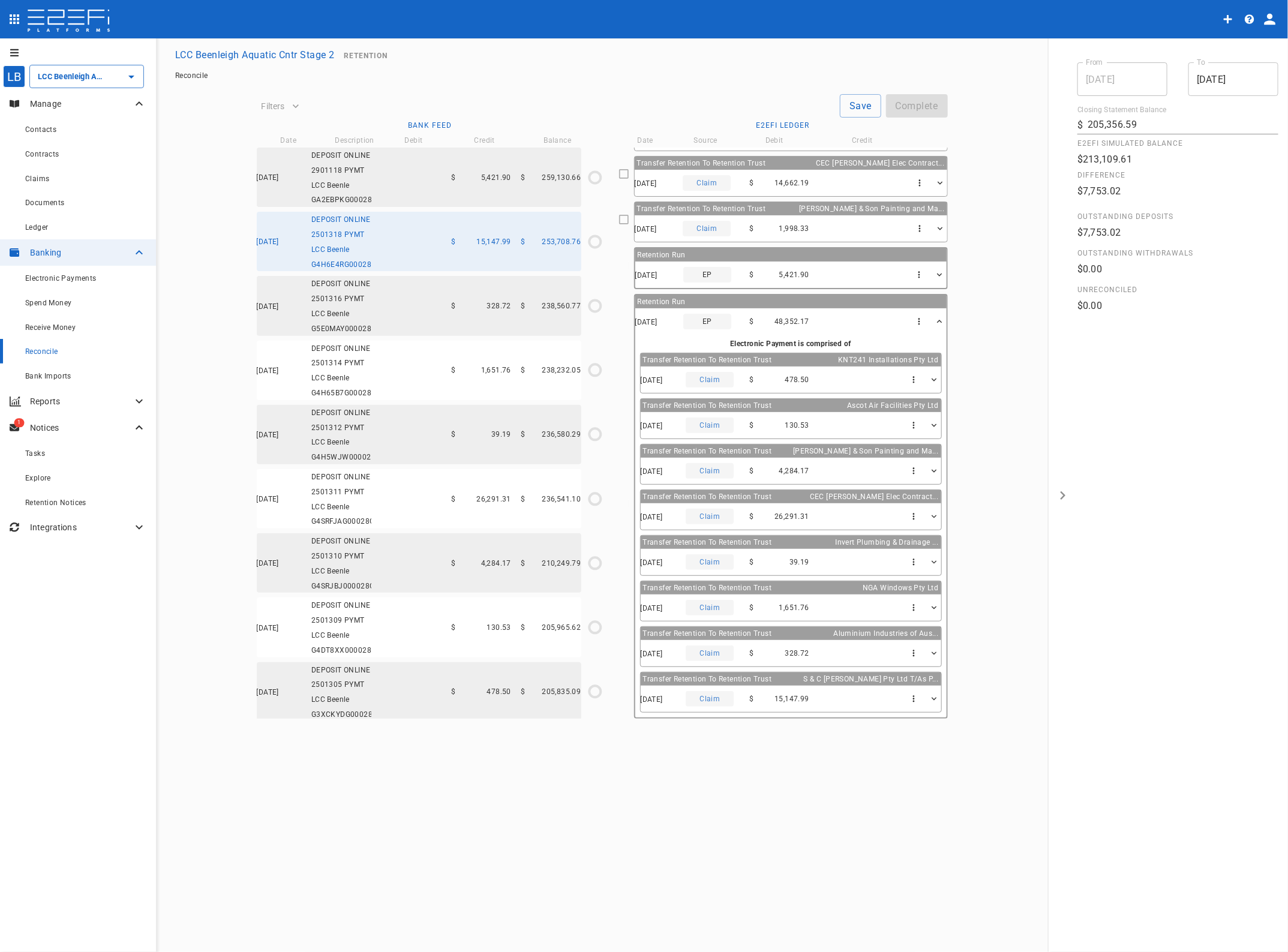
click at [481, 335] on div "07/10/2025 DEPOSIT ONLINE 2501316 PYMT LCC Beenle G5E0MAY000028G4H $ 328.72 $ 2…" at bounding box center [419, 305] width 324 height 59
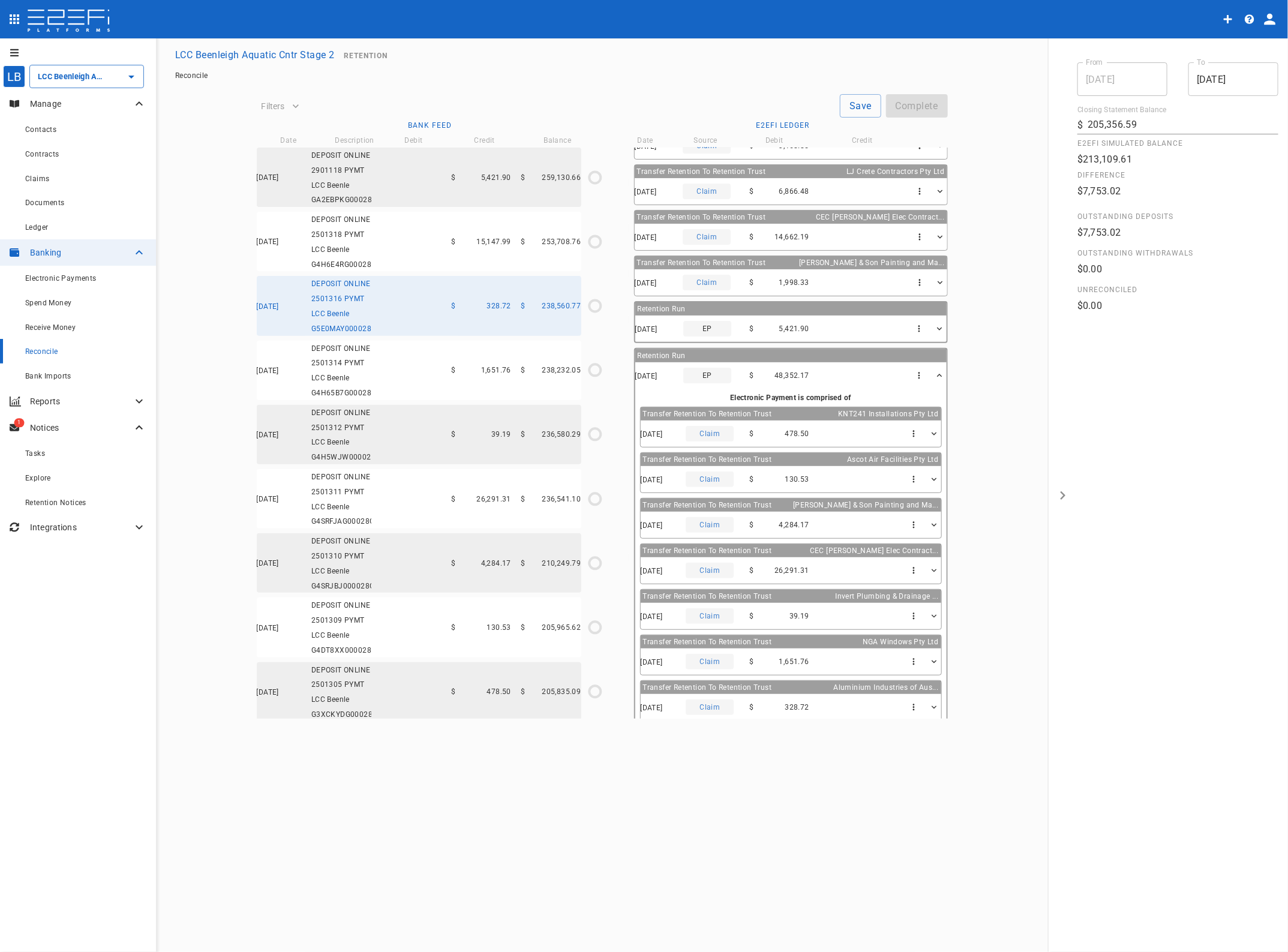
scroll to position [0, 0]
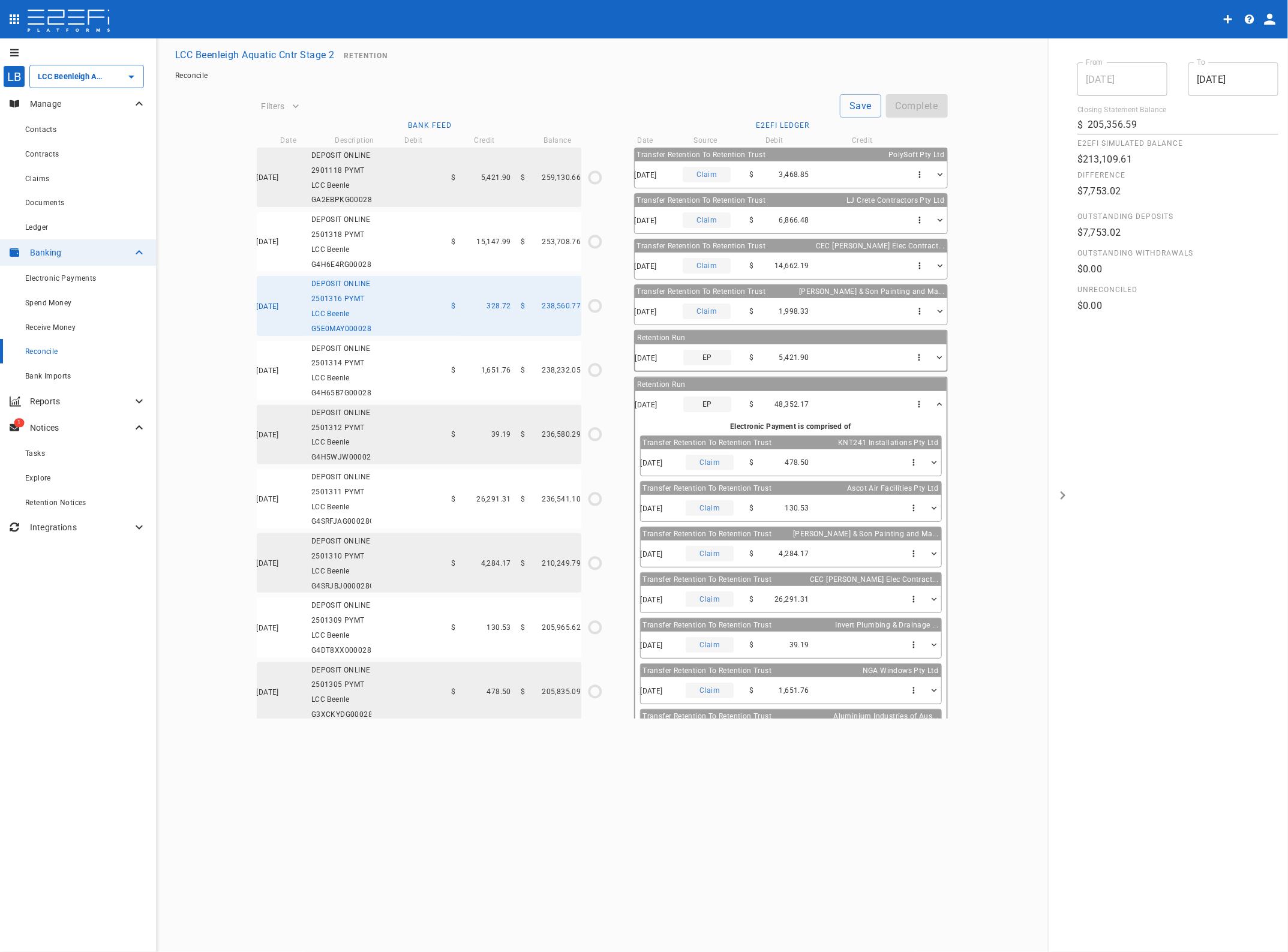
click at [481, 263] on div "07/10/2025 DEPOSIT ONLINE 2501318 PYMT LCC Beenle G4H6E4RG00028G4H $ 15,147.99 …" at bounding box center [419, 241] width 324 height 59
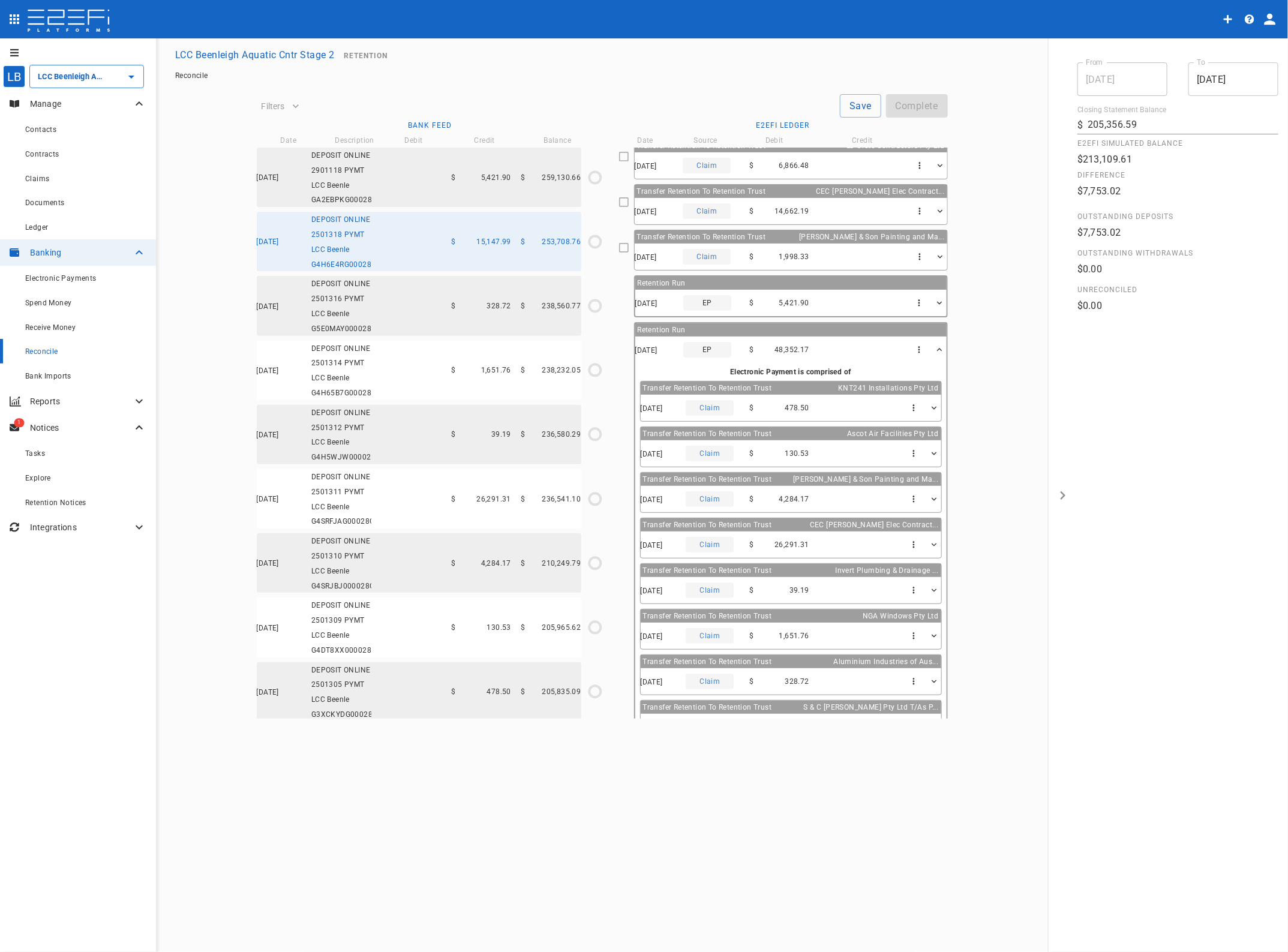
scroll to position [84, 0]
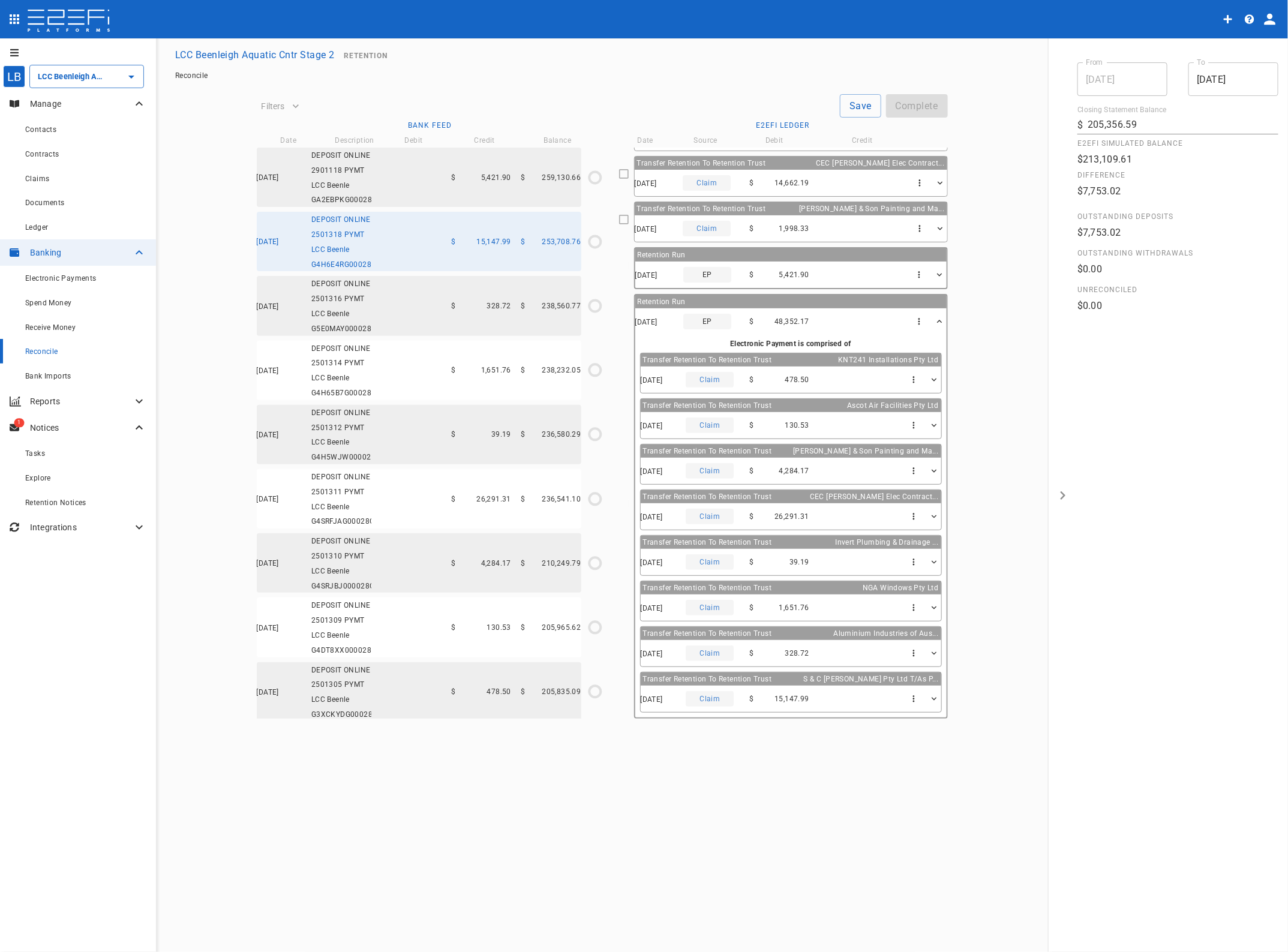
click at [934, 318] on icon "button" at bounding box center [939, 322] width 10 height 10
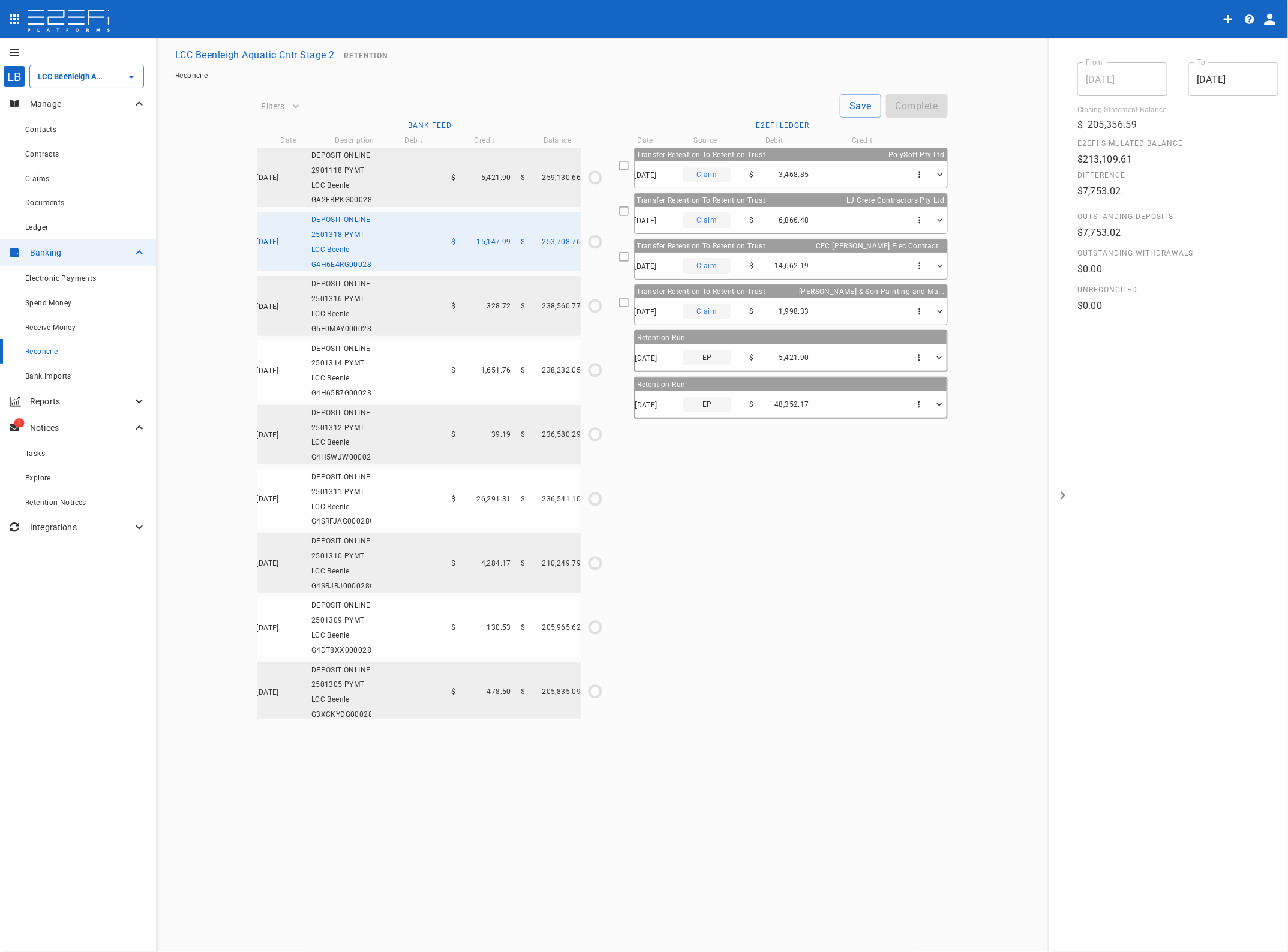
scroll to position [0, 0]
click at [938, 403] on icon "button" at bounding box center [939, 405] width 10 height 10
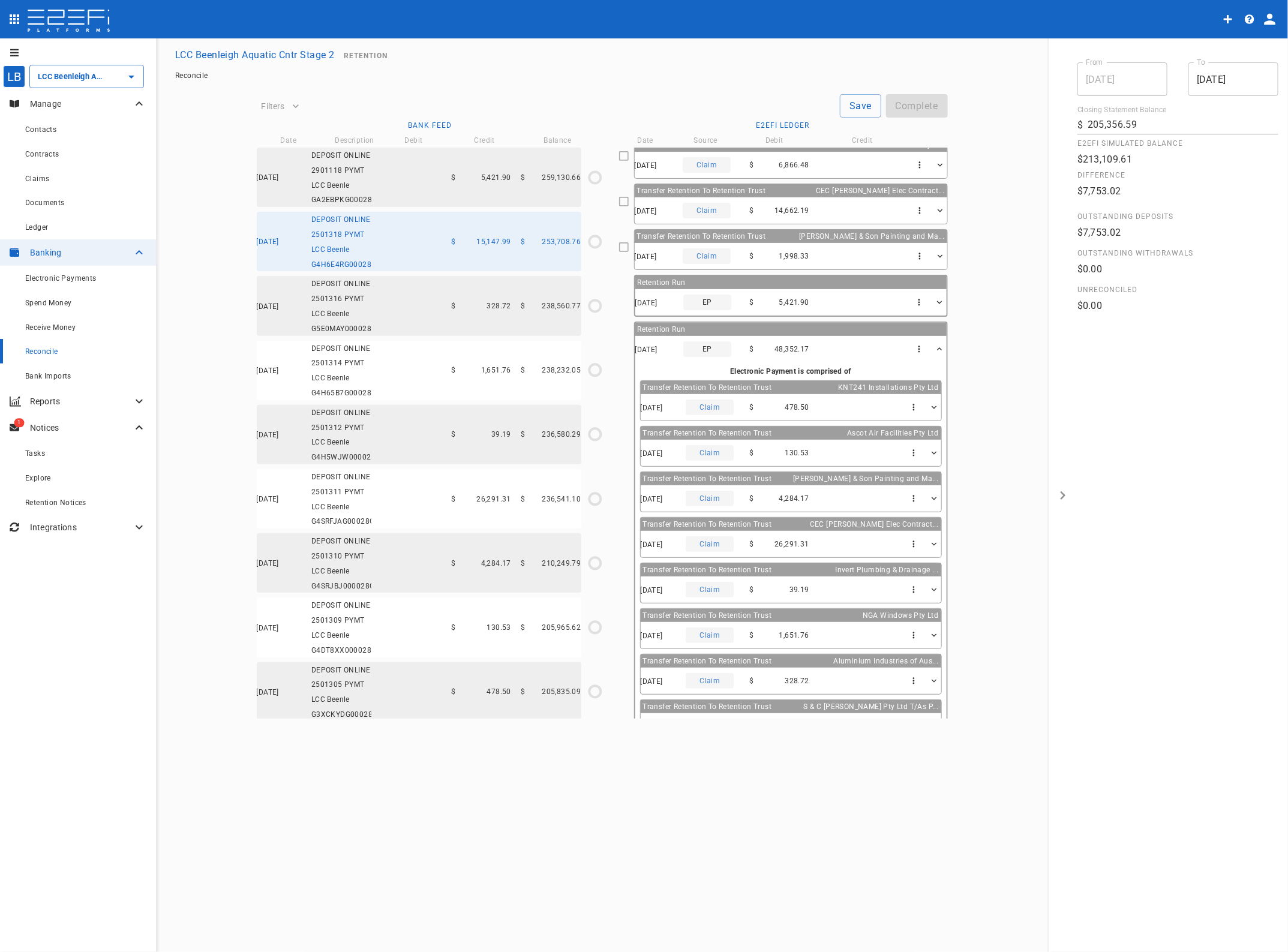
scroll to position [84, 0]
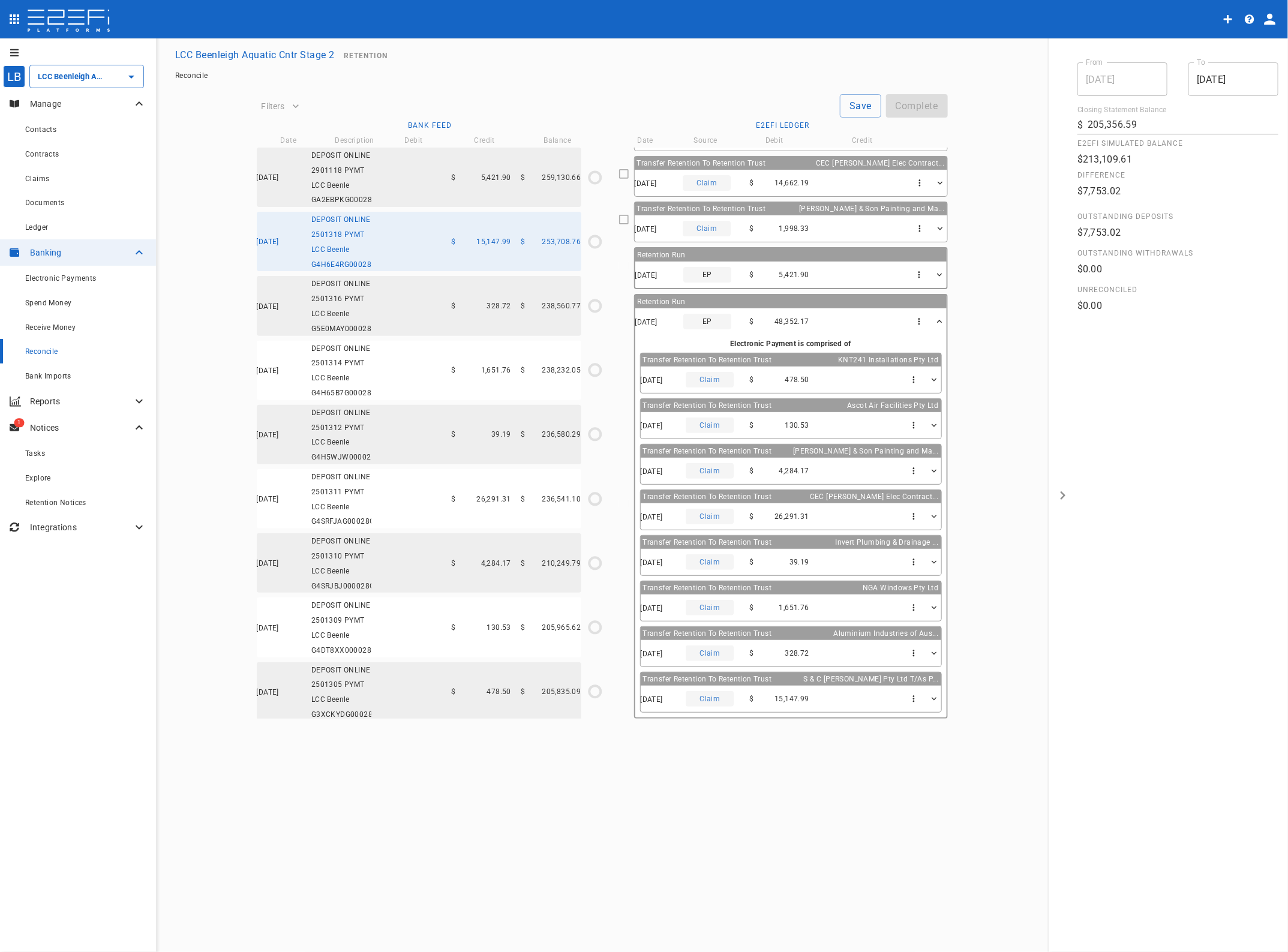
click at [486, 593] on div "07/10/2025 DEPOSIT ONLINE 2501310 PYMT LCC Beenle G4SRJBJ000028G4H $ 4,284.17 $…" at bounding box center [419, 563] width 324 height 59
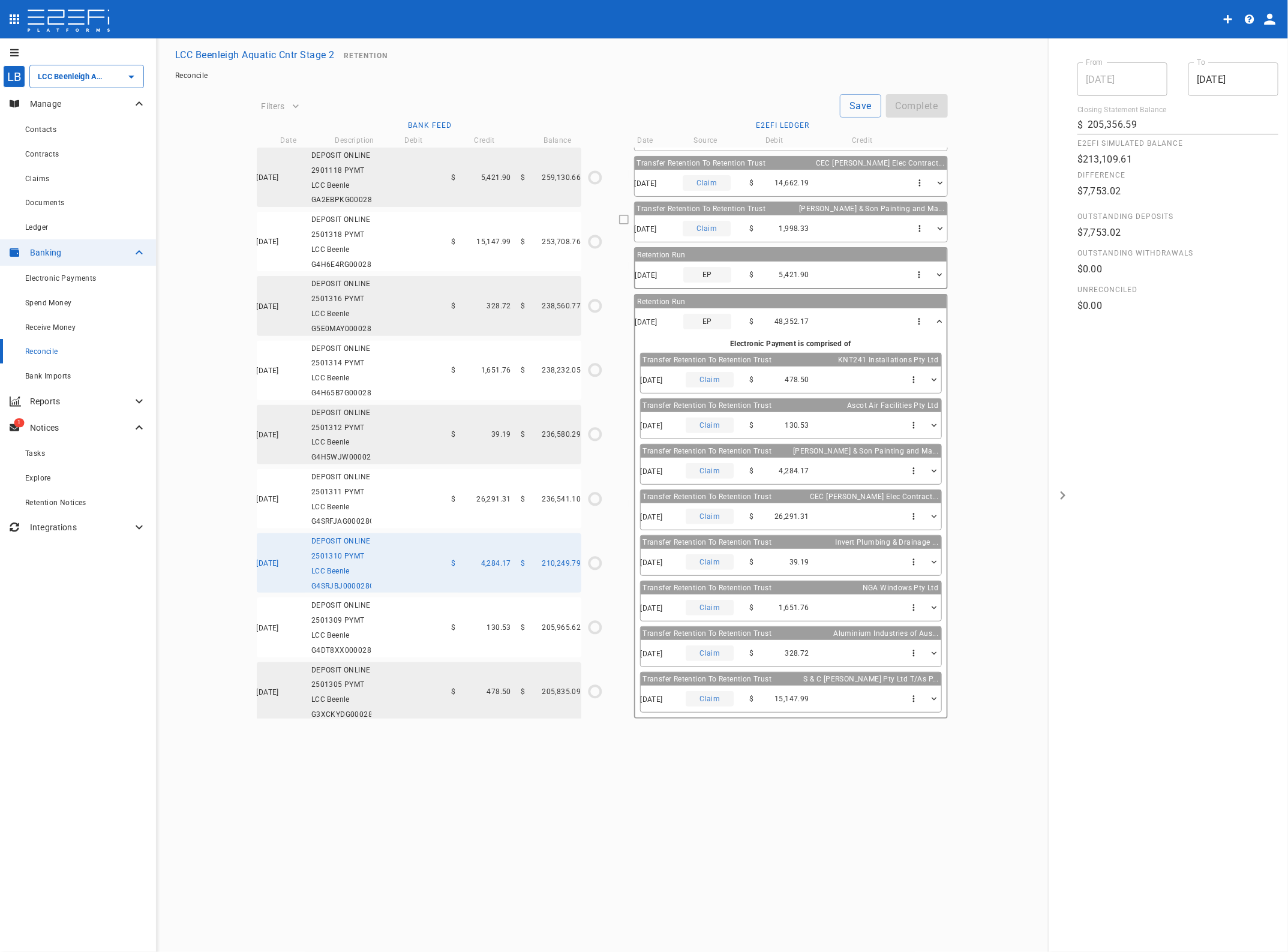
click at [481, 632] on div "$ 130.53" at bounding box center [481, 628] width 60 height 8
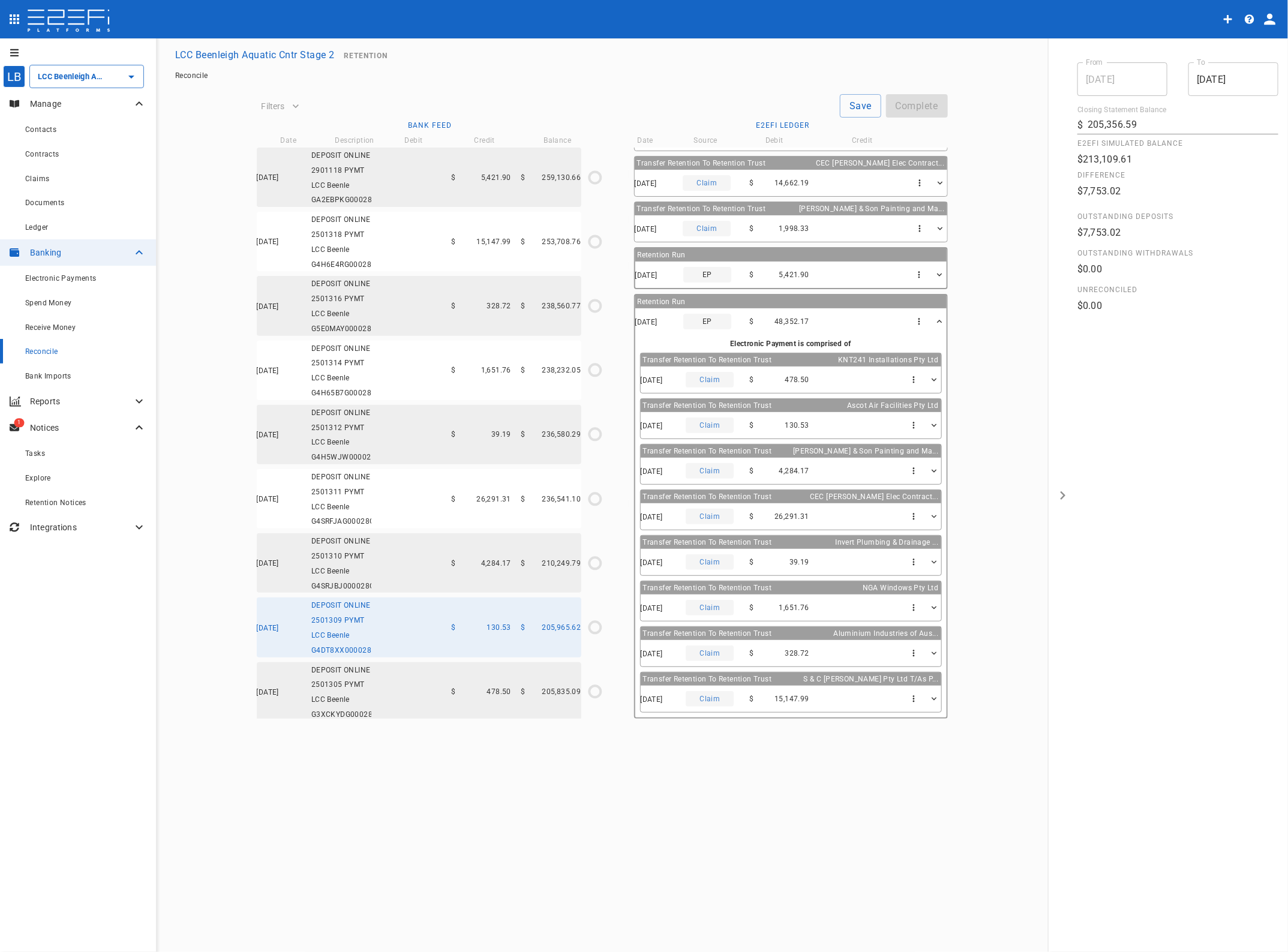
click at [459, 529] on div "07/10/2025 DEPOSIT ONLINE 2501311 PYMT LCC Beenle G4SRFJAG00028G4H $ 26,291.31 …" at bounding box center [419, 499] width 324 height 59
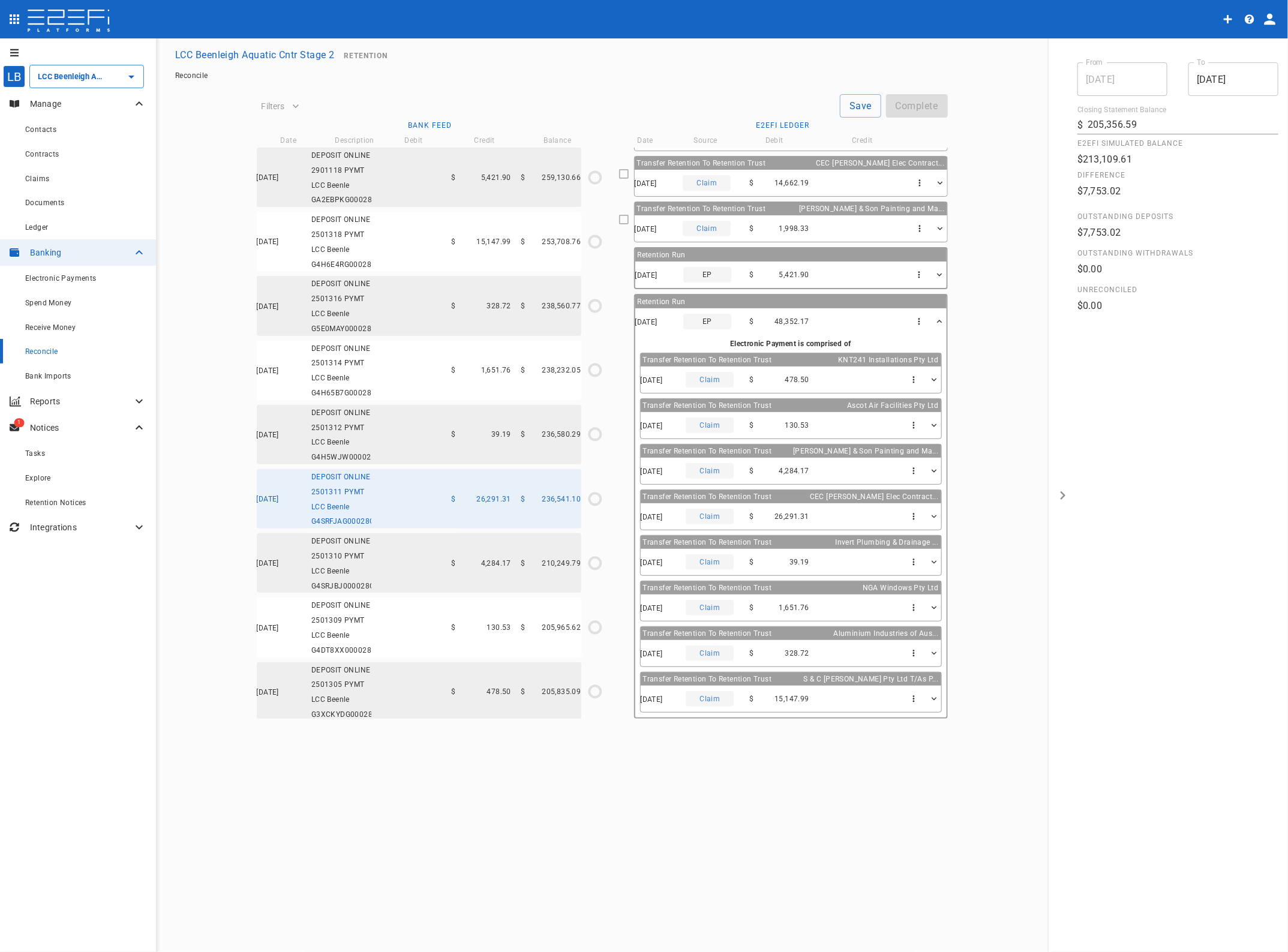
click at [465, 465] on div "07/10/2025 DEPOSIT ONLINE 2501312 PYMT LCC Beenle G4H5WJW000028G4H $ 39.19 $ 23…" at bounding box center [419, 435] width 324 height 59
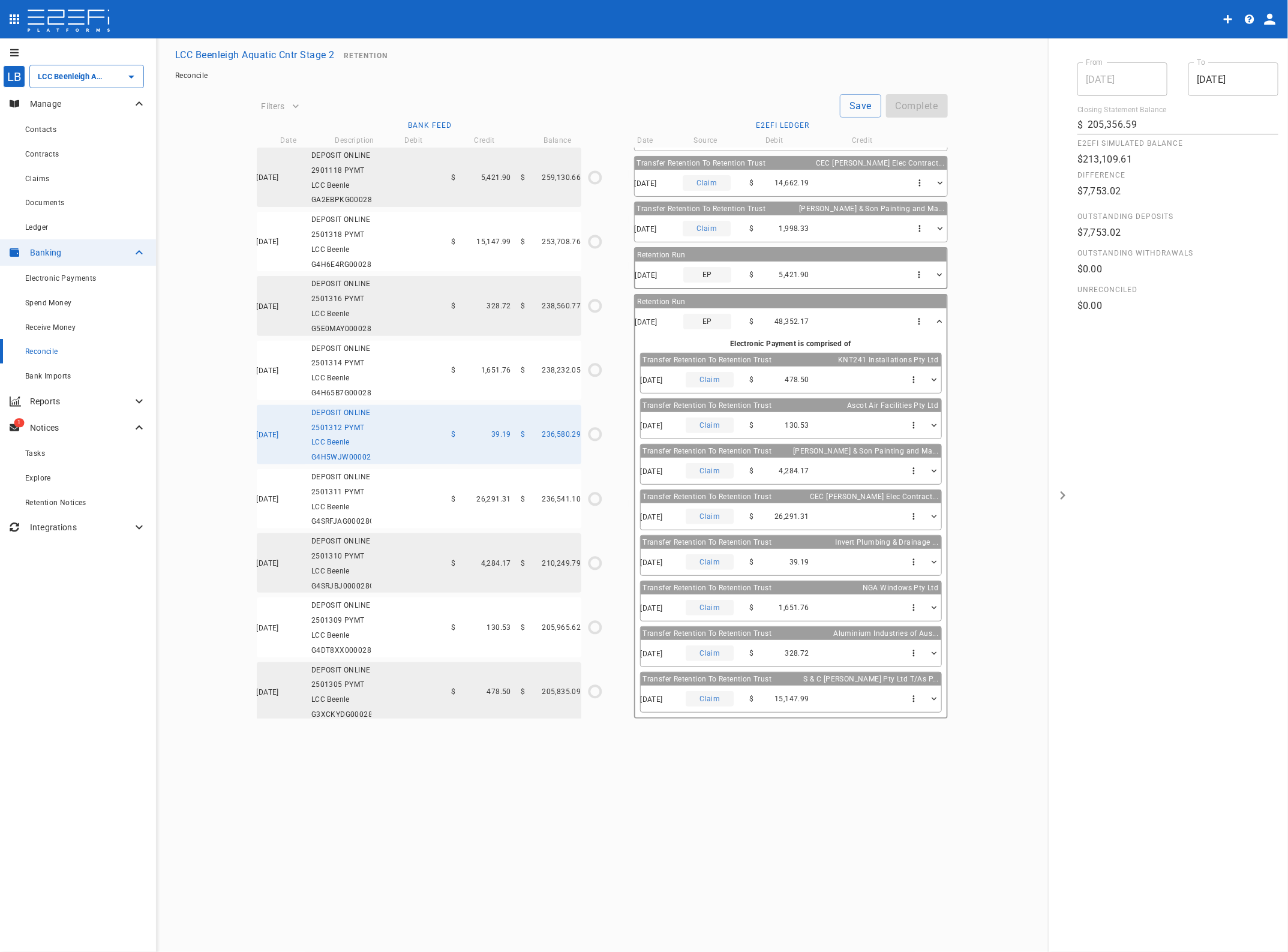
click at [480, 400] on div "07/10/2025 DEPOSIT ONLINE 2501314 PYMT LCC Beenle G4H65B7G00028G4H $ 1,651.76 $…" at bounding box center [419, 370] width 324 height 59
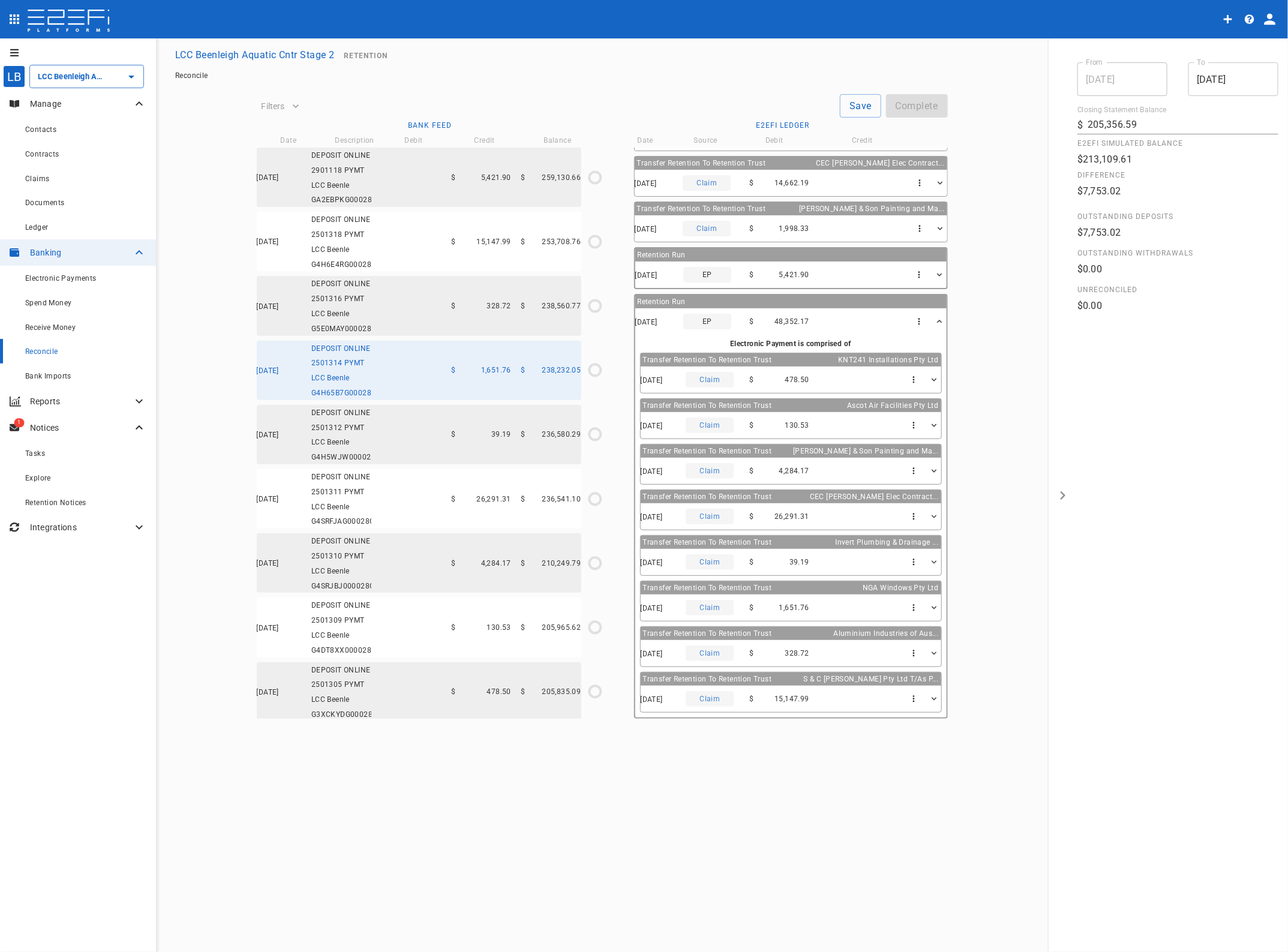
click at [493, 335] on div "07/10/2025 DEPOSIT ONLINE 2501316 PYMT LCC Beenle G5E0MAY000028G4H $ 328.72 $ 2…" at bounding box center [419, 305] width 324 height 59
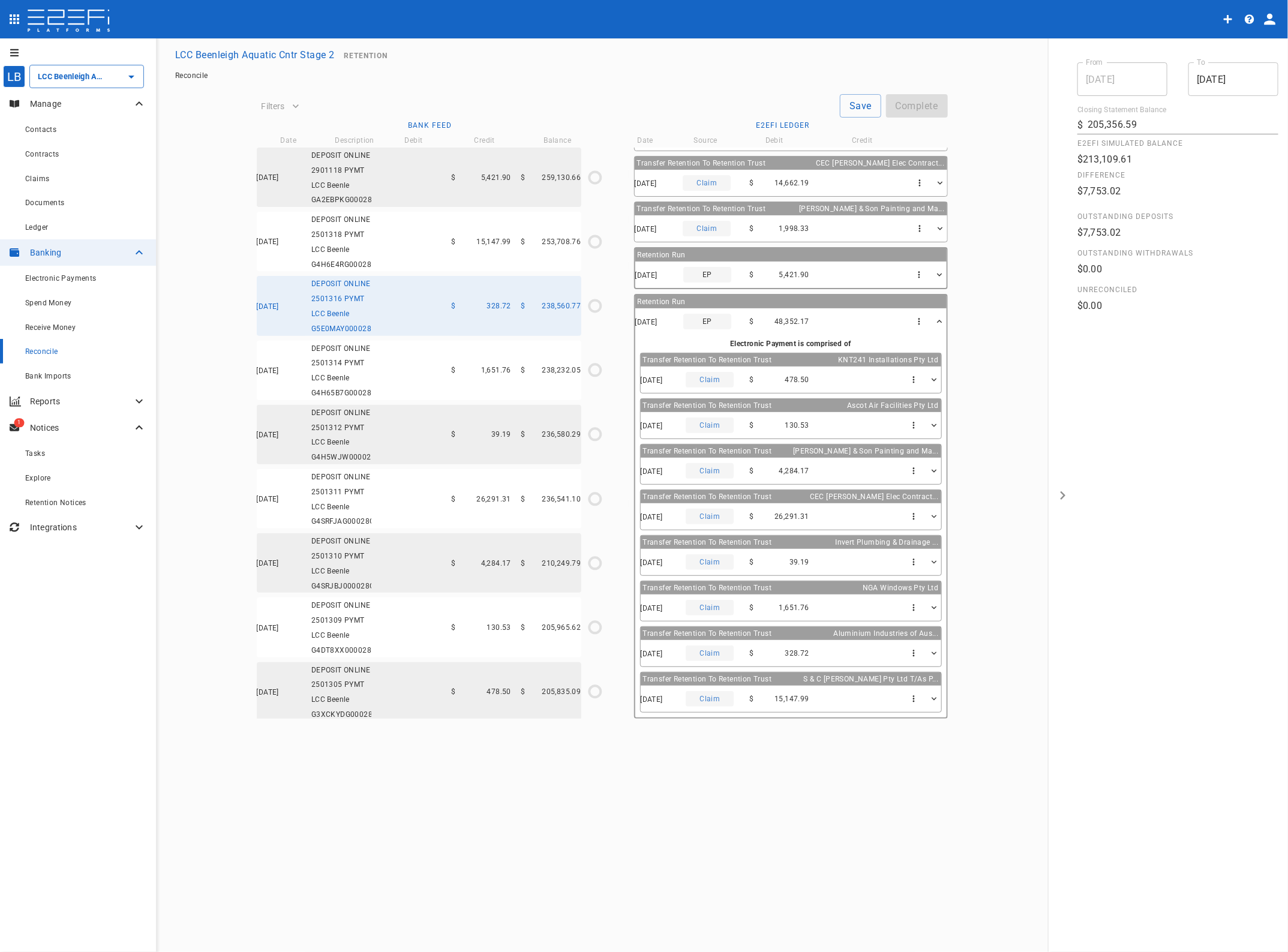
click at [490, 267] on div "07/10/2025 DEPOSIT ONLINE 2501318 PYMT LCC Beenle G4H6E4RG00028G4H $ 15,147.99 …" at bounding box center [419, 241] width 324 height 59
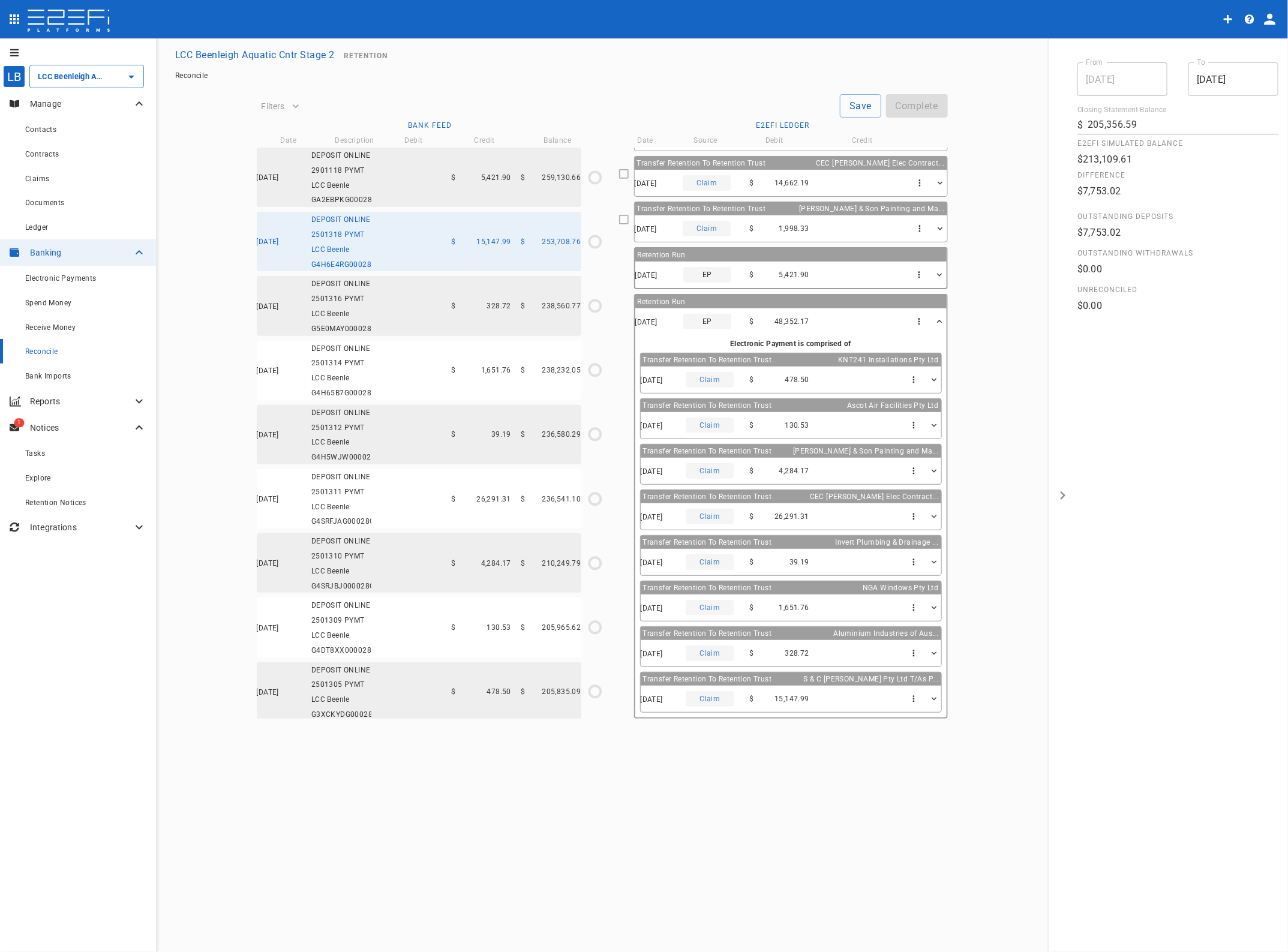
click at [470, 175] on div "08/10/2025 DEPOSIT ONLINE 2901118 PYMT LCC Beenle GA2EBPKG00028G4H $ 5,421.90 $…" at bounding box center [419, 177] width 324 height 59
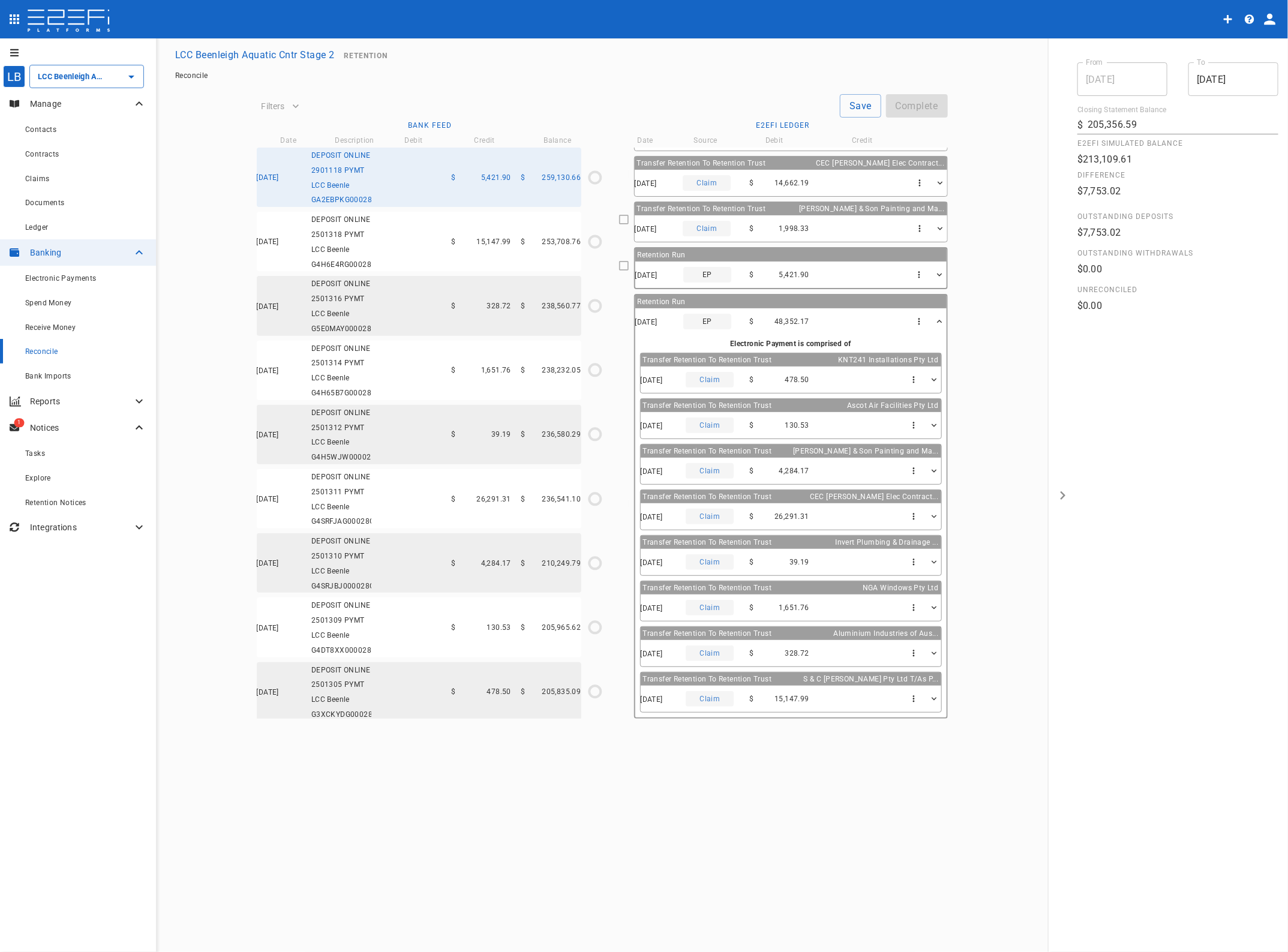
click at [915, 694] on button "button" at bounding box center [914, 698] width 26 height 26
click at [907, 318] on div at bounding box center [644, 476] width 1288 height 952
click at [914, 322] on icon "button" at bounding box center [918, 322] width 10 height 10
click at [967, 340] on span "Edit Electronic Payment" at bounding box center [951, 345] width 92 height 13
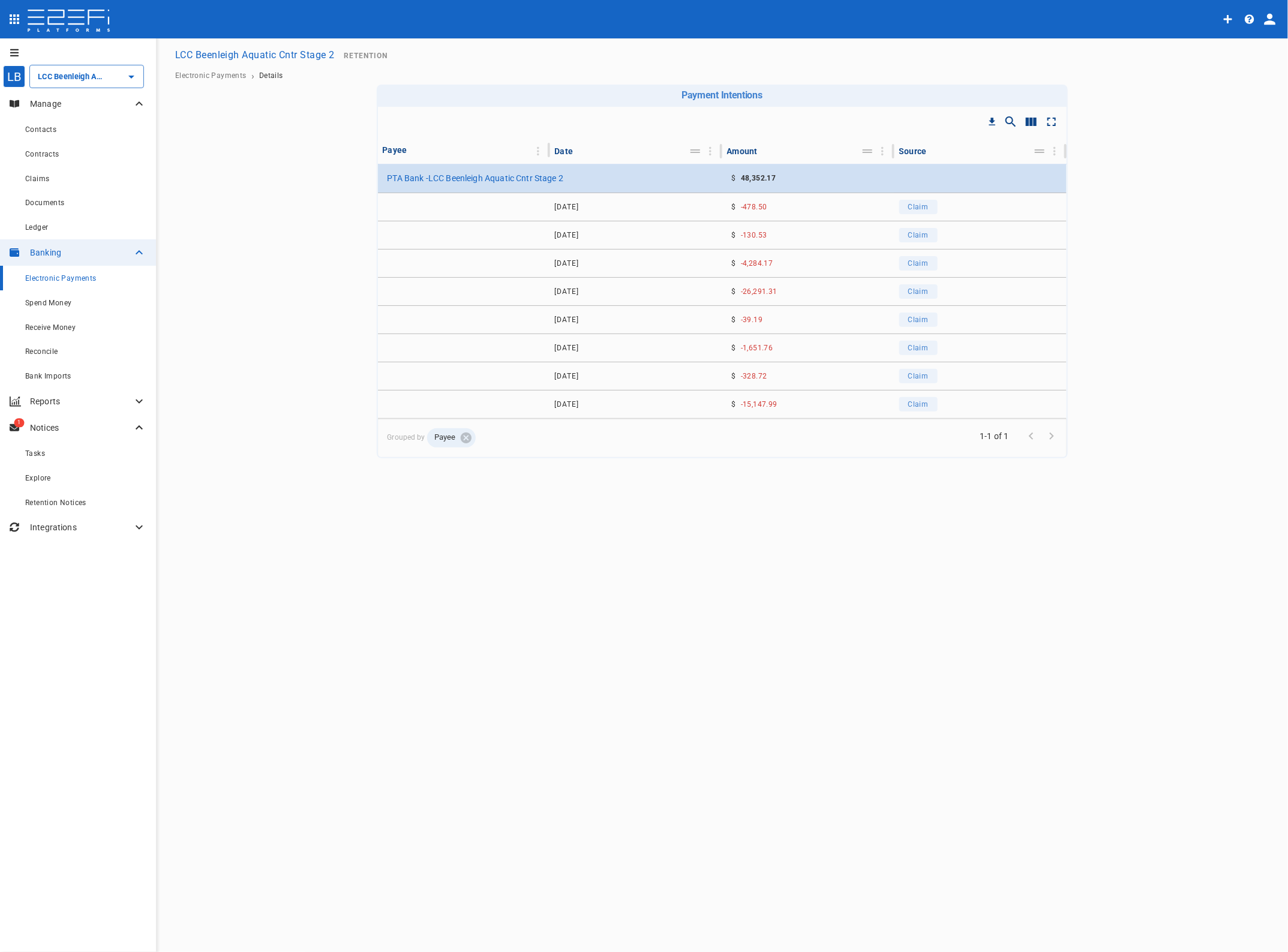
click at [63, 81] on input "LCC Beenleigh Aquatic Cntr Stage 2" at bounding box center [70, 76] width 70 height 13
click at [62, 133] on p "LCC Beenleigh A..." at bounding box center [58, 137] width 79 height 13
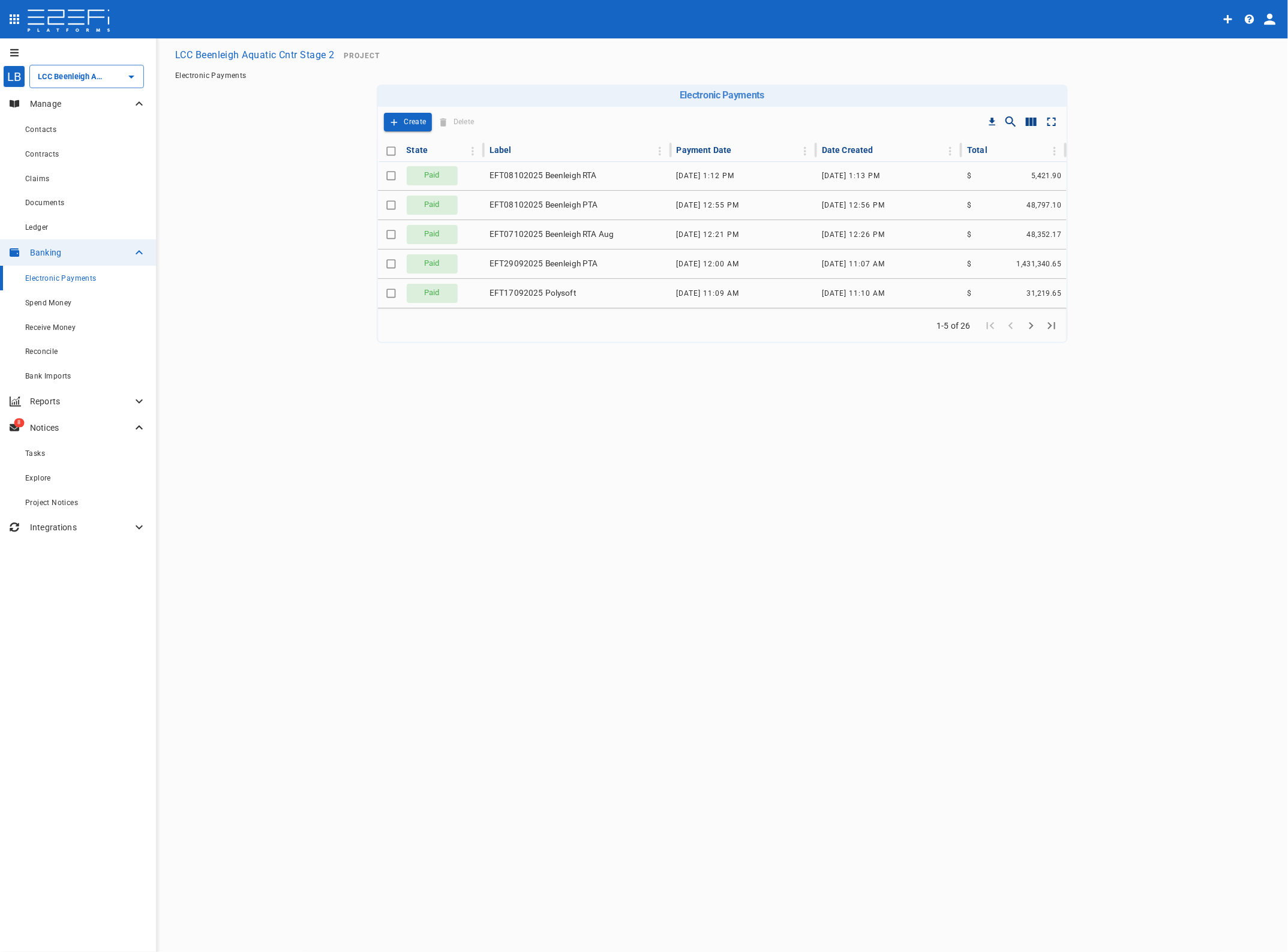
click at [57, 502] on span "Project Notices" at bounding box center [51, 502] width 53 height 8
click at [47, 423] on div at bounding box center [644, 476] width 1288 height 952
click at [33, 452] on span "Tasks" at bounding box center [34, 453] width 20 height 8
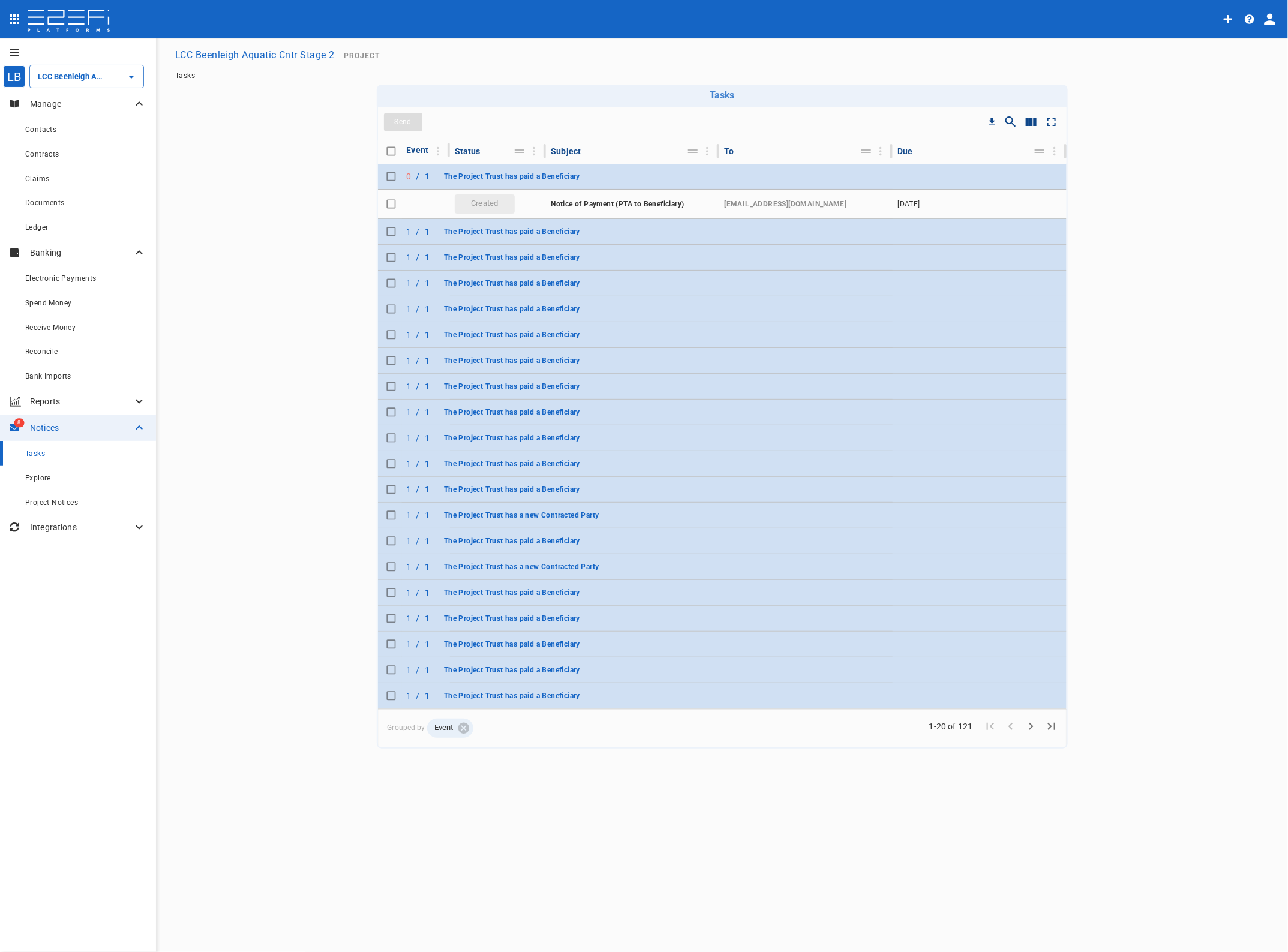
click at [384, 178] on input "Toggle select row" at bounding box center [391, 176] width 17 height 17
checkbox input "true"
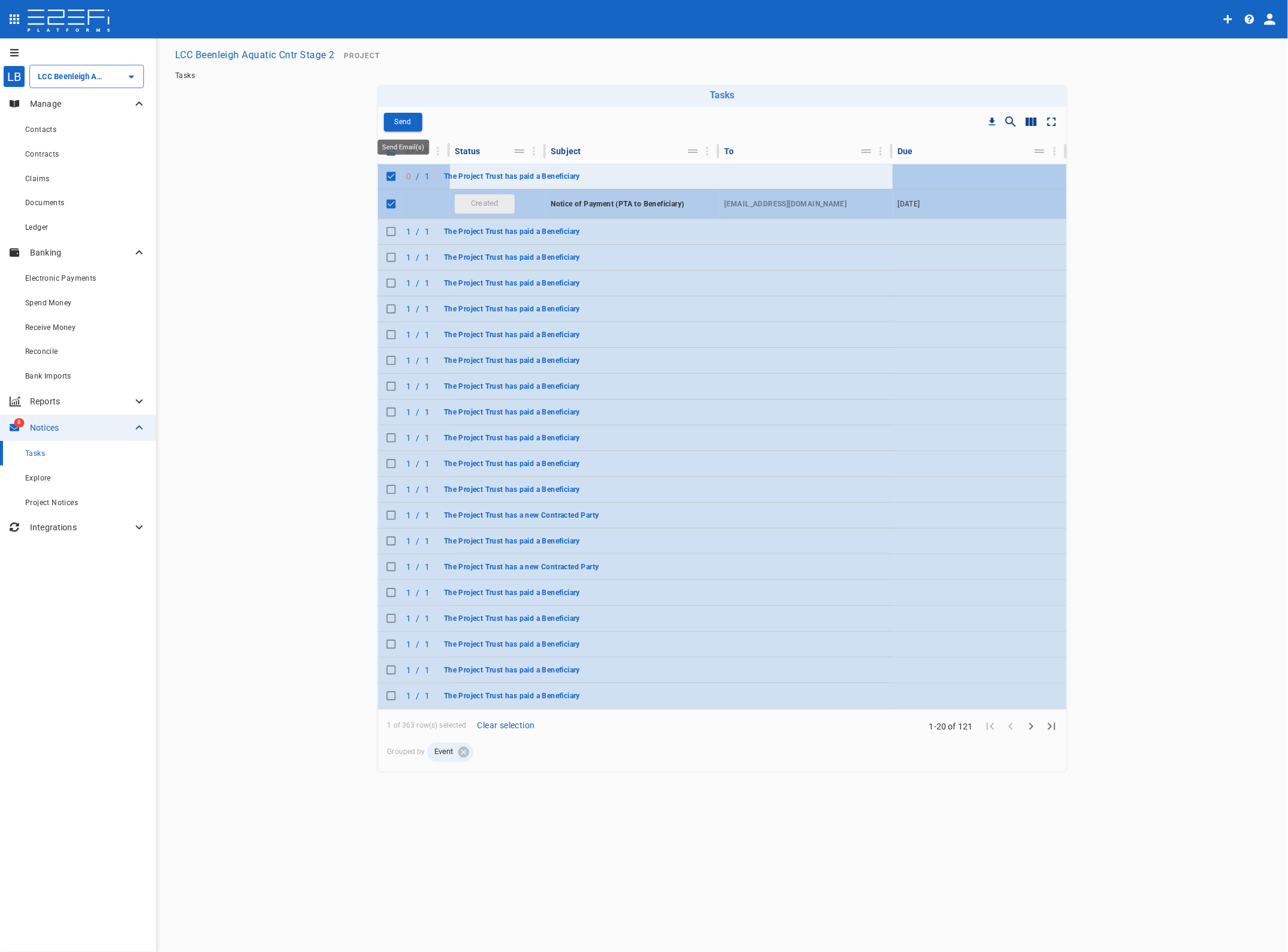
click at [407, 116] on p "Send" at bounding box center [403, 122] width 17 height 13
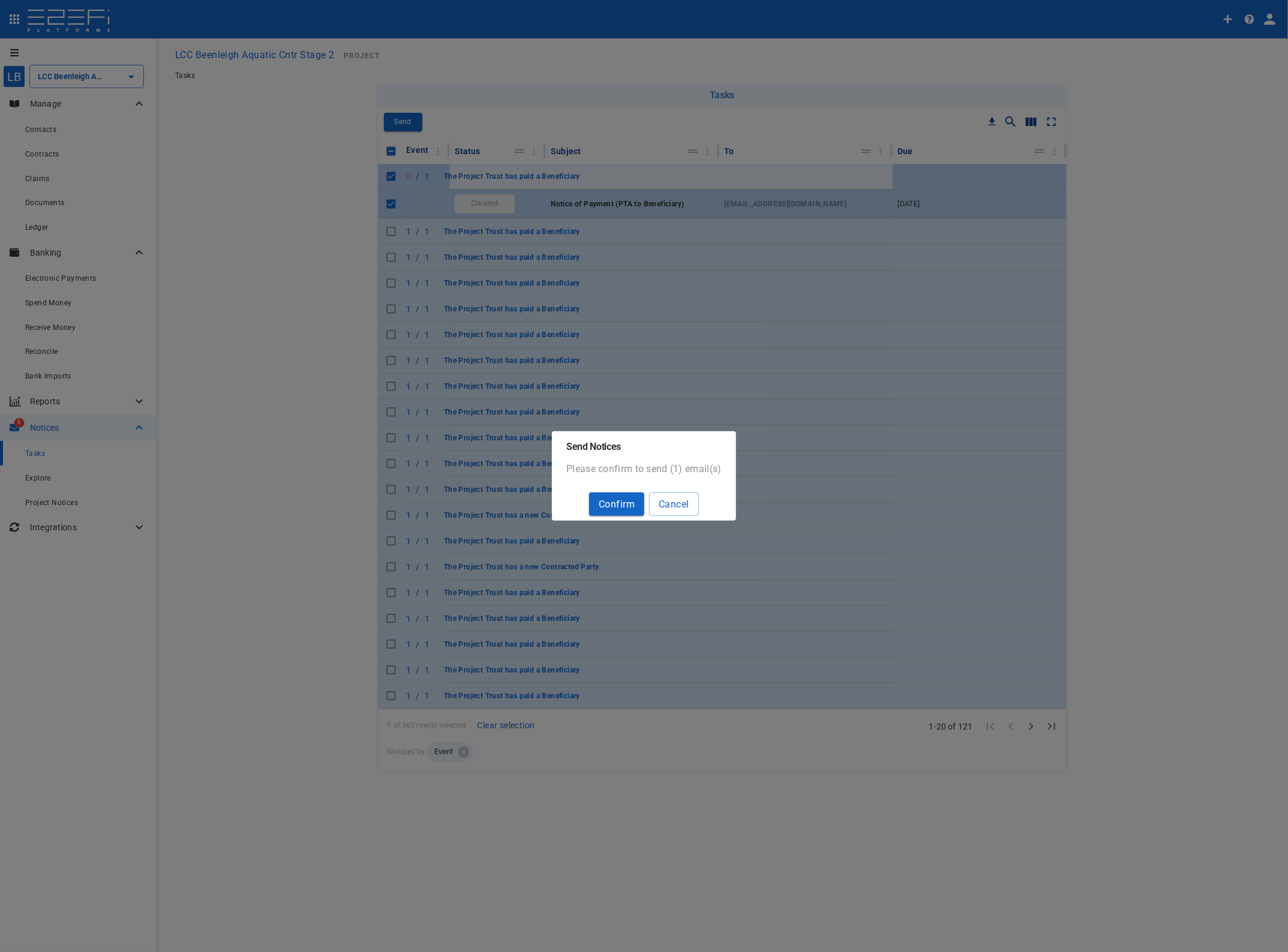
click at [616, 501] on button "Confirm" at bounding box center [617, 504] width 55 height 24
checkbox input "false"
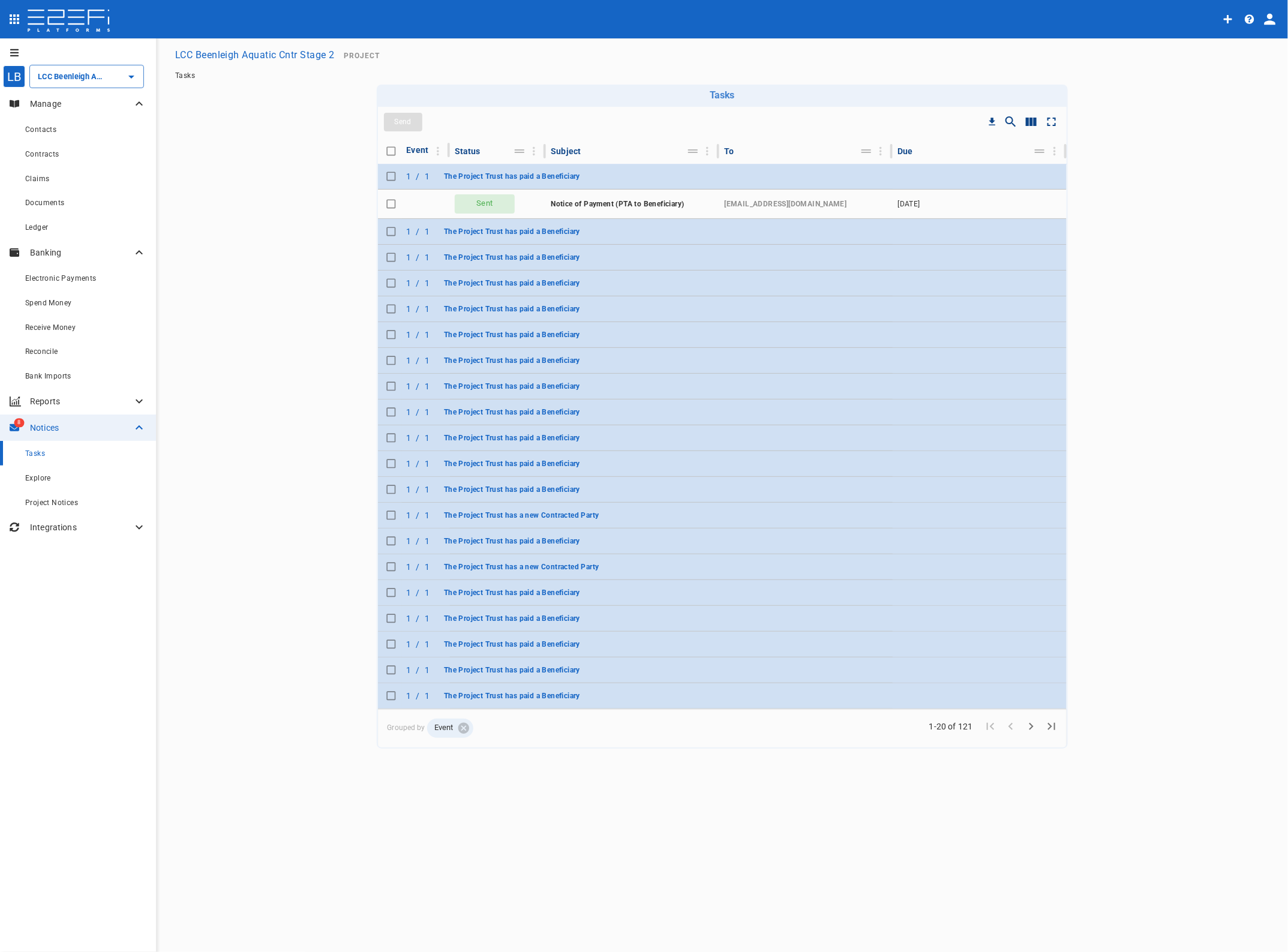
click at [42, 454] on span "Tasks" at bounding box center [34, 453] width 20 height 8
click at [550, 231] on span "The Project Trust has paid a Beneficiary" at bounding box center [512, 231] width 136 height 8
click at [449, 227] on span "The Project Trust has paid a Beneficiary" at bounding box center [512, 231] width 136 height 8
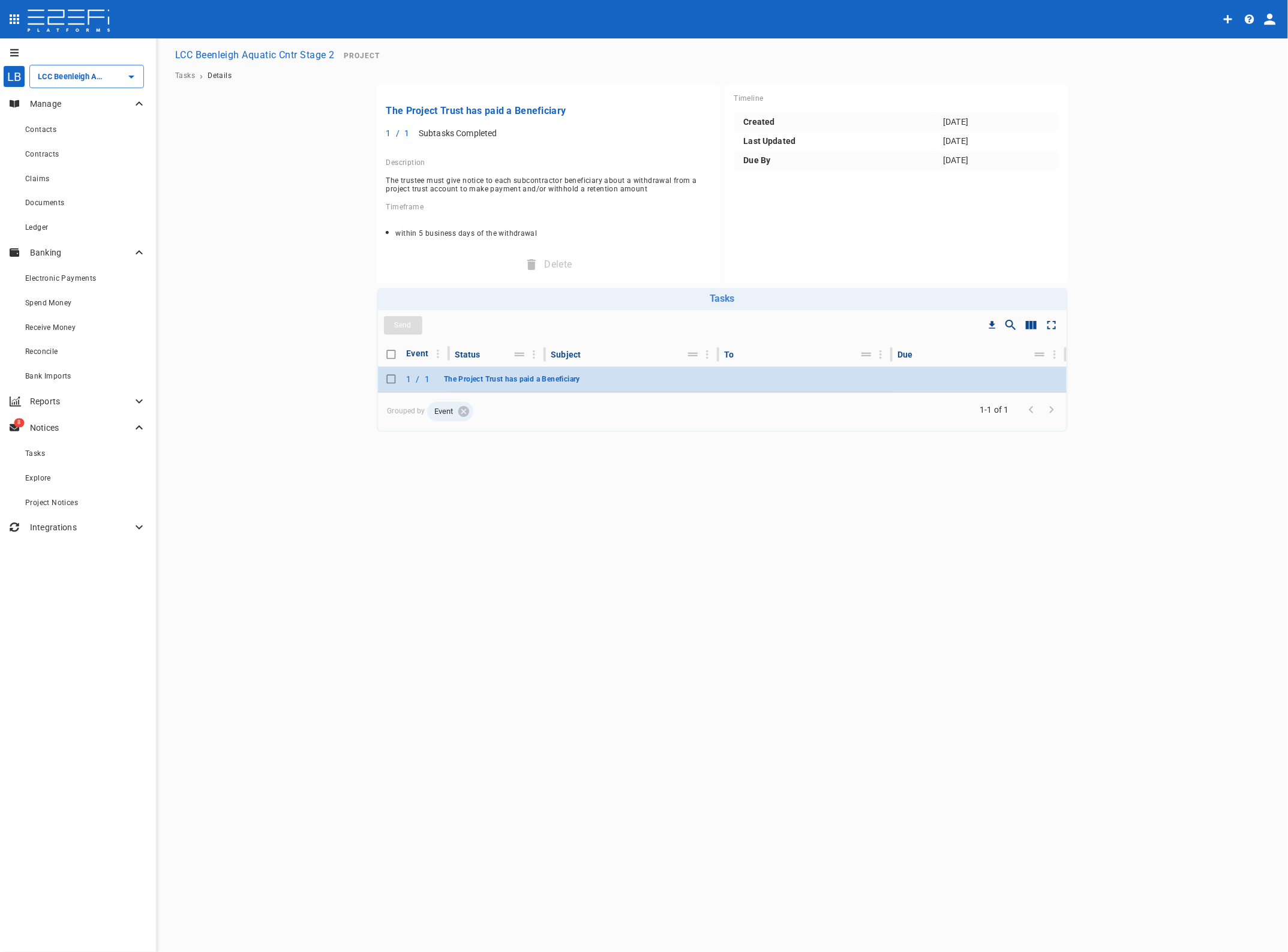
click at [470, 376] on span "The Project Trust has paid a Beneficiary" at bounding box center [512, 379] width 136 height 8
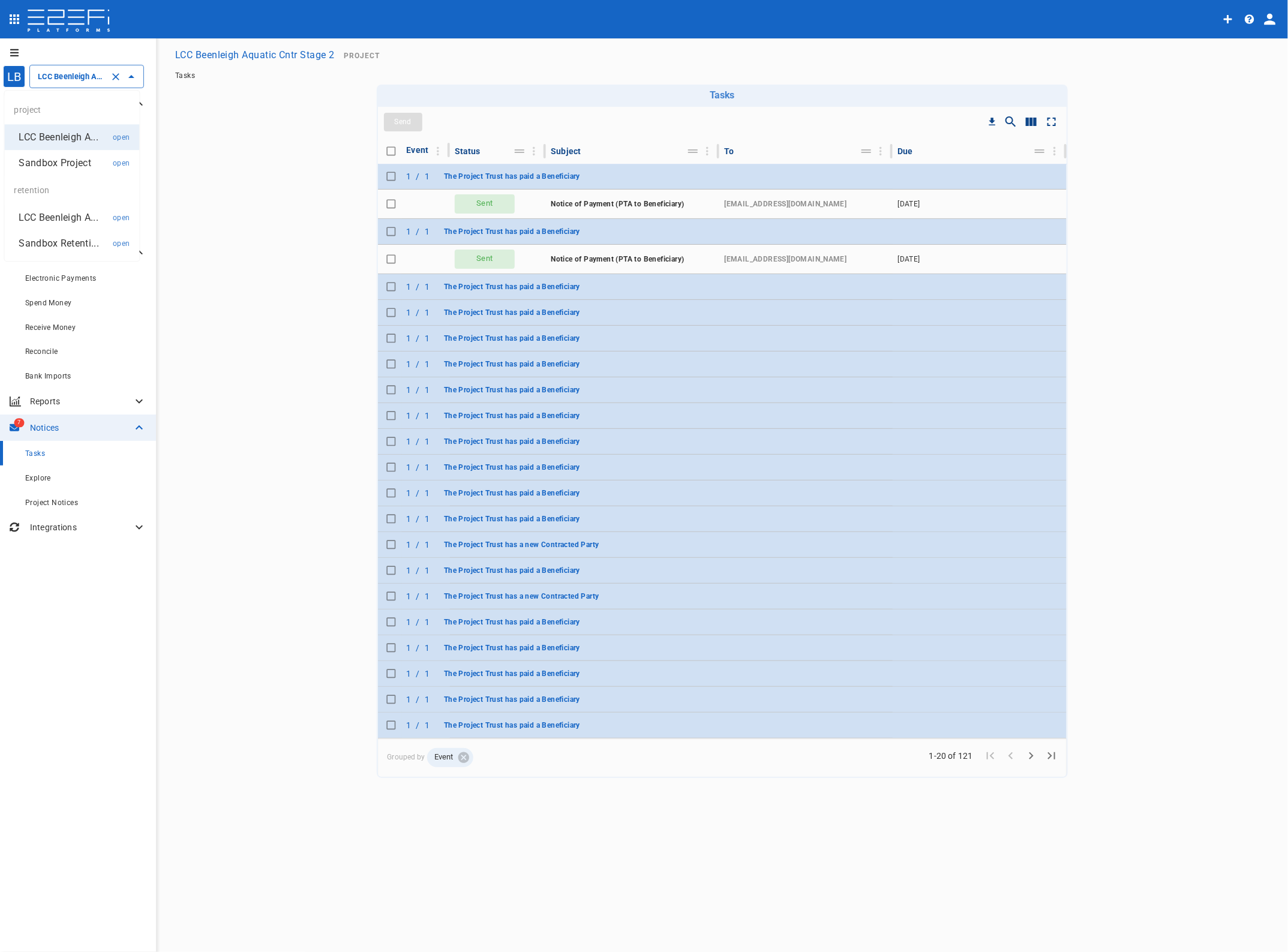
click at [57, 72] on input "LCC Beenleigh Aquatic Cntr Stage 2" at bounding box center [70, 76] width 70 height 13
click at [50, 214] on p "LCC Beenleigh A..." at bounding box center [58, 217] width 79 height 13
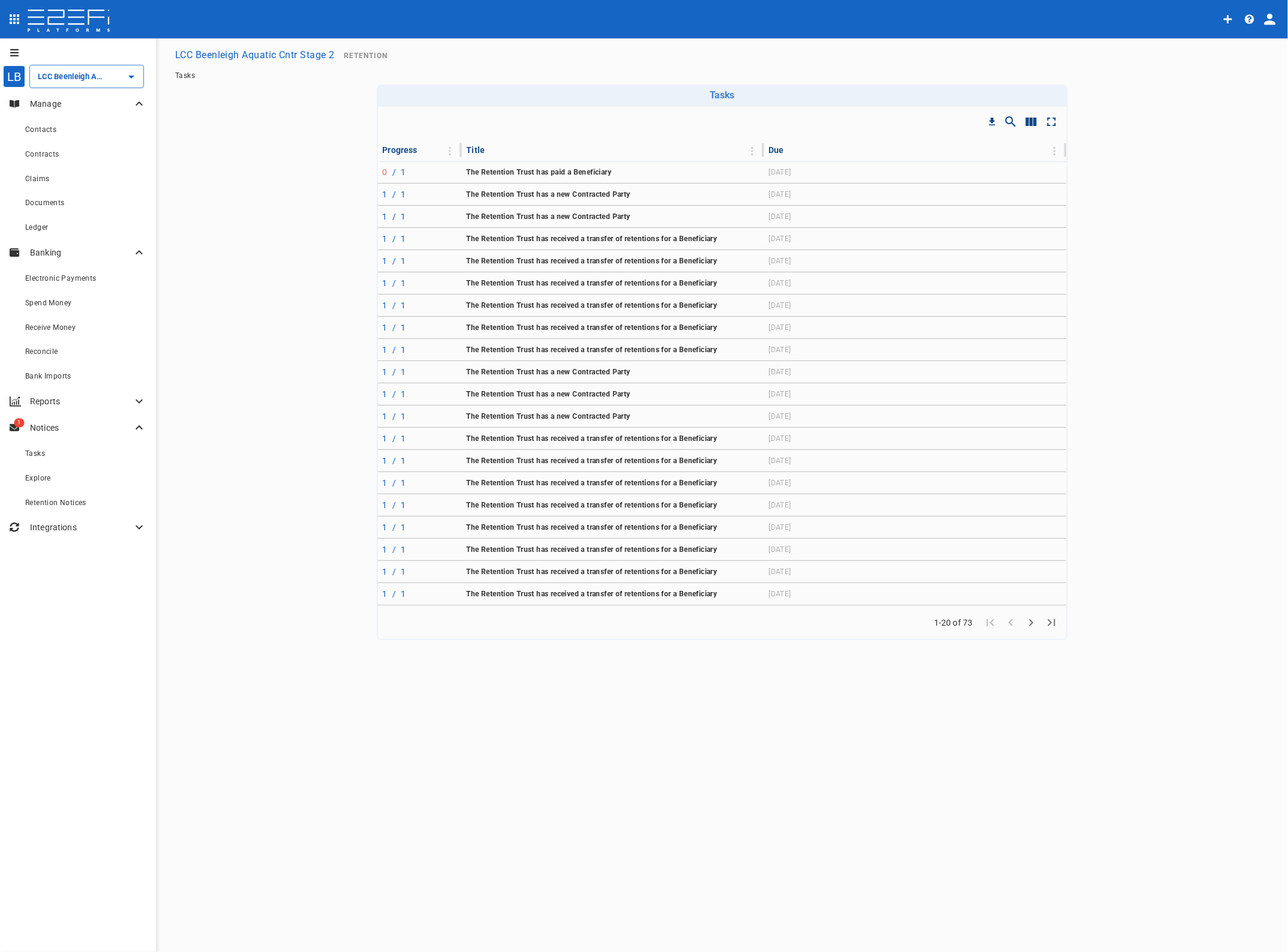
click at [522, 168] on span "The Retention Trust has paid a Beneficiary" at bounding box center [539, 172] width 145 height 8
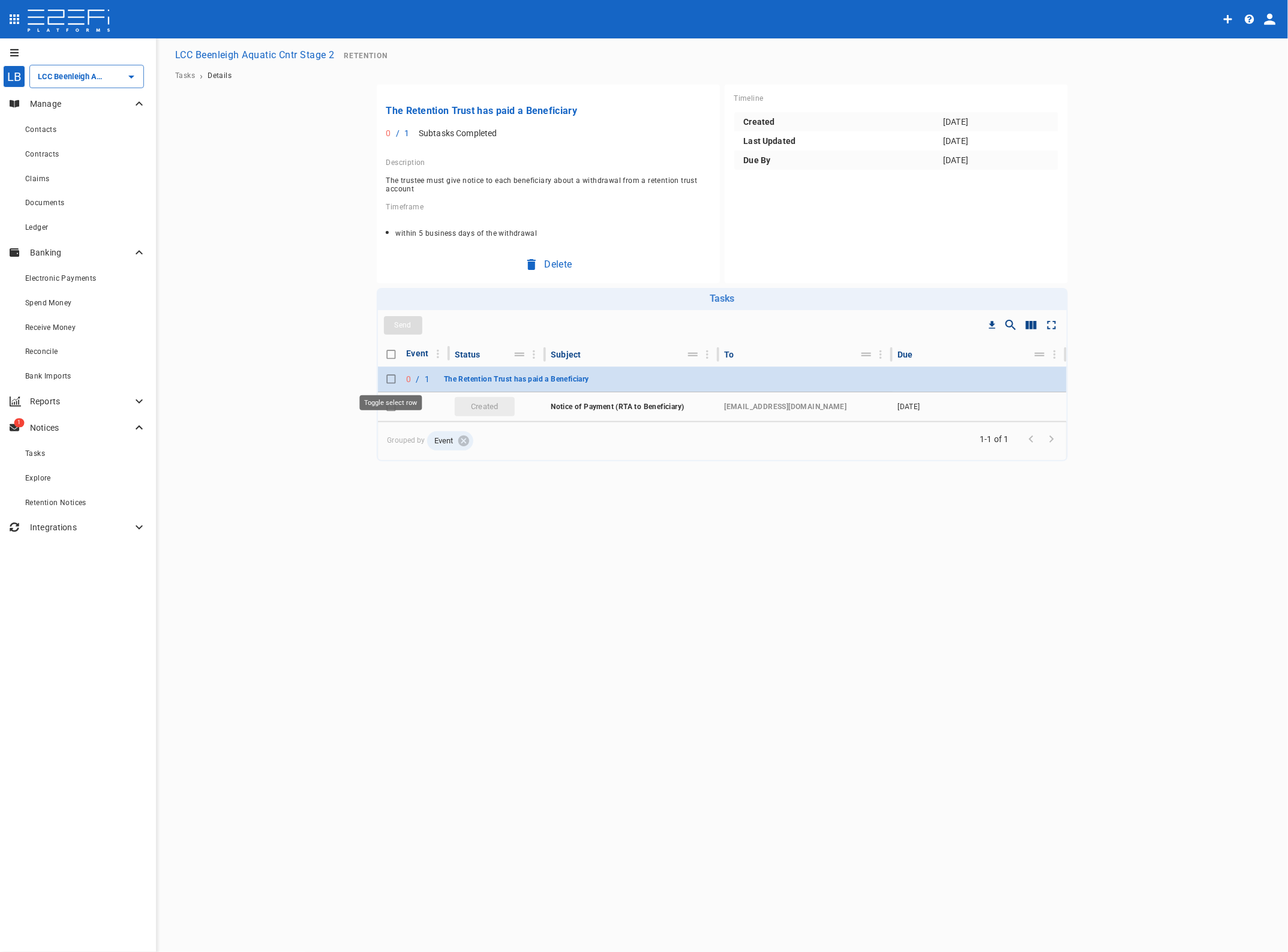
click at [390, 378] on input "Toggle select row" at bounding box center [391, 379] width 17 height 17
checkbox input "true"
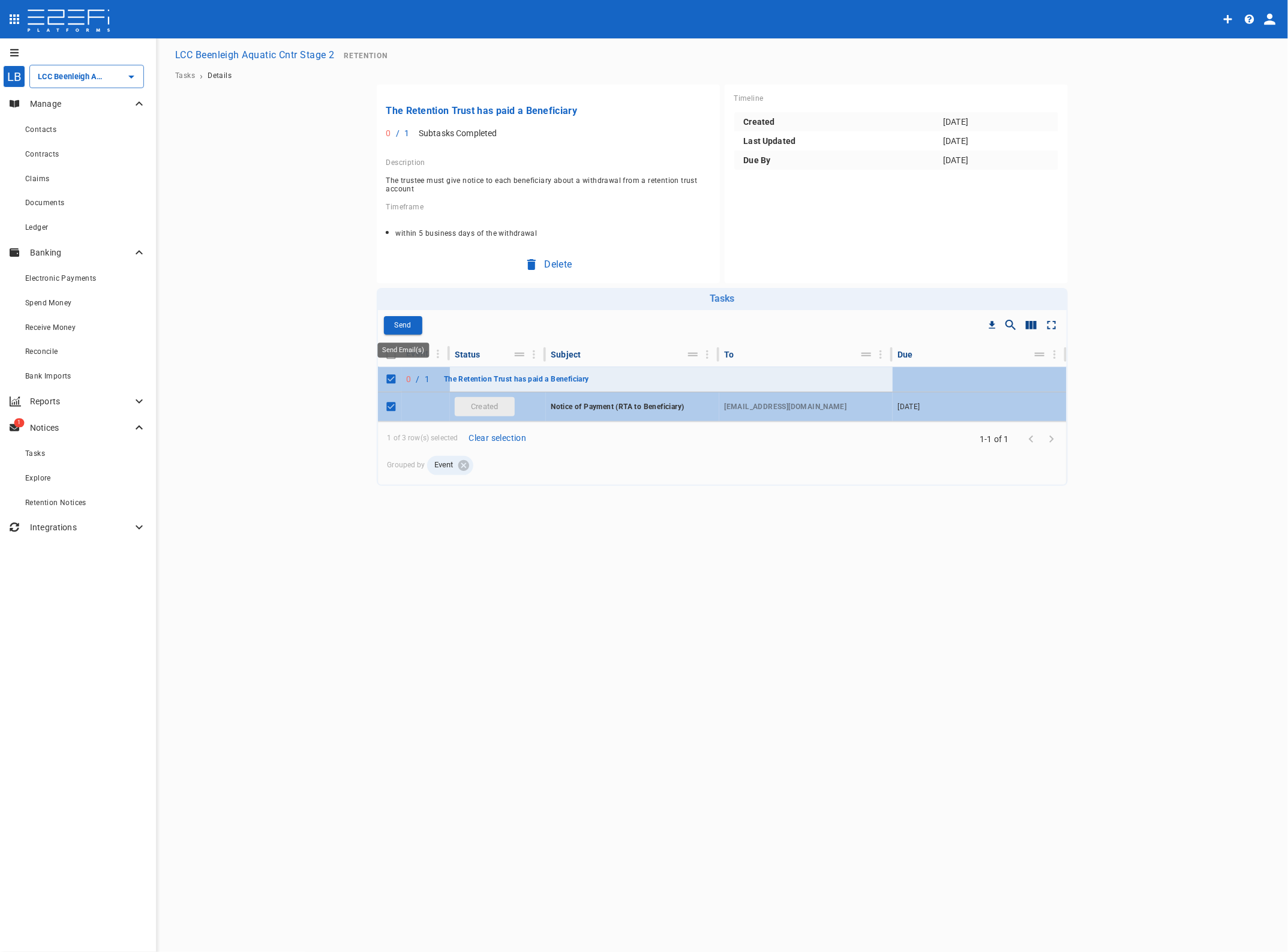
click at [401, 323] on p "Send" at bounding box center [403, 325] width 17 height 13
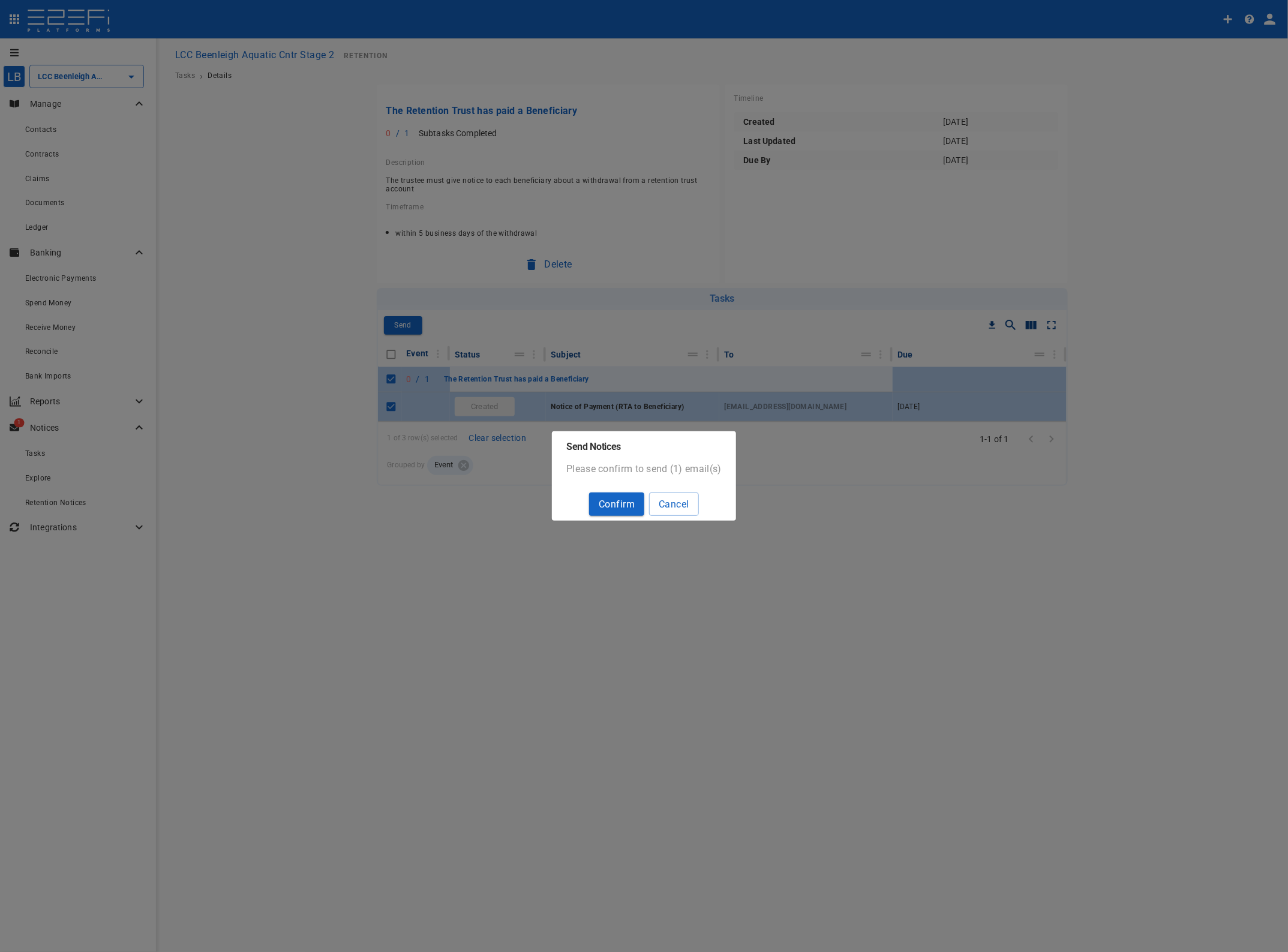
click at [618, 504] on button "Confirm" at bounding box center [617, 504] width 55 height 24
checkbox input "false"
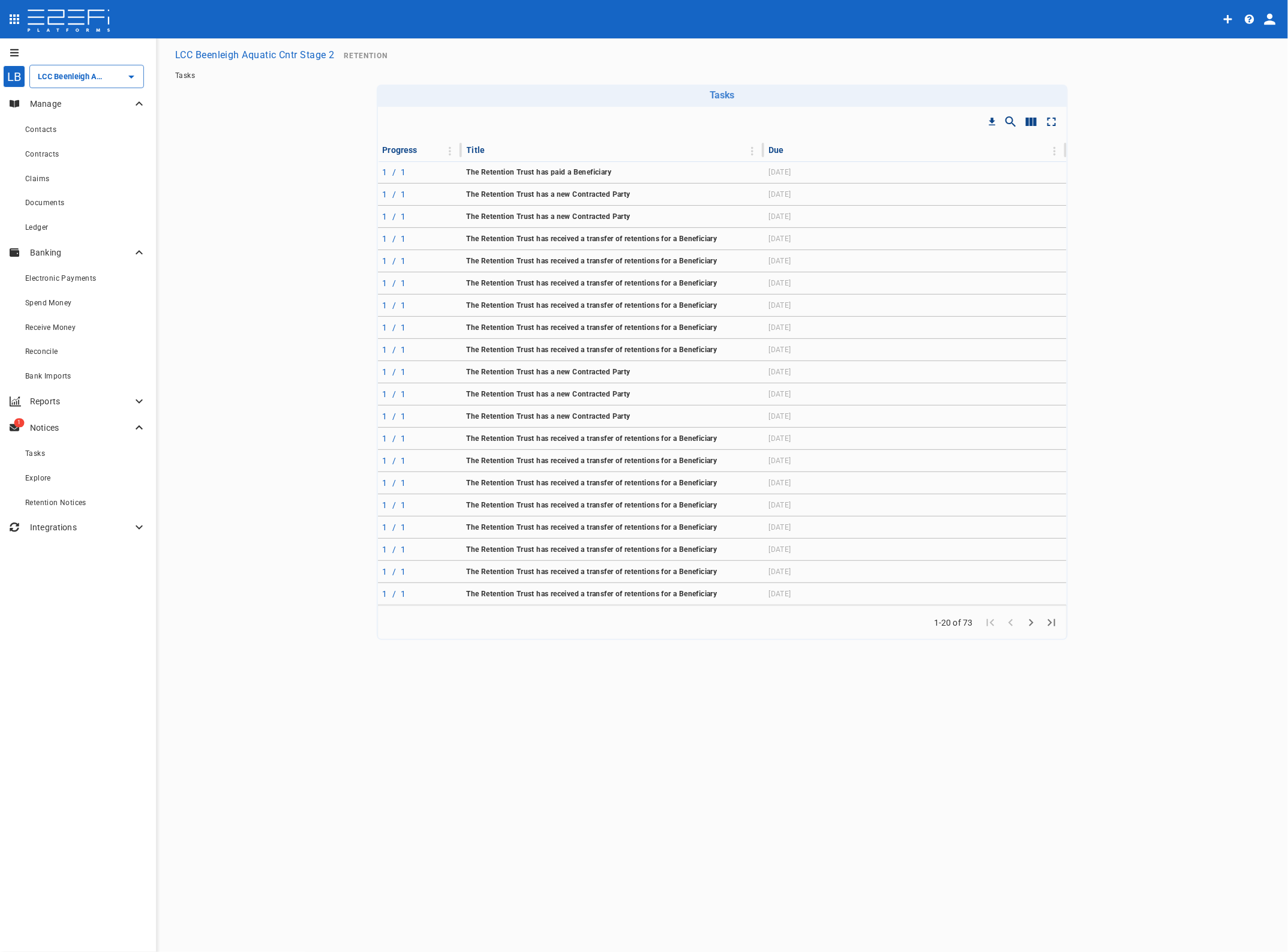
click at [517, 191] on span "The Retention Trust has a new Contracted Party" at bounding box center [548, 194] width 164 height 8
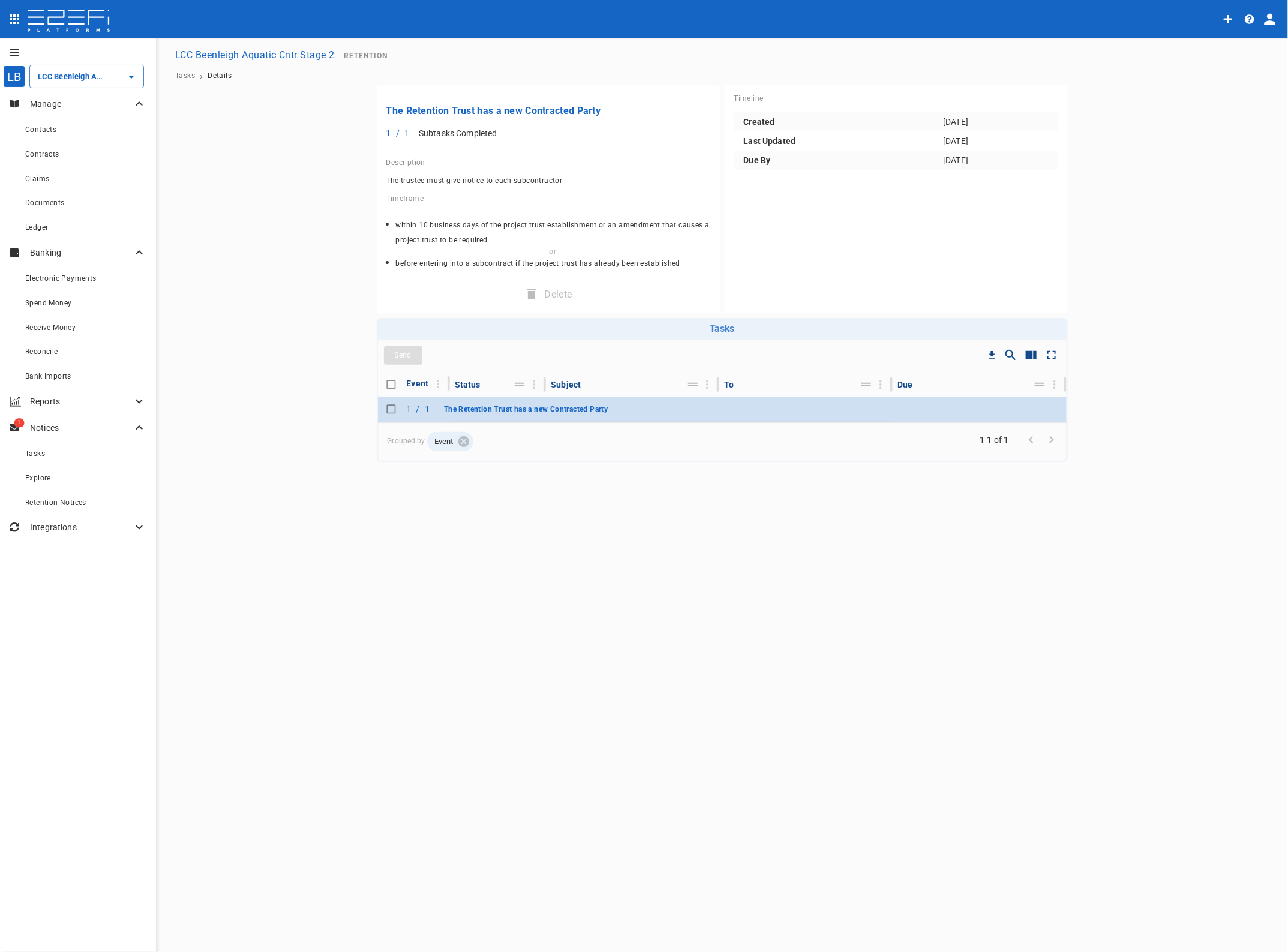
click at [465, 403] on button "The Retention Trust has a new Contracted Party" at bounding box center [525, 409] width 173 height 16
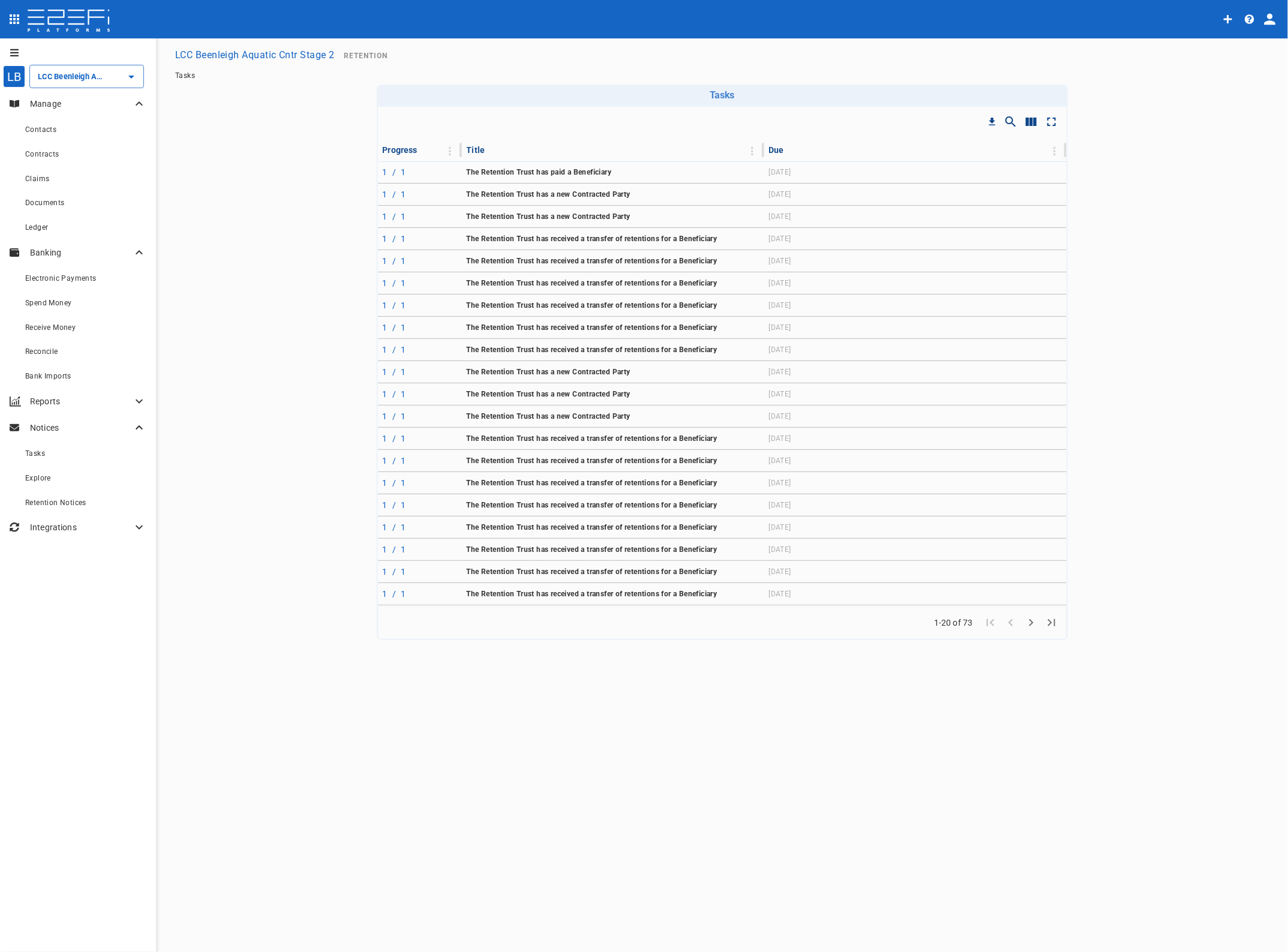
click at [50, 456] on div "Tasks" at bounding box center [86, 453] width 121 height 15
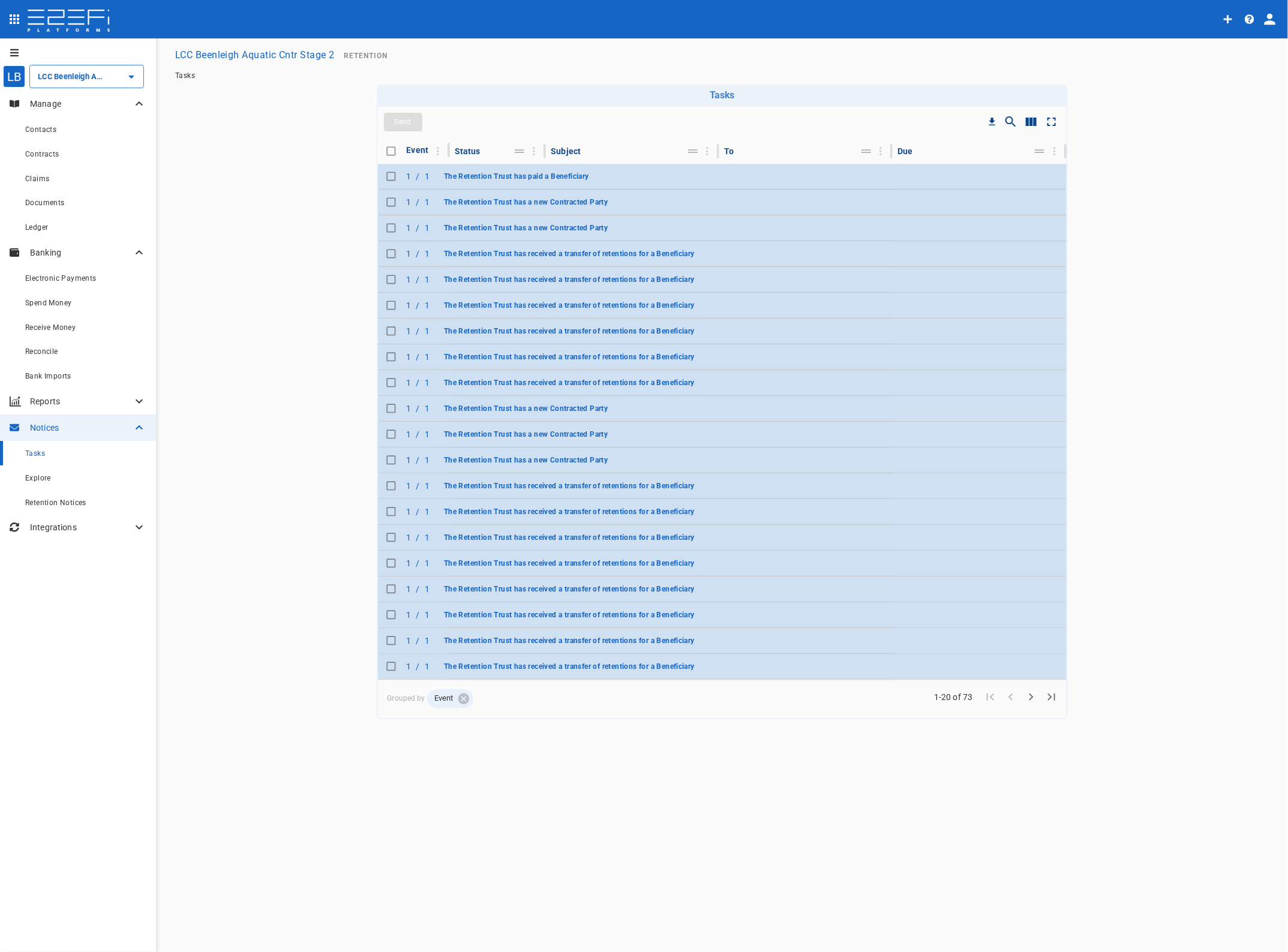
click at [547, 176] on span "The Retention Trust has paid a Beneficiary" at bounding box center [516, 176] width 145 height 8
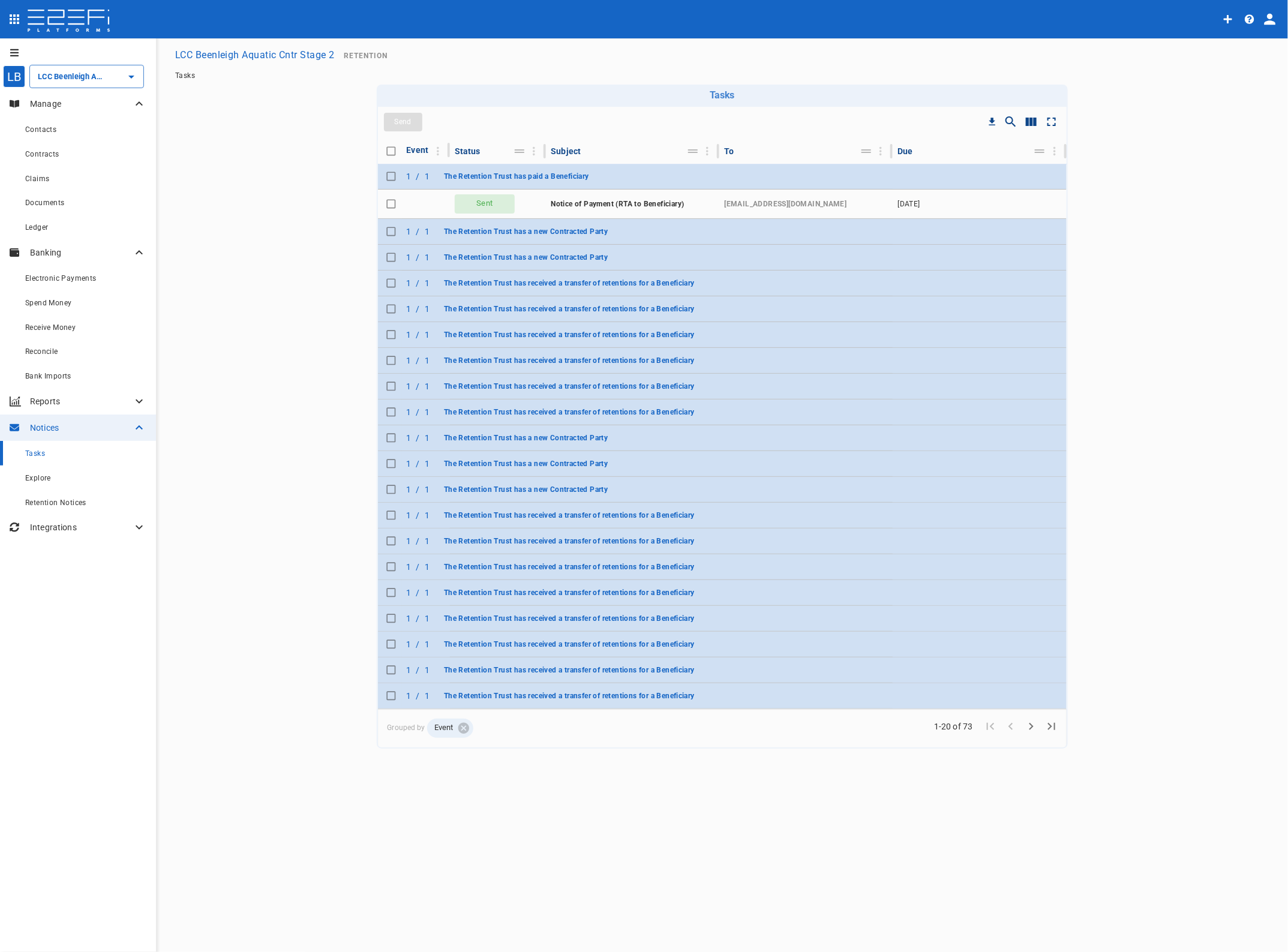
click at [530, 254] on span "The Retention Trust has a new Contracted Party" at bounding box center [525, 258] width 164 height 8
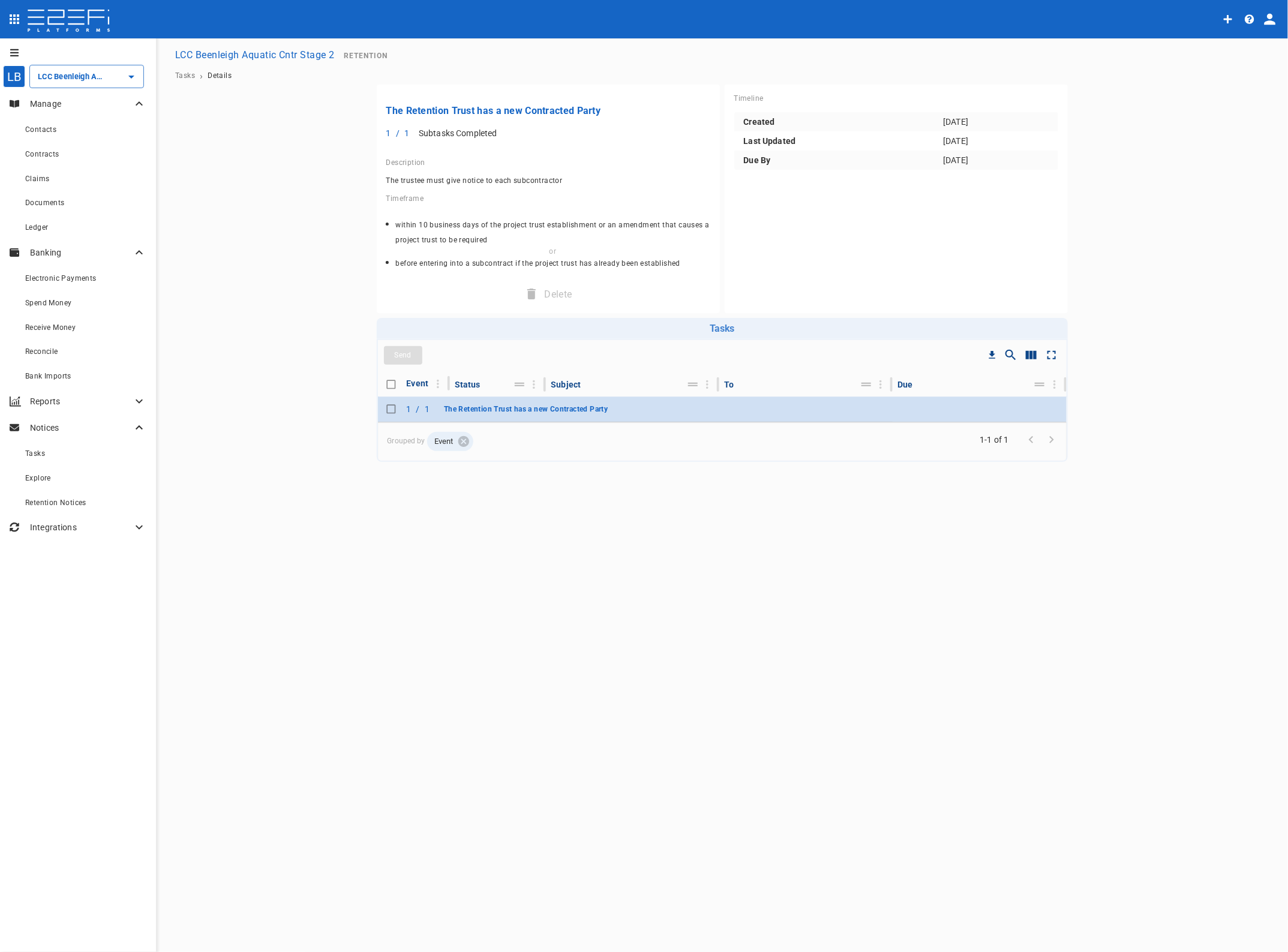
click at [491, 406] on span "The Retention Trust has a new Contracted Party" at bounding box center [525, 409] width 164 height 8
